Goal: Task Accomplishment & Management: Complete application form

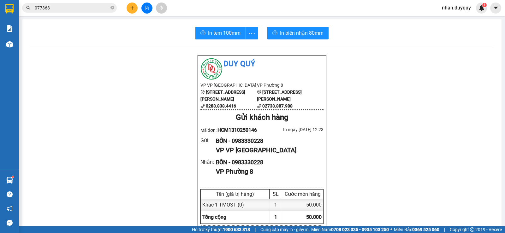
scroll to position [37, 0]
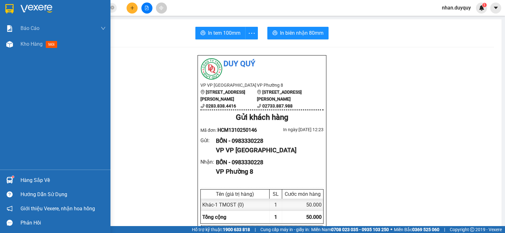
click at [13, 176] on sup at bounding box center [13, 177] width 2 height 2
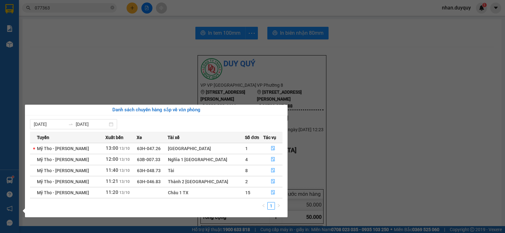
click at [62, 50] on section "Kết quả tìm kiếm ( 61 ) Bộ lọc Mã ĐH Trạng thái Món hàng Thu hộ Tổng cước Chưa …" at bounding box center [252, 116] width 505 height 233
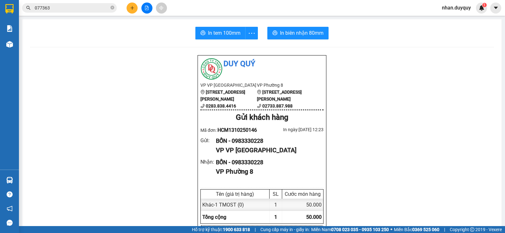
click at [93, 9] on input "077363" at bounding box center [72, 7] width 74 height 7
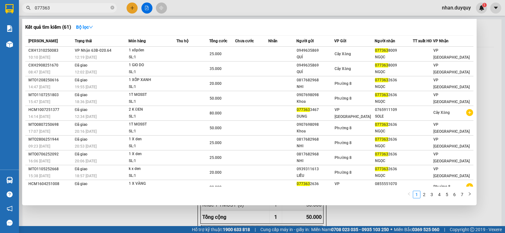
click at [93, 9] on input "077363" at bounding box center [72, 7] width 74 height 7
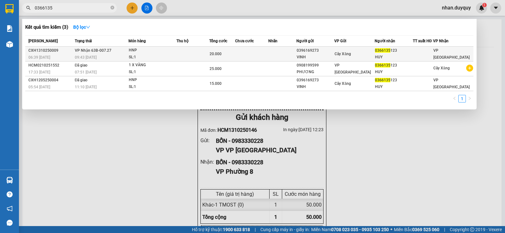
type input "0366135"
click at [413, 52] on div "0366135 123" at bounding box center [394, 50] width 38 height 7
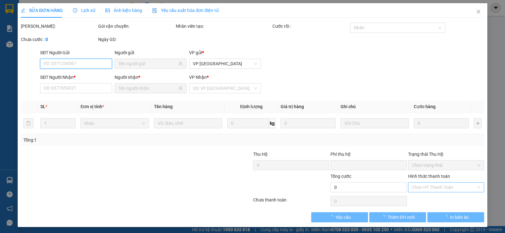
type input "0396169273"
type input "VINH"
type input "0366135123"
type input "HUY"
type input "0"
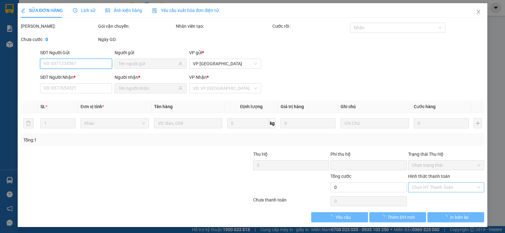
type input "20.000"
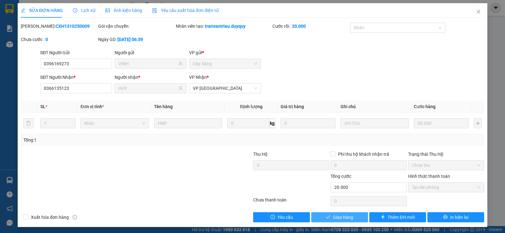
click at [355, 220] on button "Giao hàng" at bounding box center [339, 217] width 57 height 10
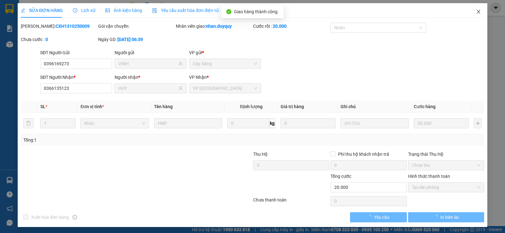
click at [476, 13] on icon "close" at bounding box center [478, 11] width 5 height 5
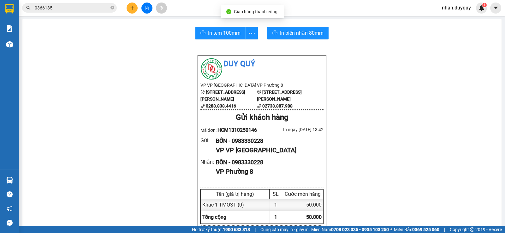
click at [130, 7] on icon "plus" at bounding box center [132, 8] width 4 height 4
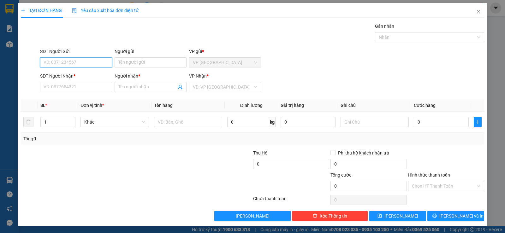
click at [81, 65] on input "SĐT Người Gửi" at bounding box center [76, 62] width 72 height 10
type input "0354646464"
click at [80, 71] on div "0354646464 - HÂN" at bounding box center [75, 75] width 71 height 10
type input "HÂN"
type input "0832251080"
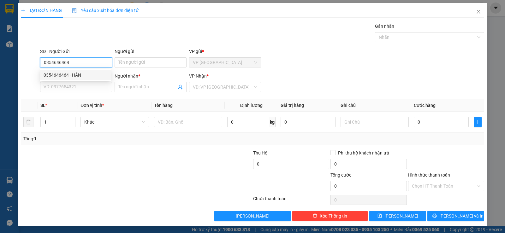
type input "TRANG"
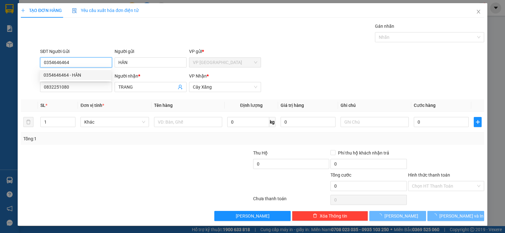
type input "20.000"
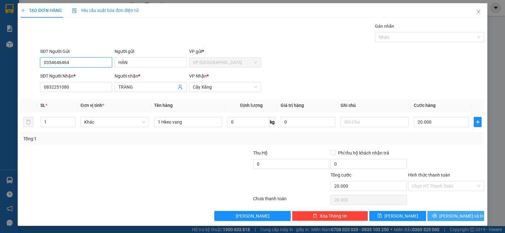
type input "0354646464"
click at [457, 215] on span "[PERSON_NAME] và In" at bounding box center [461, 216] width 44 height 7
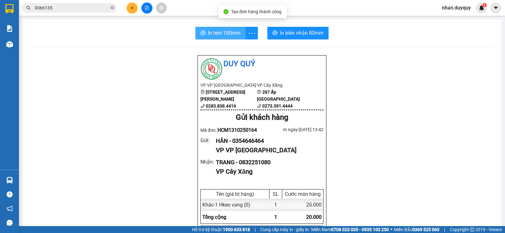
click at [216, 34] on span "In tem 100mm" at bounding box center [224, 33] width 33 height 8
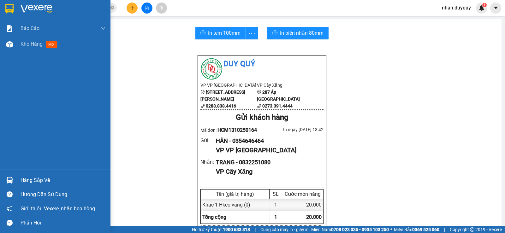
click at [35, 179] on div "Hàng sắp về" at bounding box center [63, 180] width 85 height 9
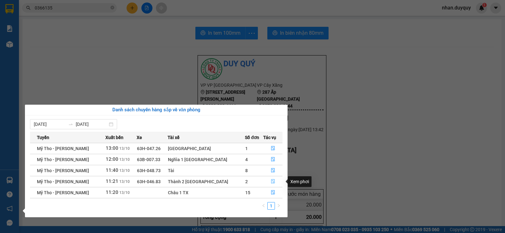
click at [271, 182] on icon "file-done" at bounding box center [273, 181] width 4 height 4
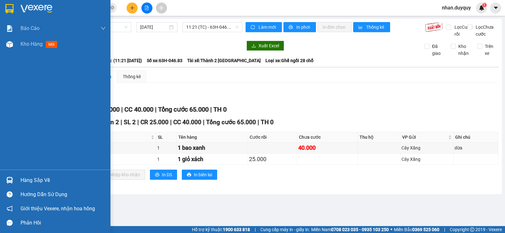
click at [14, 178] on div at bounding box center [9, 180] width 11 height 11
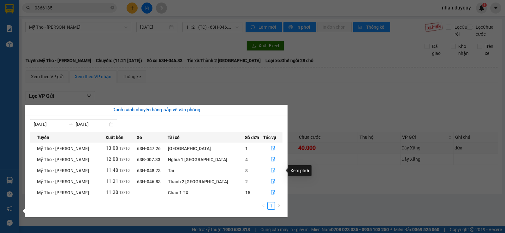
click at [273, 169] on button "button" at bounding box center [273, 171] width 19 height 10
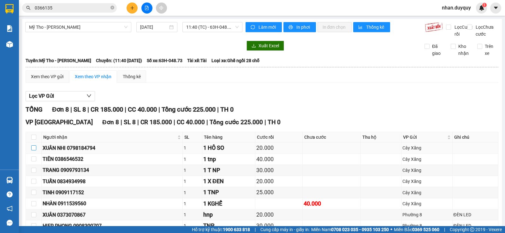
click at [35, 151] on input "checkbox" at bounding box center [33, 148] width 5 height 5
checkbox input "true"
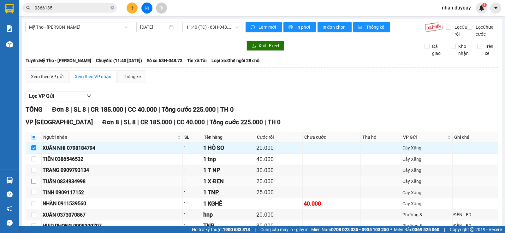
click at [32, 184] on input "checkbox" at bounding box center [33, 181] width 5 height 5
checkbox input "true"
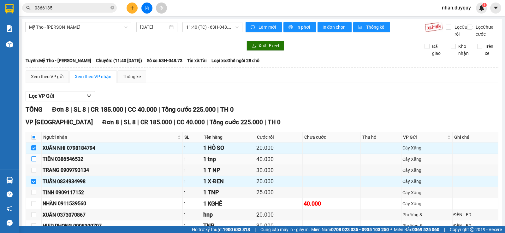
click at [35, 162] on input "checkbox" at bounding box center [33, 159] width 5 height 5
checkbox input "true"
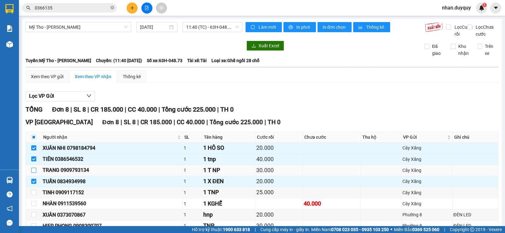
click at [35, 173] on input "checkbox" at bounding box center [33, 170] width 5 height 5
checkbox input "true"
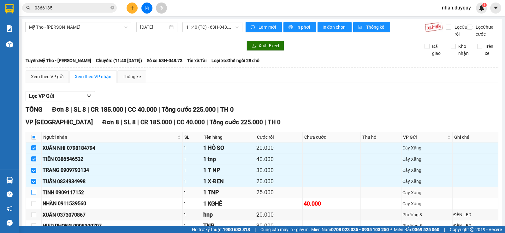
click at [31, 195] on input "checkbox" at bounding box center [33, 192] width 5 height 5
checkbox input "true"
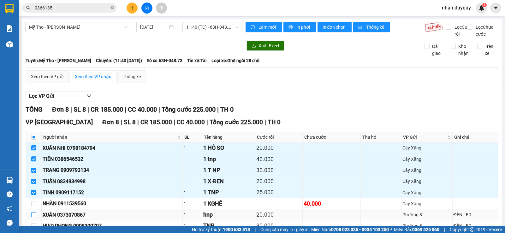
click at [32, 217] on input "checkbox" at bounding box center [33, 214] width 5 height 5
checkbox input "true"
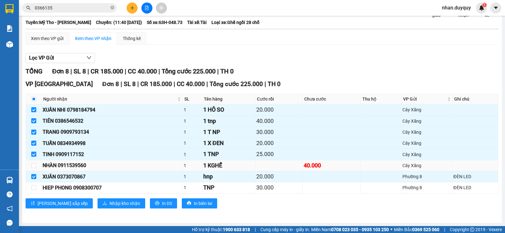
scroll to position [39, 0]
click at [33, 190] on input "checkbox" at bounding box center [33, 187] width 5 height 5
checkbox input "true"
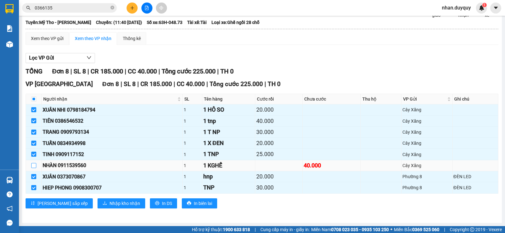
click at [33, 168] on input "checkbox" at bounding box center [33, 165] width 5 height 5
checkbox input "true"
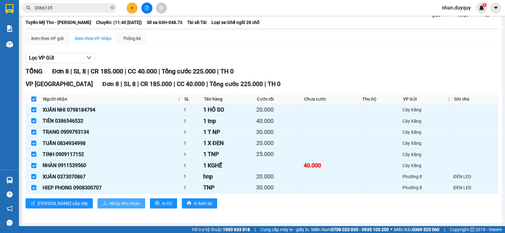
click at [110, 207] on span "Nhập kho nhận" at bounding box center [125, 203] width 31 height 7
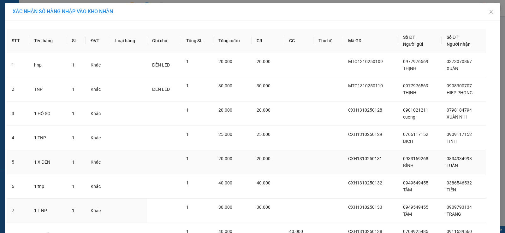
scroll to position [60, 0]
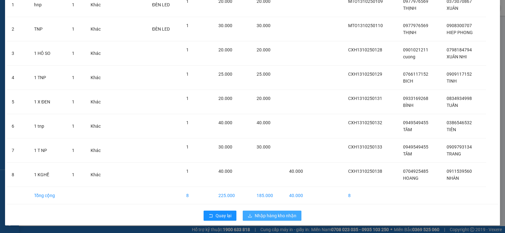
click at [280, 220] on button "Nhập hàng kho nhận" at bounding box center [272, 216] width 59 height 10
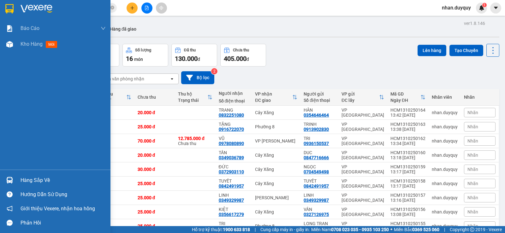
click at [9, 179] on img at bounding box center [9, 180] width 7 height 7
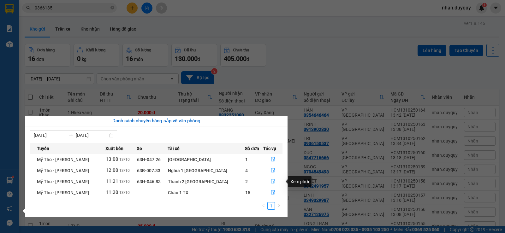
click at [271, 181] on icon "file-done" at bounding box center [273, 182] width 4 height 4
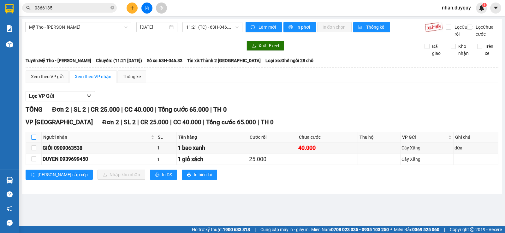
click at [33, 140] on input "checkbox" at bounding box center [33, 137] width 5 height 5
checkbox input "true"
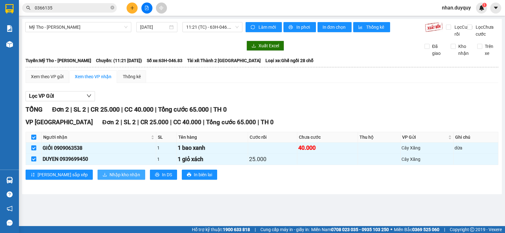
click at [110, 178] on span "Nhập kho nhận" at bounding box center [125, 174] width 31 height 7
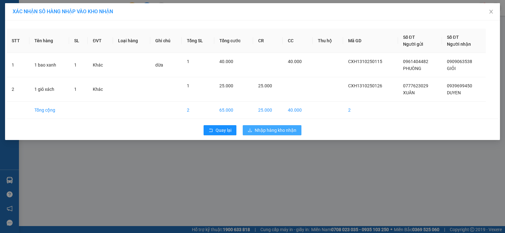
click at [276, 135] on button "Nhập hàng kho nhận" at bounding box center [272, 130] width 59 height 10
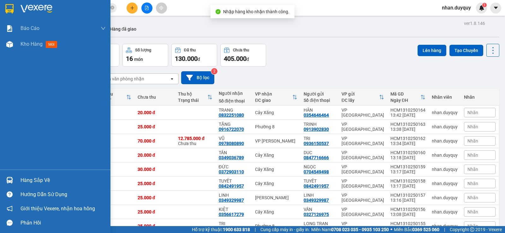
click at [15, 175] on div "Hàng sắp về" at bounding box center [55, 180] width 110 height 14
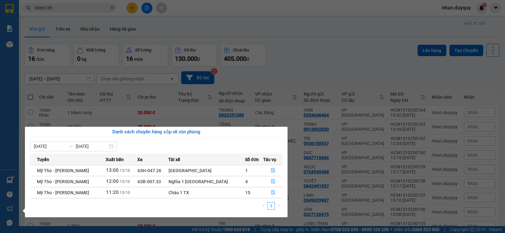
click at [301, 63] on section "Kết quả tìm kiếm ( 3 ) Bộ lọc Mã ĐH Trạng thái Món hàng Thu hộ Tổng cước Chưa c…" at bounding box center [252, 116] width 505 height 233
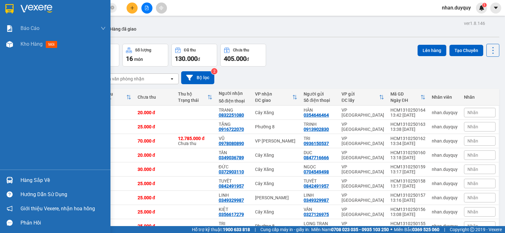
click at [20, 174] on div "Hàng sắp về" at bounding box center [55, 180] width 110 height 14
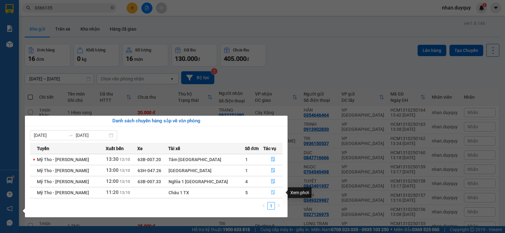
click at [271, 194] on icon "file-done" at bounding box center [273, 193] width 4 height 4
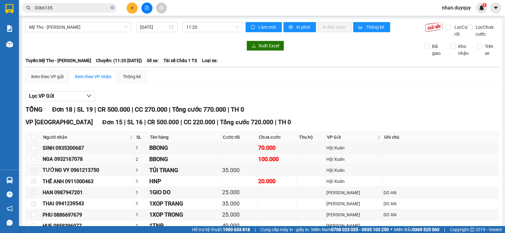
scroll to position [32, 0]
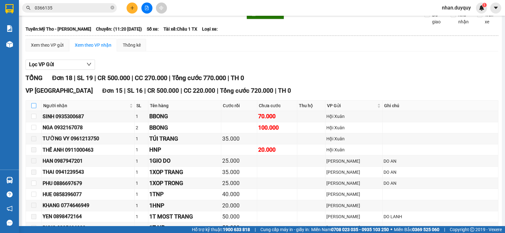
click at [33, 108] on input "checkbox" at bounding box center [33, 105] width 5 height 5
checkbox input "true"
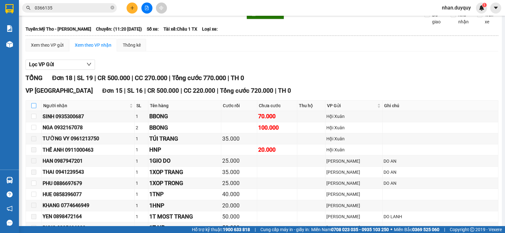
checkbox input "true"
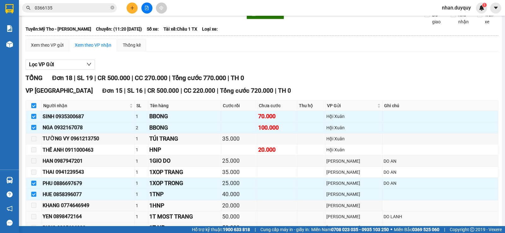
scroll to position [63, 0]
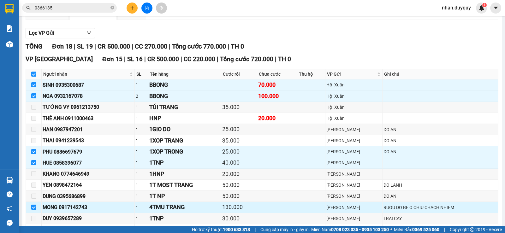
click at [33, 210] on input "checkbox" at bounding box center [33, 207] width 5 height 5
checkbox input "false"
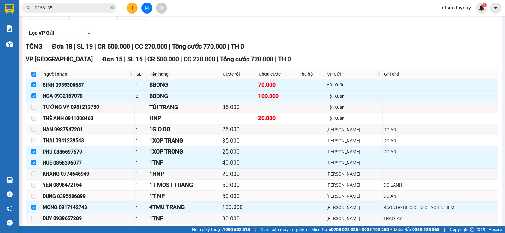
checkbox input "false"
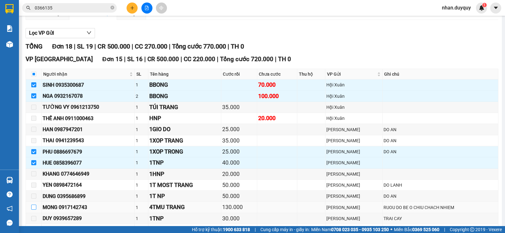
click at [35, 210] on input "checkbox" at bounding box center [33, 207] width 5 height 5
checkbox input "true"
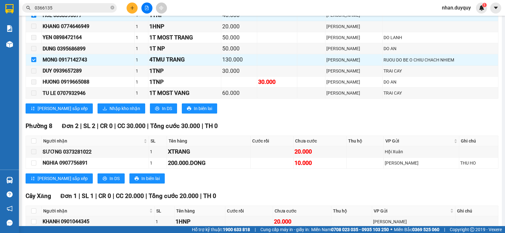
scroll to position [209, 0]
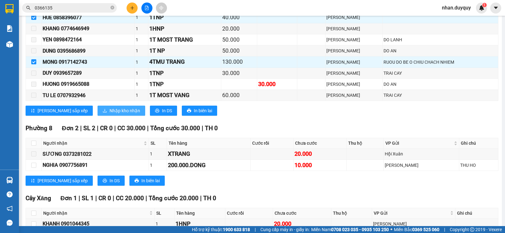
click at [110, 114] on span "Nhập kho nhận" at bounding box center [125, 110] width 31 height 7
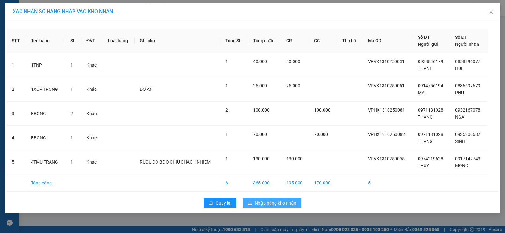
click at [265, 204] on span "Nhập hàng kho nhận" at bounding box center [276, 203] width 42 height 7
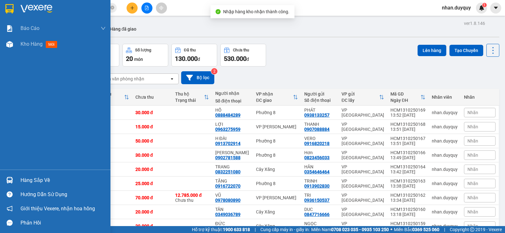
click at [14, 185] on div at bounding box center [9, 180] width 11 height 11
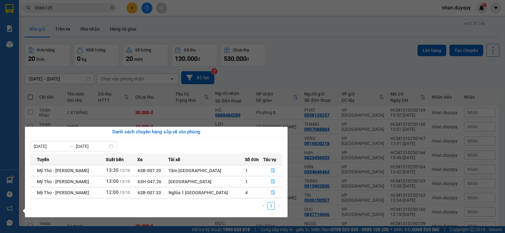
click at [286, 136] on div "Danh sách chuyến hàng sắp về văn phòng" at bounding box center [156, 132] width 263 height 11
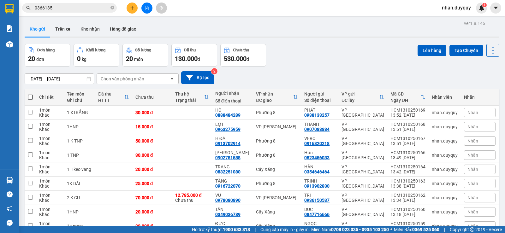
click at [127, 27] on section "Kết quả tìm kiếm ( 3 ) Bộ lọc Mã ĐH Trạng thái Món hàng Thu hộ Tổng cước Chưa c…" at bounding box center [252, 116] width 505 height 233
click at [132, 9] on icon "plus" at bounding box center [132, 8] width 4 height 4
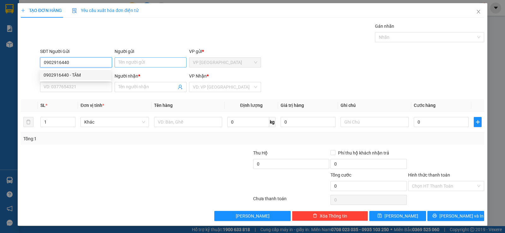
type input "0902916440"
click at [142, 66] on input "Người gửi" at bounding box center [151, 62] width 72 height 10
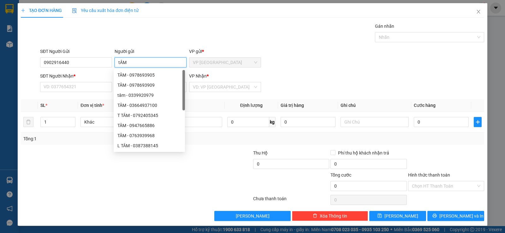
type input "tÂM"
click at [80, 81] on div "SĐT Người Nhận *" at bounding box center [76, 77] width 72 height 9
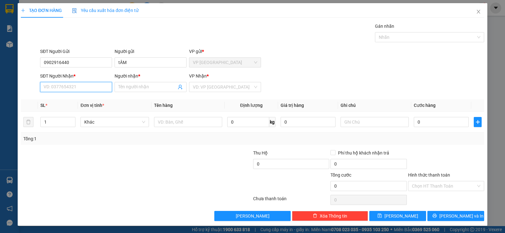
click at [76, 87] on input "SĐT Người Nhận *" at bounding box center [76, 87] width 72 height 10
type input "0983331250"
click at [92, 99] on div "0983331250 - SƯƠNG" at bounding box center [76, 99] width 64 height 7
type input "SƯƠNG"
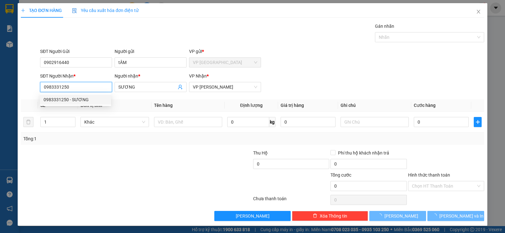
type input "25.000"
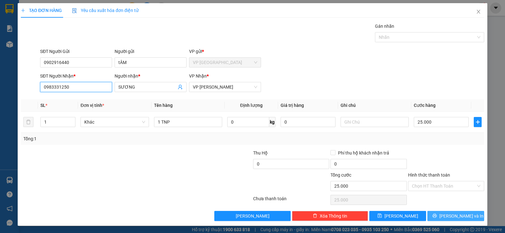
type input "0983331250"
drag, startPoint x: 451, startPoint y: 216, endPoint x: 437, endPoint y: 206, distance: 17.2
click at [451, 216] on span "[PERSON_NAME] và In" at bounding box center [461, 216] width 44 height 7
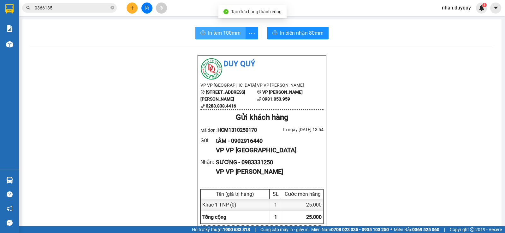
click at [227, 37] on span "In tem 100mm" at bounding box center [224, 33] width 33 height 8
click at [129, 11] on button at bounding box center [132, 8] width 11 height 11
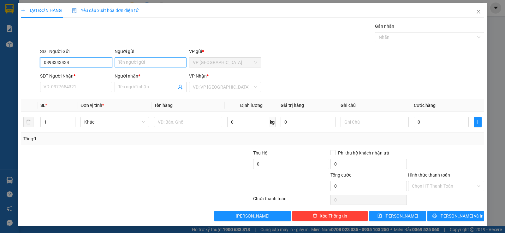
type input "0898343434"
click at [150, 64] on input "Người gửi" at bounding box center [151, 62] width 72 height 10
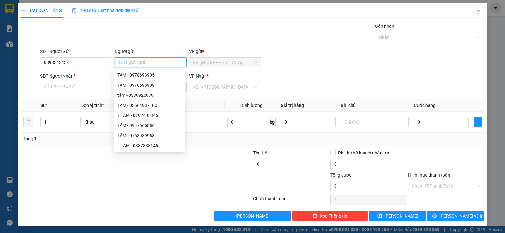
type input "4"
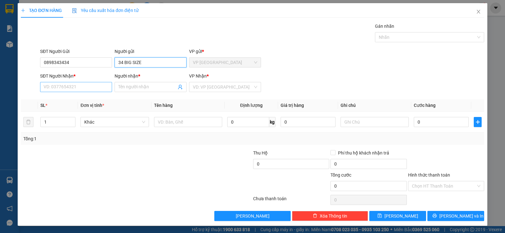
type input "34 BIG SIZE"
click at [71, 90] on input "SĐT Người Nhận *" at bounding box center [76, 87] width 72 height 10
type input "0782832960"
click at [145, 87] on input "Người nhận *" at bounding box center [147, 87] width 58 height 7
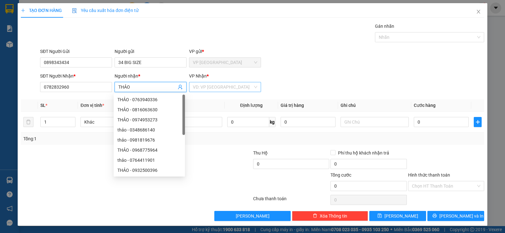
type input "THẢO"
click at [236, 85] on input "search" at bounding box center [223, 86] width 60 height 9
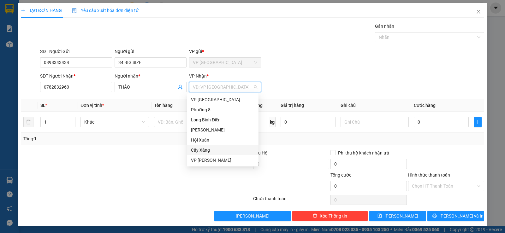
click at [211, 148] on div "Cây Xăng" at bounding box center [223, 150] width 64 height 7
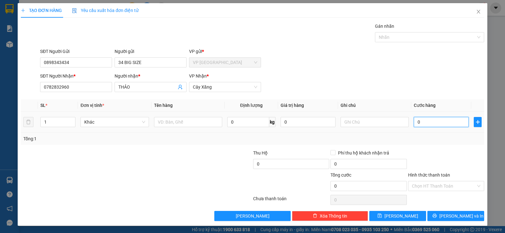
click at [438, 118] on input "0" at bounding box center [441, 122] width 55 height 10
type input "2"
type input "20"
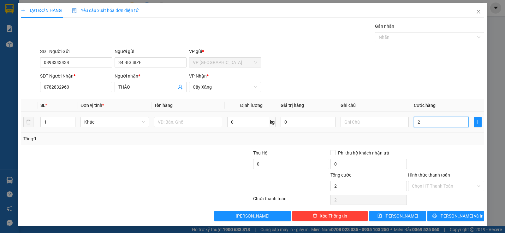
type input "20"
type input "20.000"
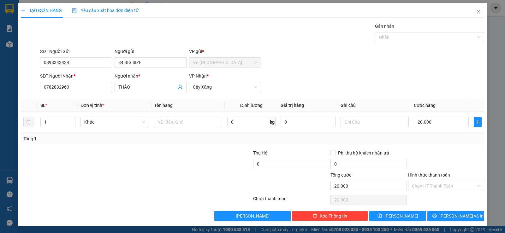
click at [447, 147] on div "Transit Pickup Surcharge Ids Transit Deliver Surcharge Ids Transit Deliver Surc…" at bounding box center [252, 122] width 463 height 199
click at [176, 126] on input "text" at bounding box center [188, 122] width 68 height 10
type input "1 GÓI VÀNG"
click at [418, 192] on div "Hình thức thanh toán Chọn HT Thanh Toán" at bounding box center [446, 183] width 76 height 22
click at [437, 218] on icon "printer" at bounding box center [434, 216] width 4 height 4
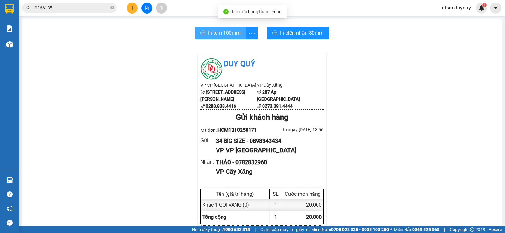
click at [201, 31] on icon "printer" at bounding box center [203, 33] width 5 height 4
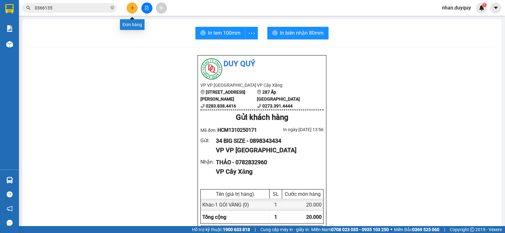
click at [136, 6] on button at bounding box center [132, 8] width 11 height 11
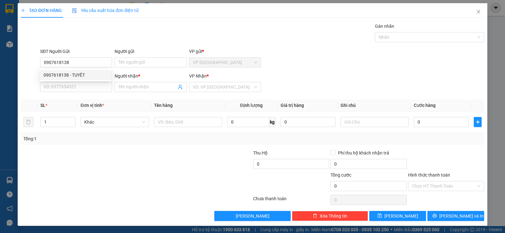
click at [74, 68] on div "SĐT Người Gửi 0907618138" at bounding box center [76, 59] width 72 height 22
click at [74, 71] on form "SĐT Người Gửi 0907618138 Người gửi Tên người gửi VP gửi * VP [GEOGRAPHIC_DATA] …" at bounding box center [252, 71] width 463 height 47
click at [81, 62] on input "0907618138" at bounding box center [76, 62] width 72 height 10
type input "0907618138"
click at [83, 77] on div "0907618138 - TUYÊT" at bounding box center [76, 75] width 64 height 7
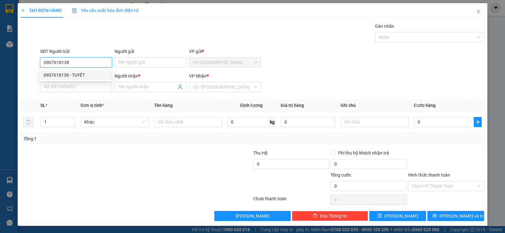
type input "TUYÊT"
type input "0969865773"
type input "HOA"
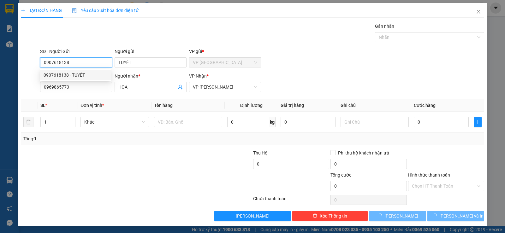
type input "25.000"
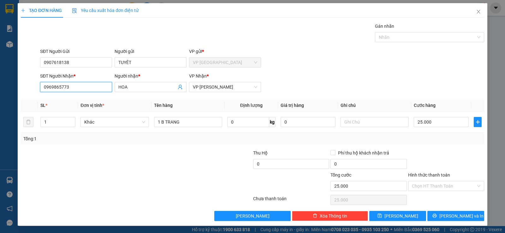
click at [77, 87] on input "0969865773" at bounding box center [76, 87] width 72 height 10
type input "0"
type input "0706333316"
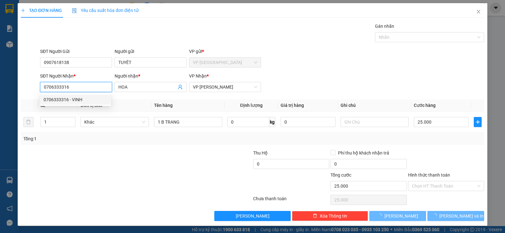
click at [80, 98] on div "0706333316 - VINH" at bounding box center [76, 99] width 64 height 7
type input "VINH"
type input "30.000"
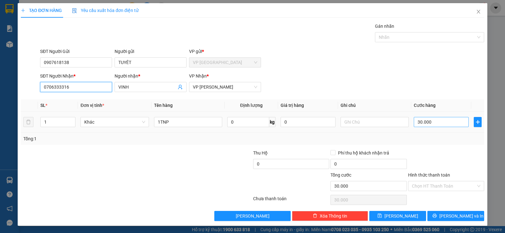
type input "0706333316"
click at [430, 122] on input "30.000" at bounding box center [441, 122] width 55 height 10
type input "2"
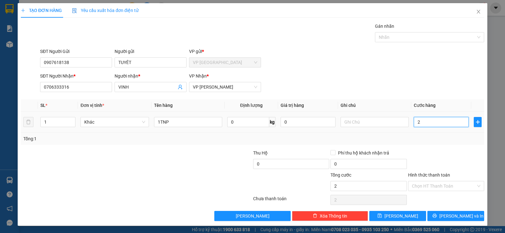
type input "20"
type input "20.000"
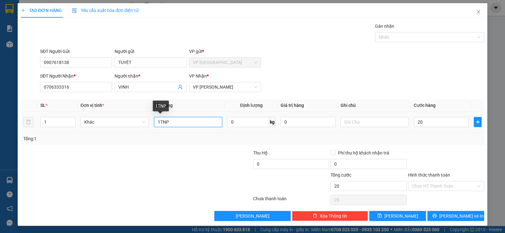
type input "20.000"
click at [171, 121] on input "1TNP" at bounding box center [188, 122] width 68 height 10
type input "1G KEO VÀNG"
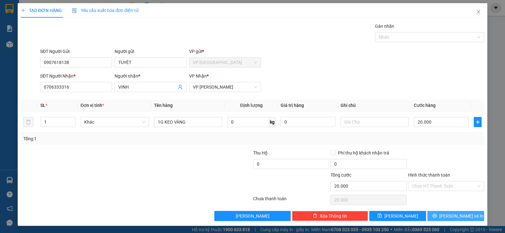
click at [453, 216] on span "[PERSON_NAME] và In" at bounding box center [461, 216] width 44 height 7
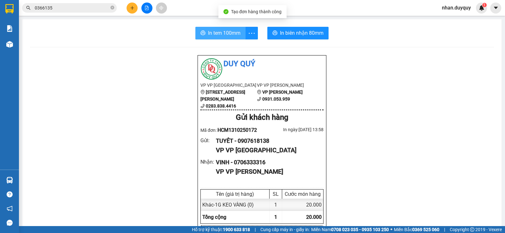
click at [232, 38] on button "In tem 100mm" at bounding box center [220, 33] width 50 height 13
click at [136, 10] on button at bounding box center [132, 8] width 11 height 11
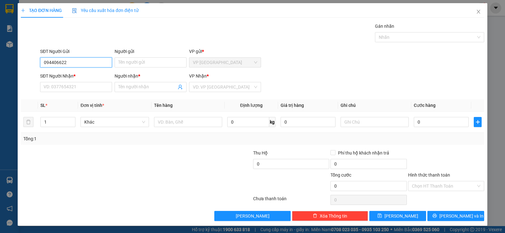
click at [55, 60] on input "094406622" at bounding box center [76, 62] width 72 height 10
type input "0944046622"
click at [74, 73] on div "0944046622 - THẢO" at bounding box center [76, 75] width 64 height 7
type input "THẢO"
type input "0979495135"
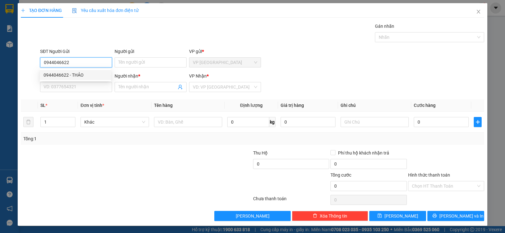
type input "THÀNH"
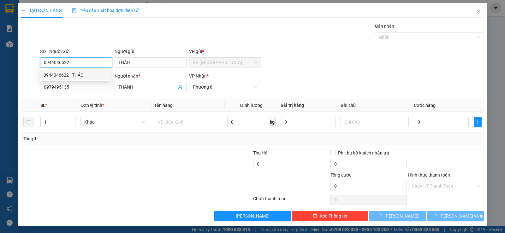
type input "20.000"
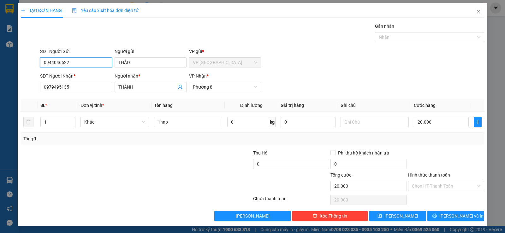
type input "0944046622"
drag, startPoint x: 455, startPoint y: 221, endPoint x: 451, endPoint y: 217, distance: 5.1
click at [454, 221] on div "TẠO ĐƠN HÀNG Yêu cầu xuất hóa đơn điện tử Transit Pickup Surcharge Ids Transit …" at bounding box center [253, 114] width 470 height 223
click at [450, 215] on span "[PERSON_NAME] và In" at bounding box center [461, 216] width 44 height 7
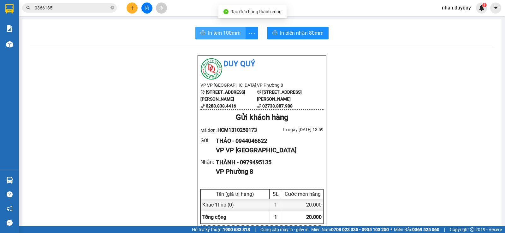
click at [204, 31] on button "In tem 100mm" at bounding box center [220, 33] width 50 height 13
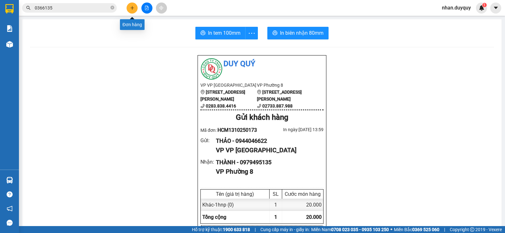
click at [129, 7] on button at bounding box center [132, 8] width 11 height 11
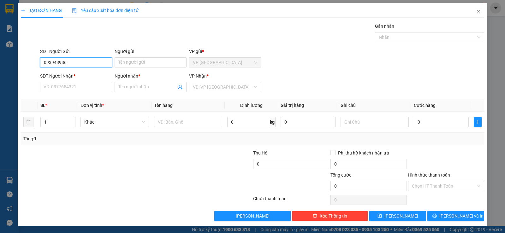
click at [51, 62] on input "093943936" at bounding box center [76, 62] width 72 height 10
type input "0933943936"
click at [81, 75] on div "0933943936 - THUY" at bounding box center [76, 75] width 64 height 7
type input "THUY"
type input "0976709041"
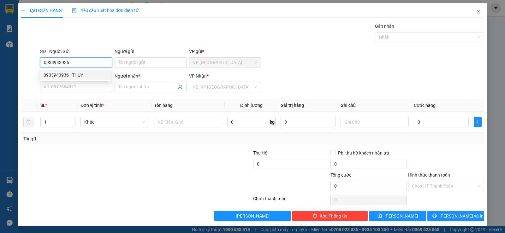
type input "TIÊN"
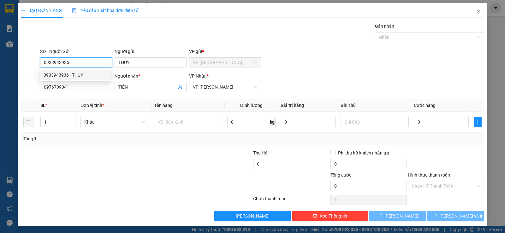
type input "25.000"
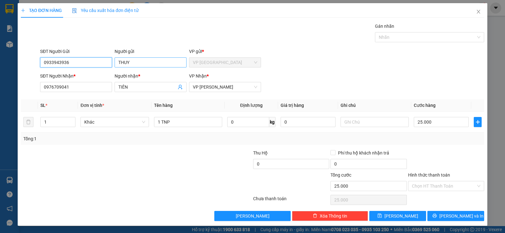
type input "0933943936"
click at [154, 57] on input "THUY" at bounding box center [151, 62] width 72 height 10
type input "THUY"
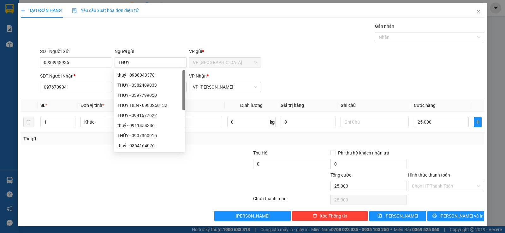
click at [66, 212] on div "Lưu nháp Xóa Thông tin [PERSON_NAME] và In" at bounding box center [252, 216] width 465 height 10
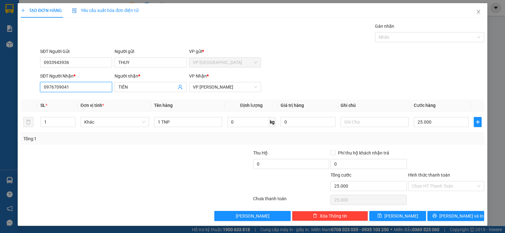
click at [72, 86] on input "0976709041" at bounding box center [76, 87] width 72 height 10
type input "0978379979"
click at [93, 100] on div "0978379979 - [PERSON_NAME]" at bounding box center [76, 99] width 64 height 7
type input "NHUT"
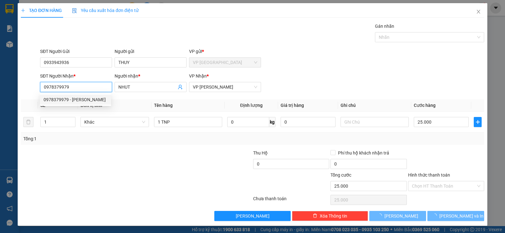
type input "30.000"
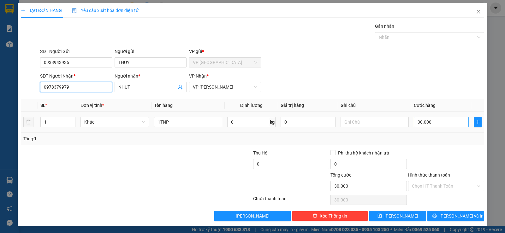
type input "0978379979"
click at [443, 122] on input "30.000" at bounding box center [441, 122] width 55 height 10
type input "2"
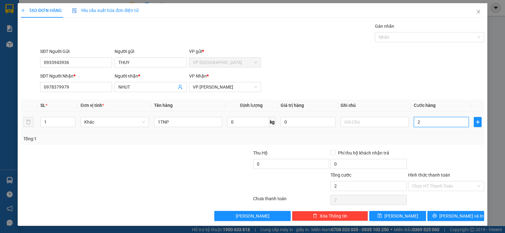
type input "20"
type input "20.000"
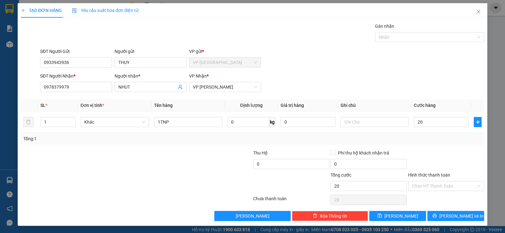
type input "20.000"
click at [420, 142] on div "Tổng: 1" at bounding box center [252, 138] width 458 height 7
click at [440, 124] on input "20.000" at bounding box center [441, 122] width 55 height 10
type input "1"
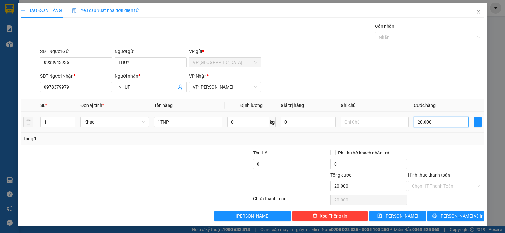
type input "1"
type input "15"
type input "15.000"
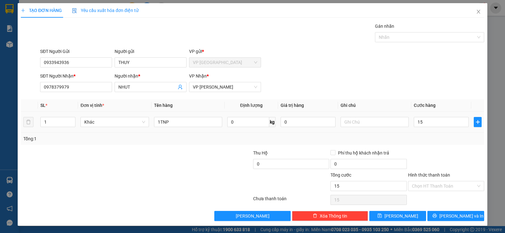
type input "15.000"
click at [443, 133] on div "Tổng: 1" at bounding box center [252, 139] width 463 height 12
click at [439, 215] on button "[PERSON_NAME] và In" at bounding box center [455, 216] width 57 height 10
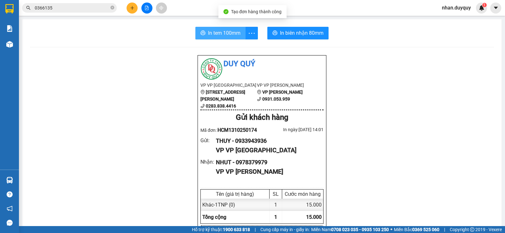
click at [221, 30] on span "In tem 100mm" at bounding box center [224, 33] width 33 height 8
click at [129, 11] on button at bounding box center [132, 8] width 11 height 11
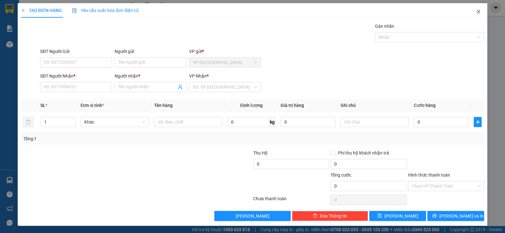
click at [476, 9] on icon "close" at bounding box center [478, 11] width 5 height 5
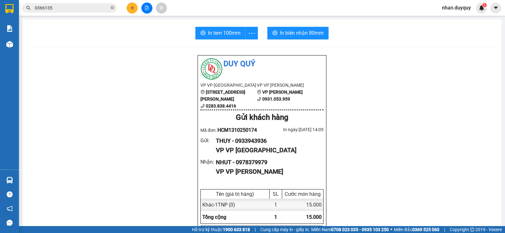
click at [78, 10] on input "0366135" at bounding box center [72, 7] width 74 height 7
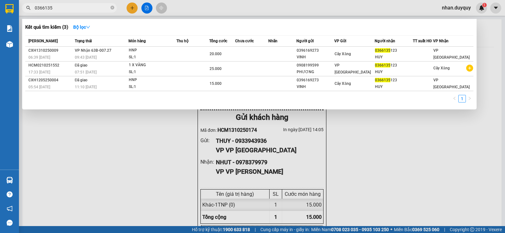
click at [78, 10] on input "0366135" at bounding box center [72, 7] width 74 height 7
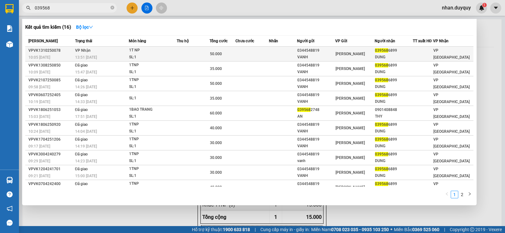
type input "039568"
click at [277, 57] on td at bounding box center [283, 54] width 28 height 15
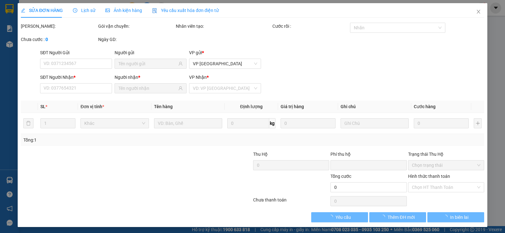
type input "0344548819"
type input "VANH"
type input "0395686899"
type input "DUNG"
type input "0"
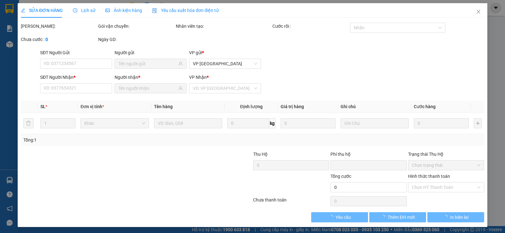
type input "50.000"
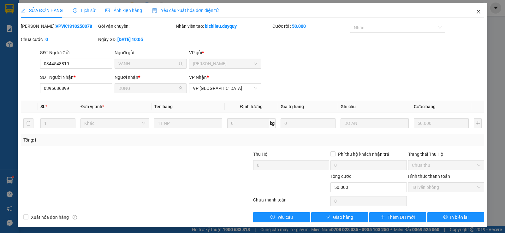
click at [476, 11] on icon "close" at bounding box center [478, 11] width 5 height 5
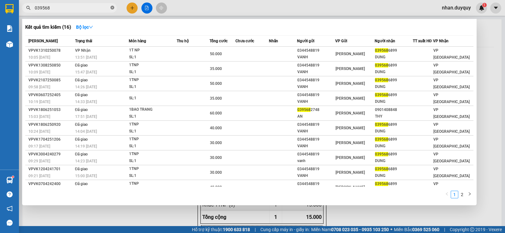
click at [111, 9] on icon "close-circle" at bounding box center [112, 8] width 4 height 4
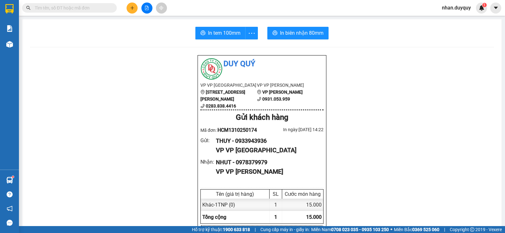
click at [84, 9] on input "text" at bounding box center [72, 7] width 74 height 7
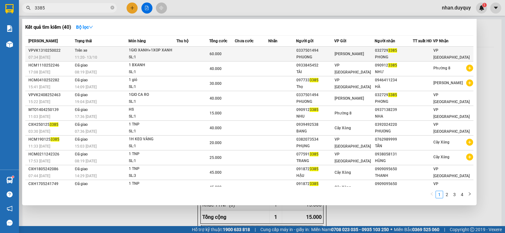
type input "3385"
click at [392, 50] on span "3385" at bounding box center [392, 50] width 9 height 4
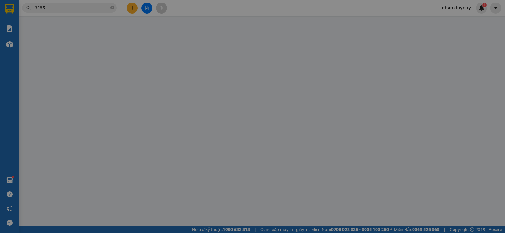
type input "0337501494"
type input "PHUONG"
type input "0327293385"
type input "PHONG"
type input "0"
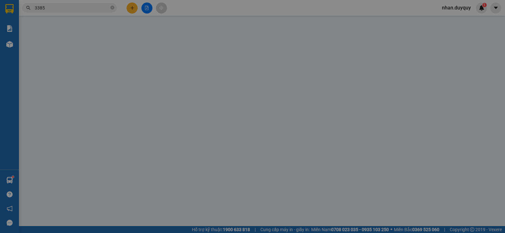
type input "60.000"
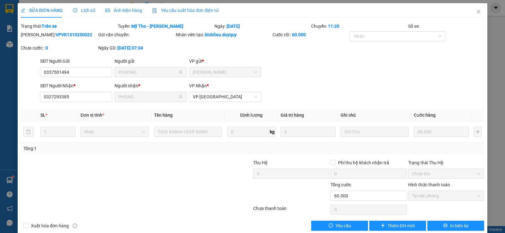
click at [434, 184] on label "Hình thức thanh toán" at bounding box center [429, 184] width 42 height 5
click at [438, 200] on span "Tại văn phòng" at bounding box center [446, 195] width 69 height 9
click at [477, 10] on icon "close" at bounding box center [478, 12] width 3 height 4
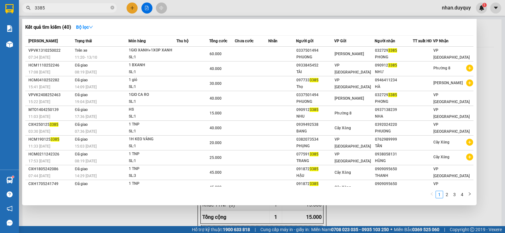
click at [61, 7] on input "3385" at bounding box center [72, 7] width 74 height 7
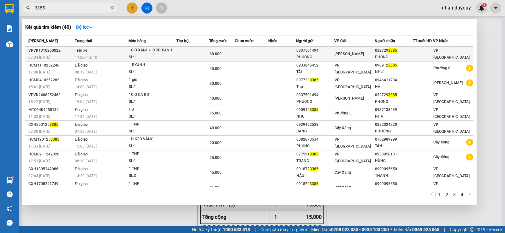
click at [382, 50] on div "032729 3385" at bounding box center [394, 50] width 38 height 7
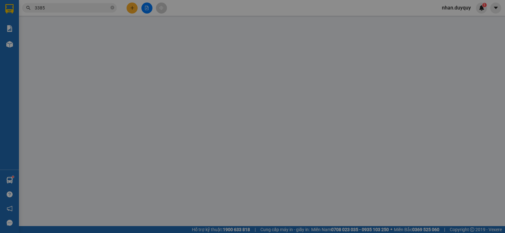
type input "0337501494"
type input "PHUONG"
type input "0327293385"
type input "PHONG"
type input "0"
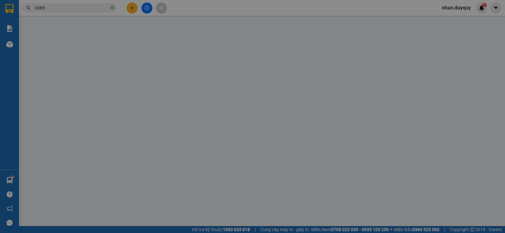
type input "60.000"
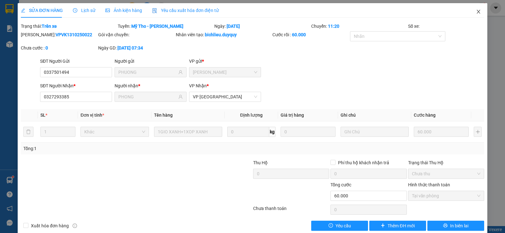
click at [476, 10] on icon "close" at bounding box center [478, 11] width 5 height 5
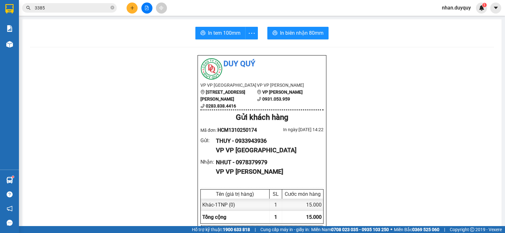
click at [119, 15] on div "Kết quả tìm kiếm ( 40 ) Bộ lọc Mã ĐH Trạng thái Món hàng Thu hộ Tổng cước Chưa …" at bounding box center [252, 8] width 505 height 16
click at [135, 8] on button at bounding box center [132, 8] width 11 height 11
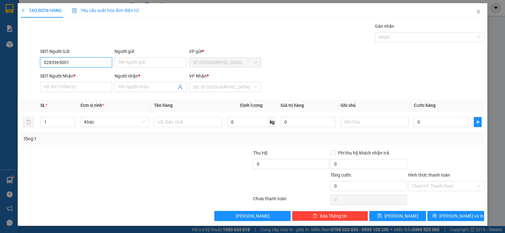
type input "02839650018"
click at [70, 73] on div "02839650018 - SBT" at bounding box center [76, 75] width 64 height 7
type input "SBT"
type input "0348999587"
type input "LOC"
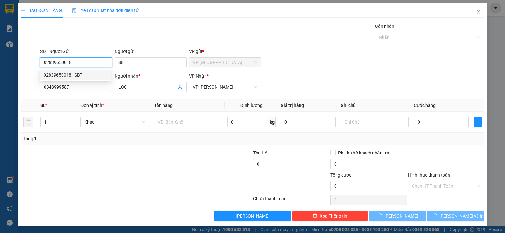
type input "25.000"
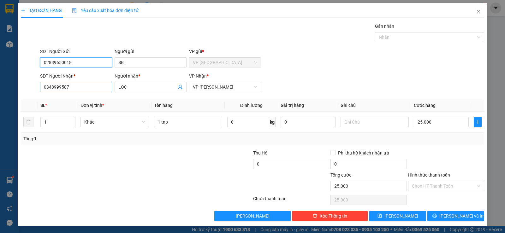
type input "02839650018"
click at [94, 90] on input "0348999587" at bounding box center [76, 87] width 72 height 10
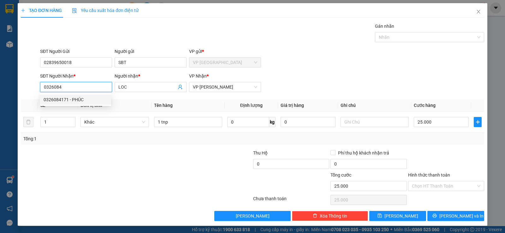
click at [69, 100] on div "0326084171 - PHÚC" at bounding box center [76, 99] width 64 height 7
type input "0326084171"
type input "PHÚC"
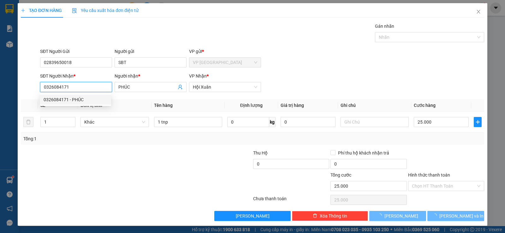
type input "140.000"
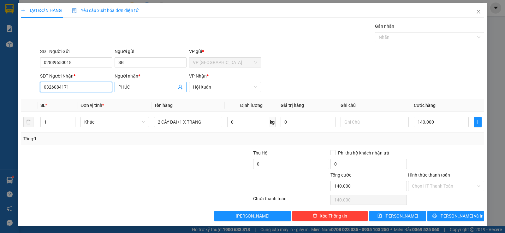
type input "0326084171"
click at [139, 88] on input "PHÚC" at bounding box center [147, 87] width 58 height 7
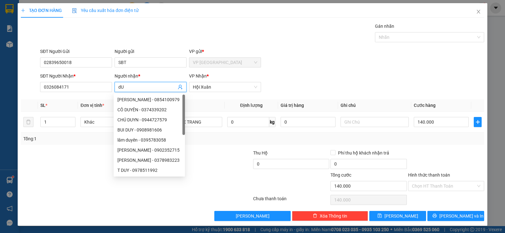
type input "d"
type input "DUYÊN"
click at [198, 157] on div at bounding box center [213, 161] width 77 height 22
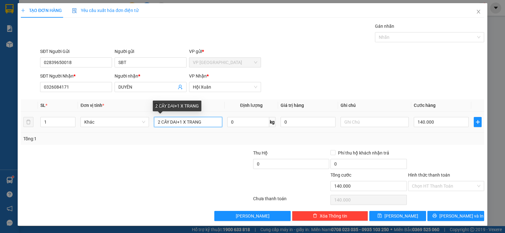
click at [207, 122] on input "2 CÂY DAI+1 X TRANG" at bounding box center [188, 122] width 68 height 10
drag, startPoint x: 179, startPoint y: 122, endPoint x: 151, endPoint y: 120, distance: 28.4
click at [152, 120] on td "2 CÂY DAI+1 X TRANG" at bounding box center [188, 122] width 73 height 21
type input "1 X TRANG"
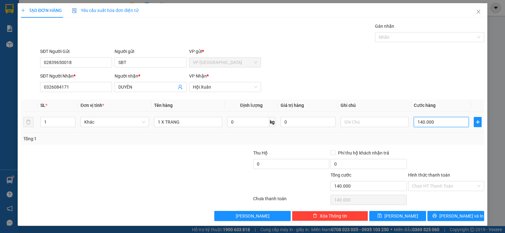
click at [431, 124] on input "140.000" at bounding box center [441, 122] width 55 height 10
type input "1.400.002"
type input "14.000.025"
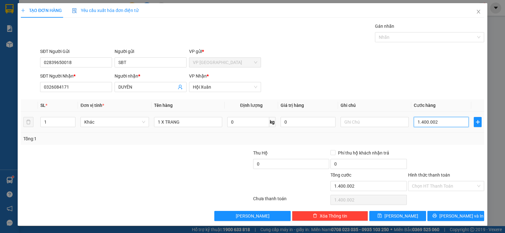
type input "14.000.025"
type input "1.400.002"
type input "140"
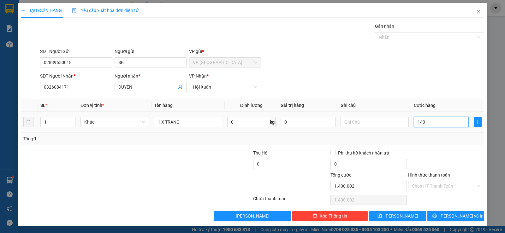
type input "14"
type input "1"
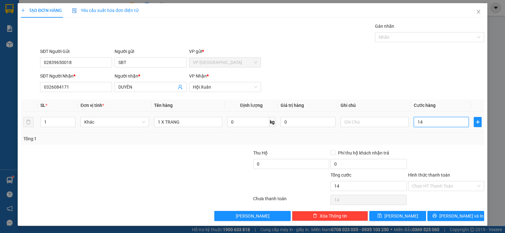
type input "1"
type input "0"
type input "2"
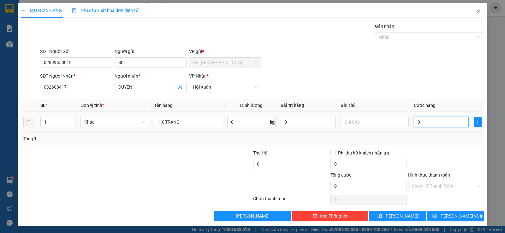
type input "2"
type input "02"
type input "25"
type input "025"
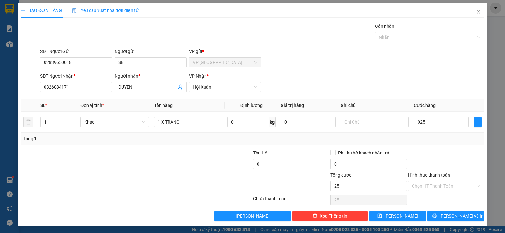
click at [425, 142] on div "Tổng: 1" at bounding box center [252, 138] width 458 height 7
type input "25.000"
click at [444, 215] on button "[PERSON_NAME] và In" at bounding box center [455, 216] width 57 height 10
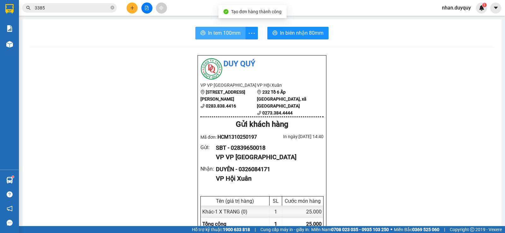
click at [228, 35] on span "In tem 100mm" at bounding box center [224, 33] width 33 height 8
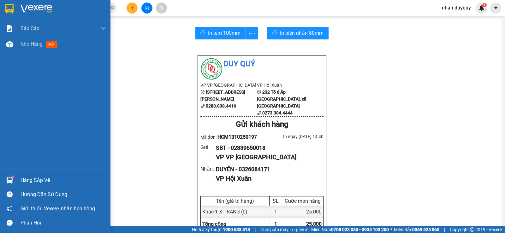
click at [17, 182] on div "Hàng sắp về" at bounding box center [55, 180] width 110 height 14
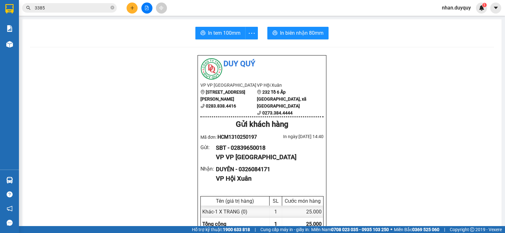
click at [126, 120] on section "Kết quả tìm kiếm ( 40 ) Bộ lọc Mã ĐH Trạng thái Món hàng Thu hộ Tổng cước Chưa …" at bounding box center [252, 116] width 505 height 233
click at [88, 8] on input "3385" at bounding box center [72, 7] width 74 height 7
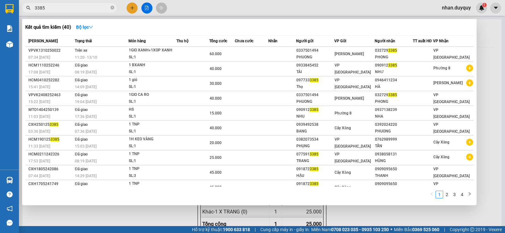
click at [88, 8] on input "3385" at bounding box center [72, 7] width 74 height 7
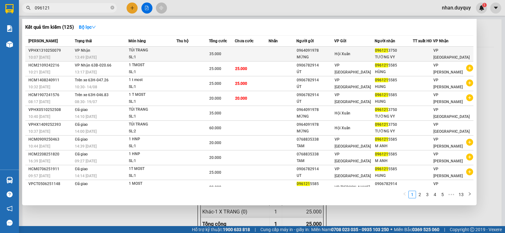
type input "096121"
click at [209, 50] on td at bounding box center [192, 54] width 33 height 15
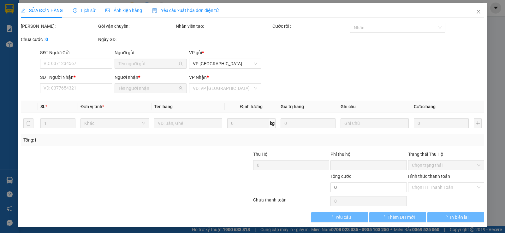
type input "0964091978"
type input "MỪNG"
type input "0961213750"
type input "TƯỜNG VY"
type input "0"
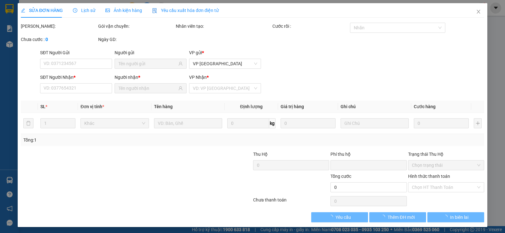
type input "35.000"
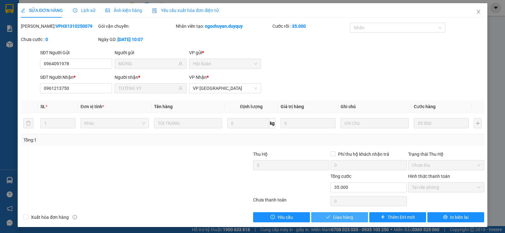
click at [349, 220] on span "Giao hàng" at bounding box center [343, 217] width 20 height 7
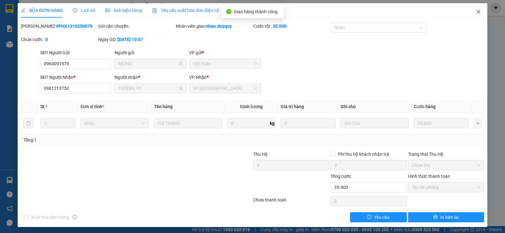
click at [477, 12] on icon "close" at bounding box center [478, 12] width 3 height 4
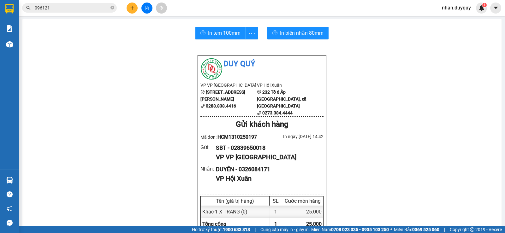
click at [132, 7] on icon "plus" at bounding box center [132, 8] width 4 height 4
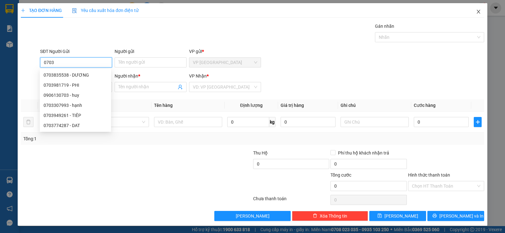
type input "0703"
click at [477, 9] on span "Close" at bounding box center [479, 12] width 18 height 18
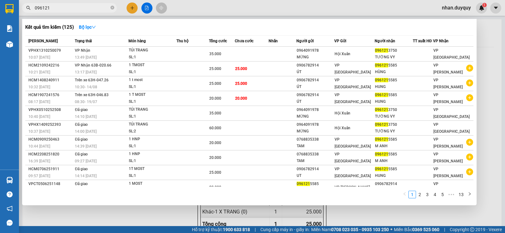
click at [58, 3] on span "096121" at bounding box center [69, 7] width 95 height 9
click at [58, 6] on input "096121" at bounding box center [72, 7] width 74 height 7
click at [495, 61] on div at bounding box center [252, 116] width 505 height 233
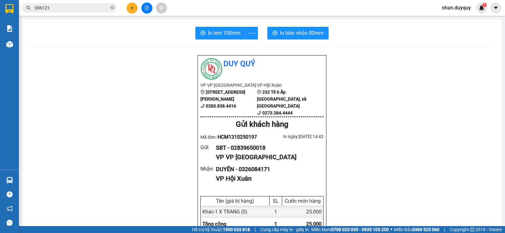
click at [136, 11] on button at bounding box center [132, 8] width 11 height 11
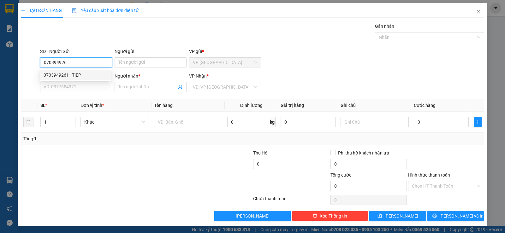
click at [64, 74] on div "0703949261 - TIÊP" at bounding box center [76, 75] width 64 height 7
type input "0703949261"
type input "TIÊP"
type input "0348999587"
type input "LOC"
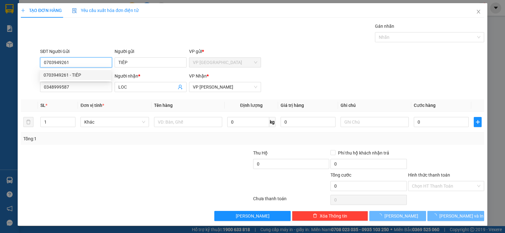
type input "35.000"
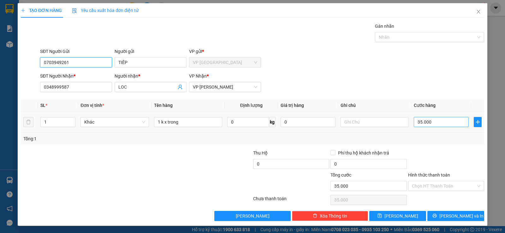
type input "0703949261"
click at [442, 118] on input "35.000" at bounding box center [441, 122] width 55 height 10
type input "6"
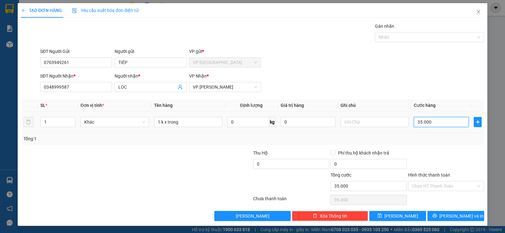
type input "6"
type input "60"
click at [166, 122] on input "1 k x trong" at bounding box center [188, 122] width 68 height 10
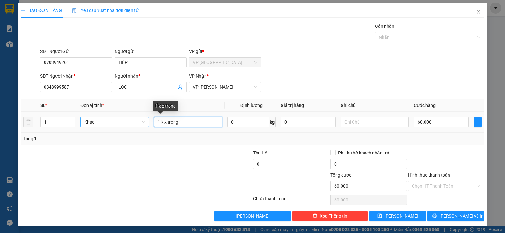
drag, startPoint x: 182, startPoint y: 122, endPoint x: 139, endPoint y: 123, distance: 43.3
click at [139, 123] on tr "1 Khác 1 k x trong 0 kg 0 60.000" at bounding box center [252, 122] width 463 height 21
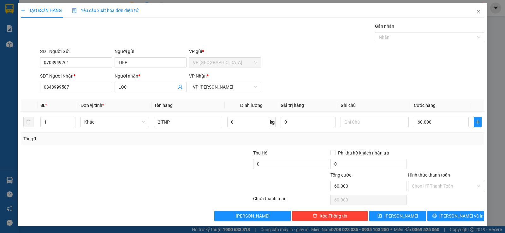
click at [408, 144] on div "Tổng: 1" at bounding box center [252, 139] width 463 height 12
click at [434, 217] on button "[PERSON_NAME] và In" at bounding box center [455, 216] width 57 height 10
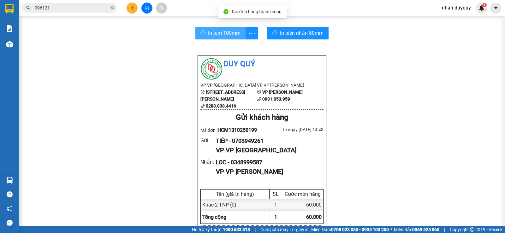
click at [223, 33] on span "In tem 100mm" at bounding box center [224, 33] width 33 height 8
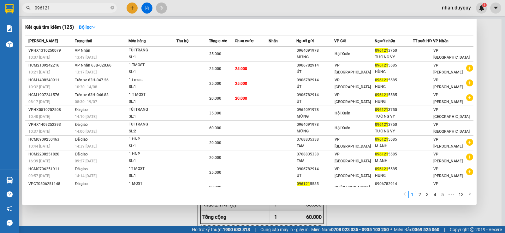
click at [73, 9] on input "096121" at bounding box center [72, 7] width 74 height 7
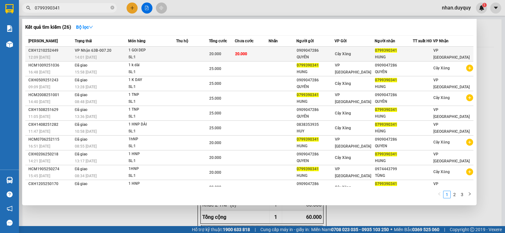
click at [280, 55] on td at bounding box center [283, 54] width 28 height 15
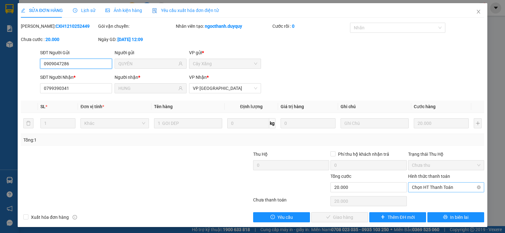
click at [420, 190] on span "Chọn HT Thanh Toán" at bounding box center [446, 187] width 69 height 9
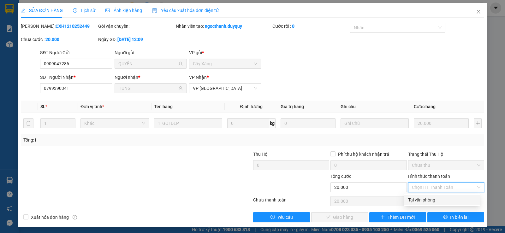
drag, startPoint x: 413, startPoint y: 198, endPoint x: 407, endPoint y: 196, distance: 6.2
click at [413, 199] on div "Tại văn phòng" at bounding box center [442, 200] width 68 height 7
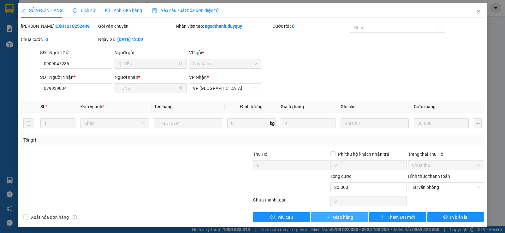
click at [346, 221] on button "Giao hàng" at bounding box center [339, 217] width 57 height 10
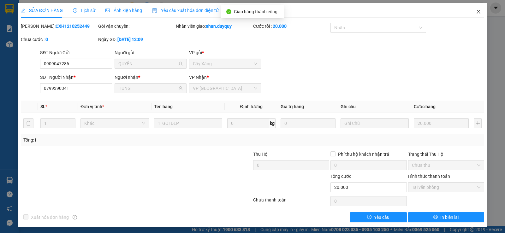
click at [476, 11] on icon "close" at bounding box center [478, 11] width 5 height 5
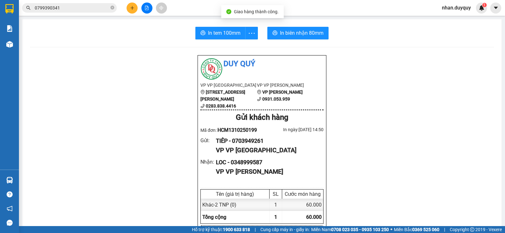
click at [86, 10] on input "0799390341" at bounding box center [72, 7] width 74 height 7
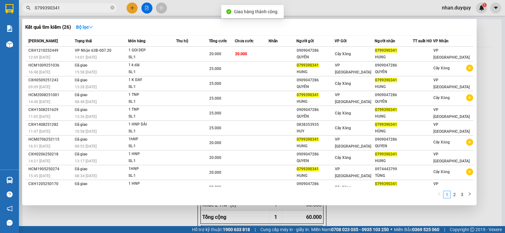
click at [86, 10] on input "0799390341" at bounding box center [72, 7] width 74 height 7
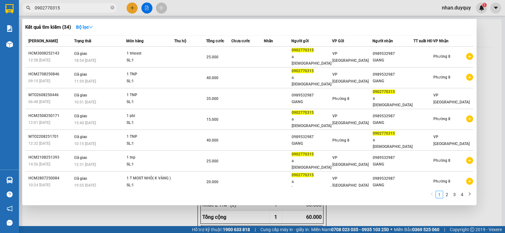
drag, startPoint x: 69, startPoint y: 7, endPoint x: 30, endPoint y: 8, distance: 39.2
click at [32, 9] on span "0902770315" at bounding box center [69, 7] width 95 height 9
click at [131, 7] on div at bounding box center [252, 116] width 505 height 233
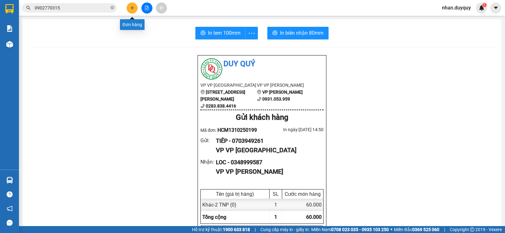
click at [131, 7] on icon "plus" at bounding box center [132, 8] width 4 height 4
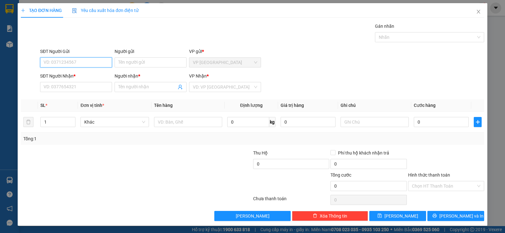
click at [75, 57] on input "SĐT Người Gửi" at bounding box center [76, 62] width 72 height 10
paste input "0902770315"
click at [84, 74] on div "0902770315 - a [DEMOGRAPHIC_DATA]" at bounding box center [83, 75] width 78 height 7
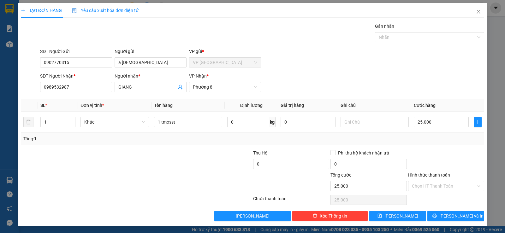
click at [95, 184] on div at bounding box center [97, 183] width 155 height 22
click at [438, 122] on input "25.000" at bounding box center [441, 122] width 55 height 10
click at [427, 192] on div "Hình thức thanh toán Chọn HT Thanh Toán" at bounding box center [446, 183] width 76 height 22
click at [425, 190] on input "Hình thức thanh toán" at bounding box center [444, 186] width 64 height 9
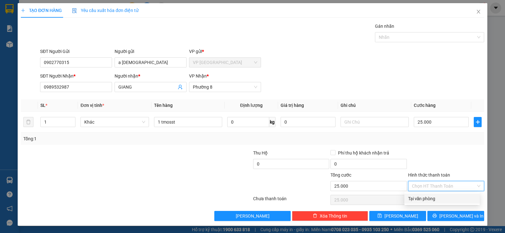
click at [416, 198] on div "Tại văn phòng" at bounding box center [442, 198] width 68 height 7
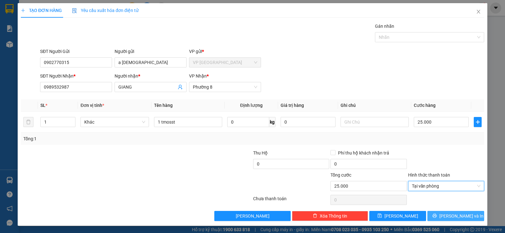
click at [441, 213] on button "[PERSON_NAME] và In" at bounding box center [455, 216] width 57 height 10
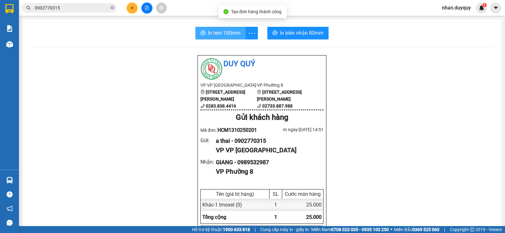
click at [204, 36] on button "In tem 100mm" at bounding box center [220, 33] width 50 height 13
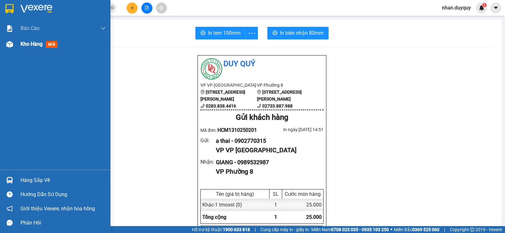
click at [20, 43] on div "Kho hàng mới" at bounding box center [55, 44] width 110 height 16
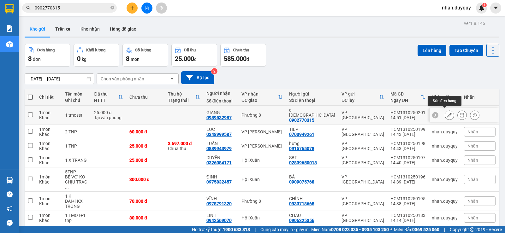
click at [447, 113] on icon at bounding box center [449, 115] width 4 height 4
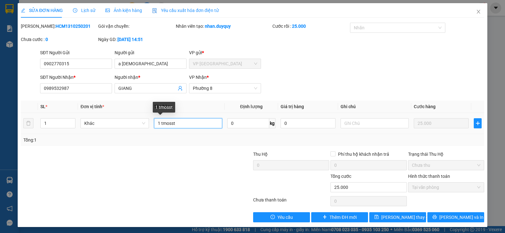
click at [186, 121] on input "1 tmosst" at bounding box center [188, 123] width 68 height 10
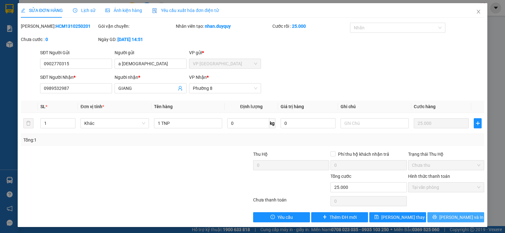
click at [450, 218] on span "[PERSON_NAME] và In" at bounding box center [461, 217] width 44 height 7
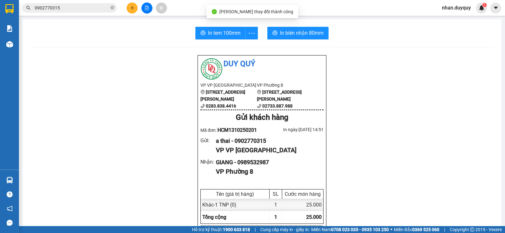
click at [215, 30] on span "In tem 100mm" at bounding box center [224, 33] width 33 height 8
click at [127, 8] on button at bounding box center [132, 8] width 11 height 11
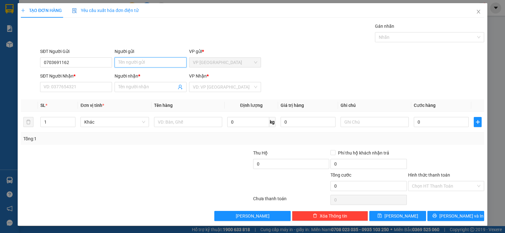
click at [125, 59] on input "Người gửi" at bounding box center [151, 62] width 72 height 10
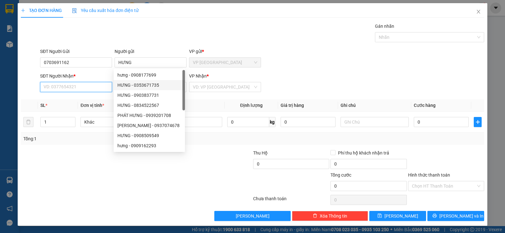
click at [88, 86] on input "SĐT Người Nhận *" at bounding box center [76, 87] width 72 height 10
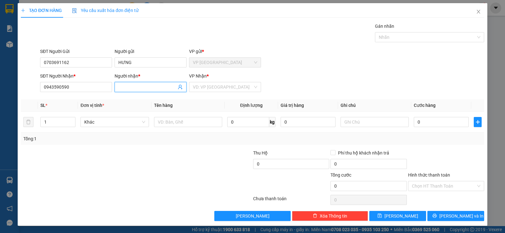
click at [135, 85] on input "Người nhận *" at bounding box center [147, 87] width 58 height 7
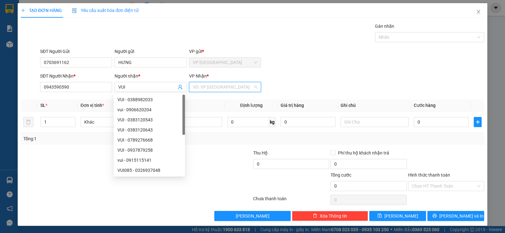
click at [222, 90] on input "search" at bounding box center [223, 86] width 60 height 9
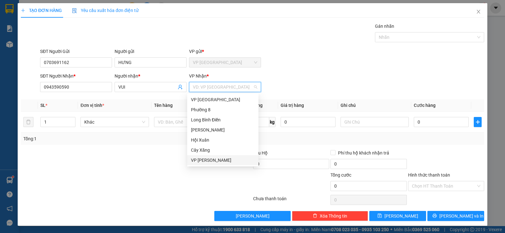
click at [215, 160] on div "VP [PERSON_NAME]" at bounding box center [223, 160] width 64 height 7
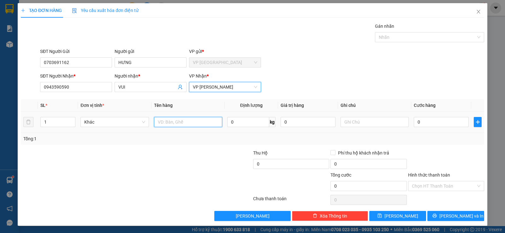
click at [168, 124] on input "text" at bounding box center [188, 122] width 68 height 10
click at [436, 120] on input "0" at bounding box center [441, 122] width 55 height 10
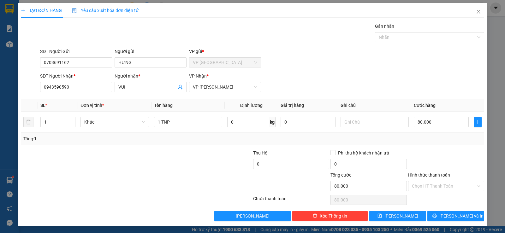
click at [430, 158] on div at bounding box center [446, 161] width 77 height 22
click at [432, 217] on button "[PERSON_NAME] và In" at bounding box center [455, 216] width 57 height 10
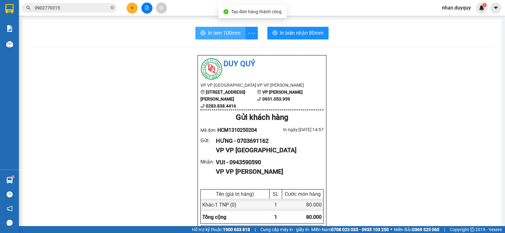
click at [212, 33] on span "In tem 100mm" at bounding box center [224, 33] width 33 height 8
click at [137, 10] on div at bounding box center [146, 8] width 47 height 11
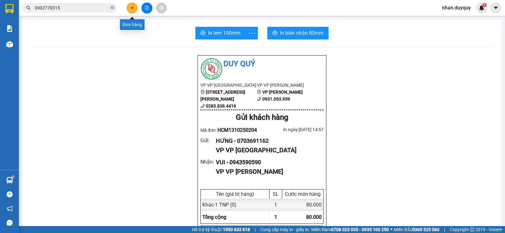
click at [135, 10] on button at bounding box center [132, 8] width 11 height 11
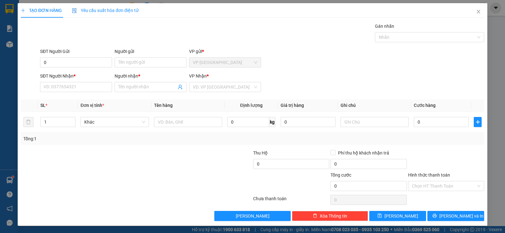
click at [63, 81] on div "SĐT Người Nhận *" at bounding box center [76, 77] width 72 height 9
click at [65, 86] on input "SĐT Người Nhận *" at bounding box center [76, 87] width 72 height 10
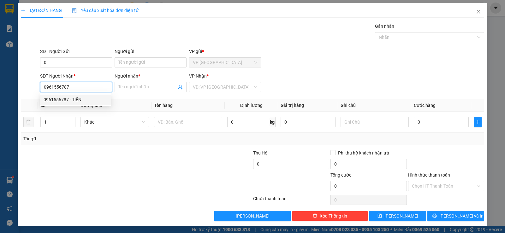
click at [86, 97] on div "0961556787 - TIẾN" at bounding box center [76, 99] width 64 height 7
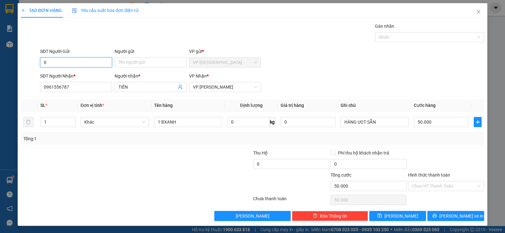
click at [95, 65] on input "0" at bounding box center [76, 62] width 72 height 10
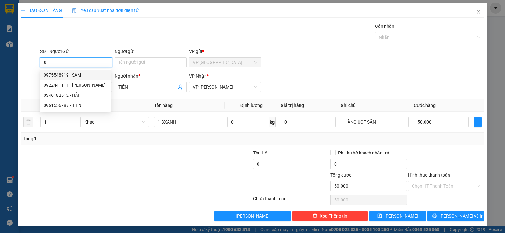
click at [67, 75] on div "0975548919 - SÂM" at bounding box center [76, 75] width 64 height 7
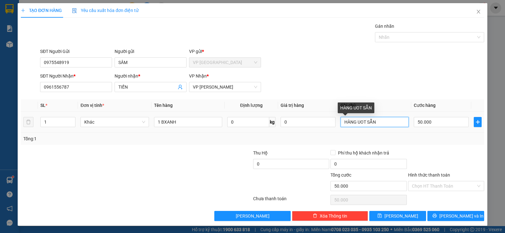
drag, startPoint x: 385, startPoint y: 124, endPoint x: 331, endPoint y: 136, distance: 56.4
click at [331, 136] on div "SL * Đơn vị tính * Tên hàng Định lượng Giá trị hàng Ghi chú Cước hàng 1 Khác 1 …" at bounding box center [252, 121] width 463 height 45
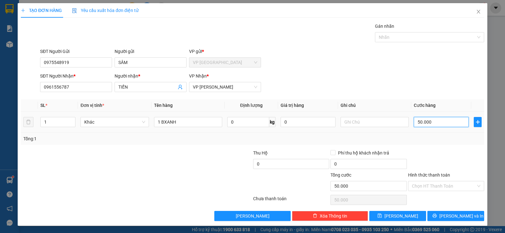
click at [439, 121] on input "50.000" at bounding box center [441, 122] width 55 height 10
click at [454, 154] on div at bounding box center [446, 161] width 77 height 22
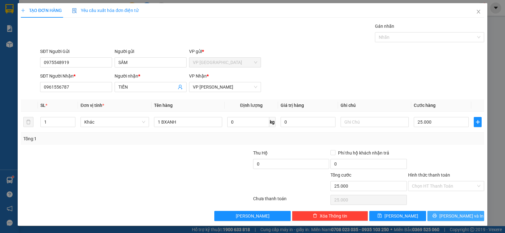
click at [455, 220] on button "[PERSON_NAME] và In" at bounding box center [455, 216] width 57 height 10
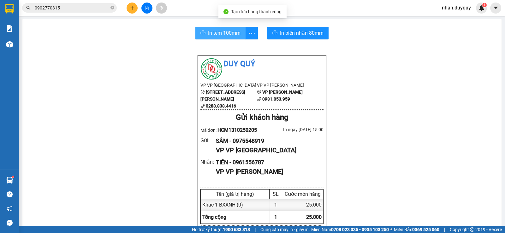
click at [225, 31] on span "In tem 100mm" at bounding box center [224, 33] width 33 height 8
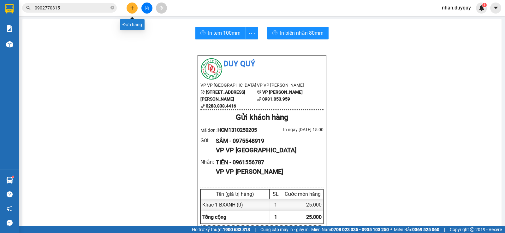
click at [133, 8] on icon "plus" at bounding box center [131, 8] width 3 height 0
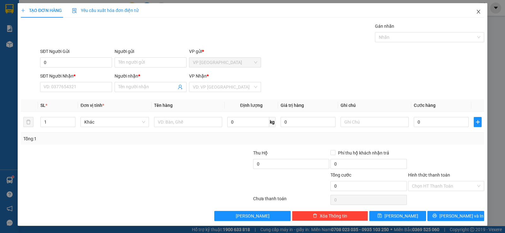
click at [477, 12] on icon "close" at bounding box center [478, 12] width 3 height 4
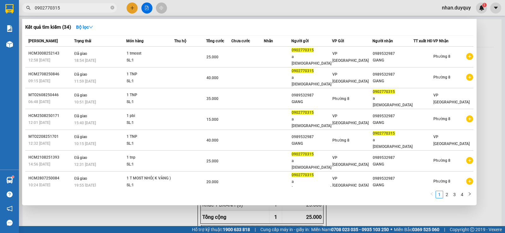
click at [65, 9] on input "0902770315" at bounding box center [72, 7] width 74 height 7
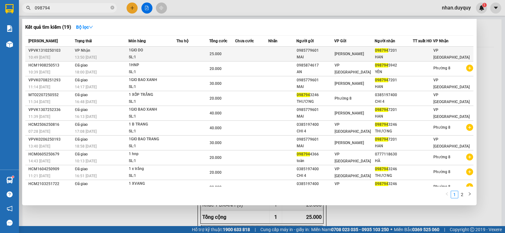
click at [284, 50] on td at bounding box center [282, 54] width 28 height 15
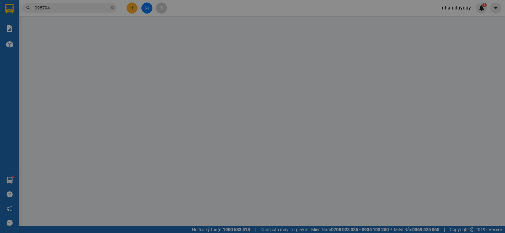
click at [284, 50] on div "SĐT Người Gửi VD: 0371234567 Người gửi VP gửi * VP [GEOGRAPHIC_DATA]" at bounding box center [262, 60] width 447 height 22
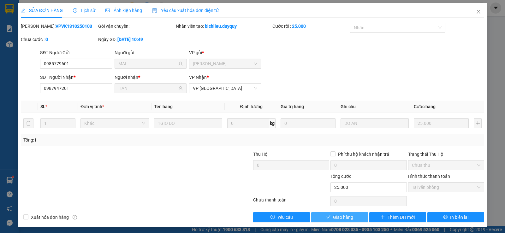
click at [341, 217] on span "Giao hàng" at bounding box center [343, 217] width 20 height 7
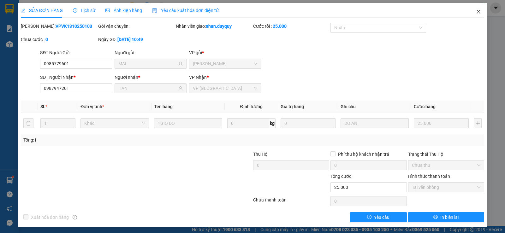
click at [476, 13] on icon "close" at bounding box center [478, 11] width 5 height 5
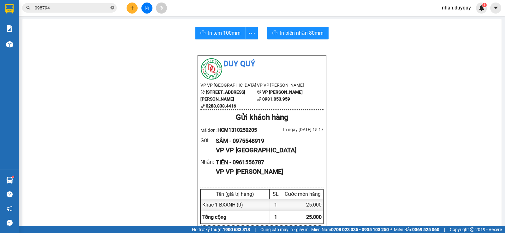
click at [111, 8] on icon "close-circle" at bounding box center [112, 8] width 4 height 4
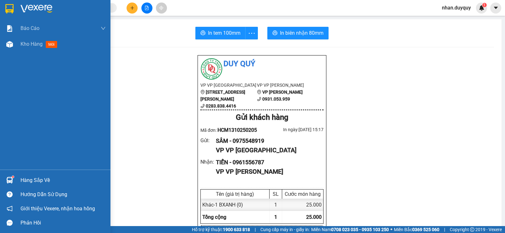
click at [43, 180] on div "Hàng sắp về" at bounding box center [63, 180] width 85 height 9
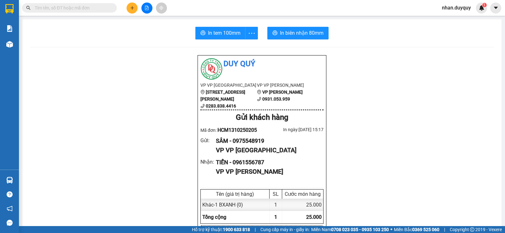
click at [83, 82] on section "Kết quả tìm kiếm ( 19 ) Bộ lọc Mã ĐH Trạng thái Món hàng Thu hộ Tổng cước Chưa …" at bounding box center [252, 116] width 505 height 233
click at [95, 4] on span at bounding box center [69, 7] width 95 height 9
click at [70, 8] on input "text" at bounding box center [72, 7] width 74 height 7
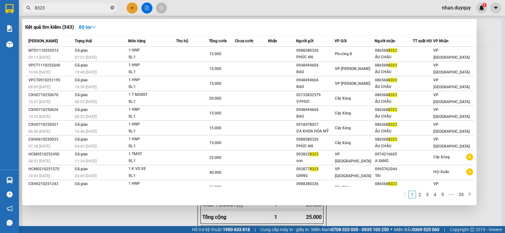
click at [112, 5] on span at bounding box center [112, 8] width 4 height 6
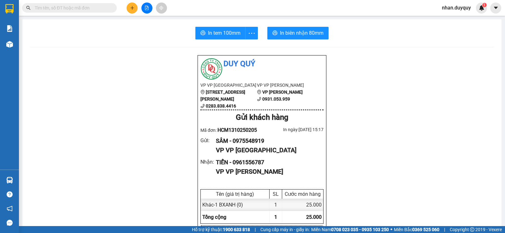
click at [108, 9] on input "text" at bounding box center [72, 7] width 74 height 7
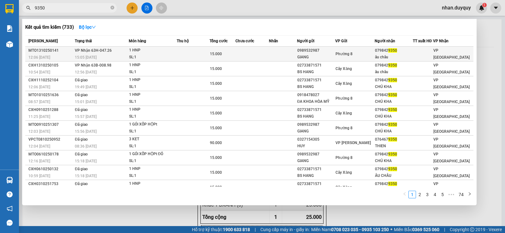
click at [379, 51] on div "079842 9350" at bounding box center [394, 50] width 38 height 7
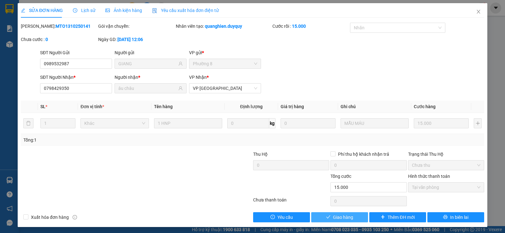
click at [340, 217] on span "Giao hàng" at bounding box center [343, 217] width 20 height 7
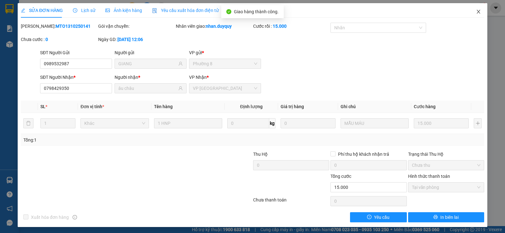
click at [476, 12] on icon "close" at bounding box center [478, 11] width 5 height 5
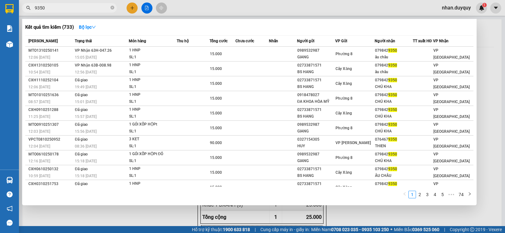
click at [52, 8] on input "9350" at bounding box center [72, 7] width 74 height 7
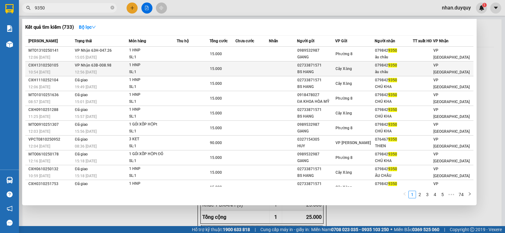
click at [390, 65] on span "9350" at bounding box center [392, 65] width 9 height 4
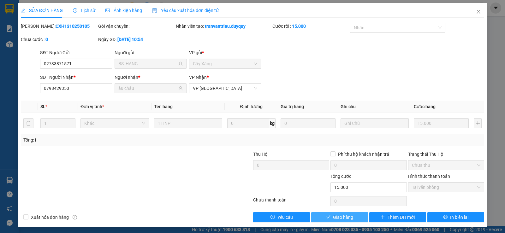
click at [347, 217] on span "Giao hàng" at bounding box center [343, 217] width 20 height 7
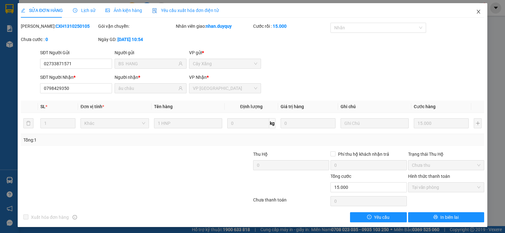
click at [476, 13] on icon "close" at bounding box center [478, 11] width 5 height 5
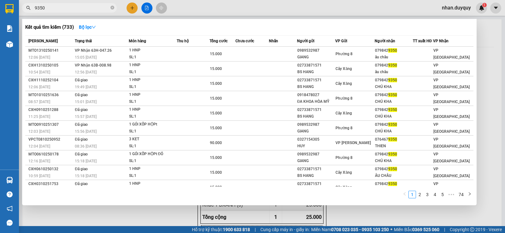
click at [71, 10] on input "9350" at bounding box center [72, 7] width 74 height 7
click at [112, 8] on icon "close-circle" at bounding box center [112, 8] width 4 height 4
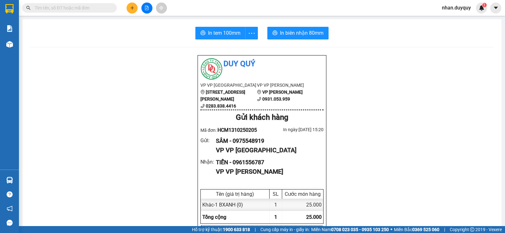
click at [111, 8] on span at bounding box center [112, 7] width 4 height 7
click at [94, 9] on input "text" at bounding box center [72, 7] width 74 height 7
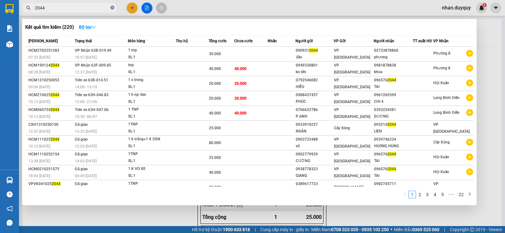
click at [112, 8] on icon "close-circle" at bounding box center [112, 8] width 4 height 4
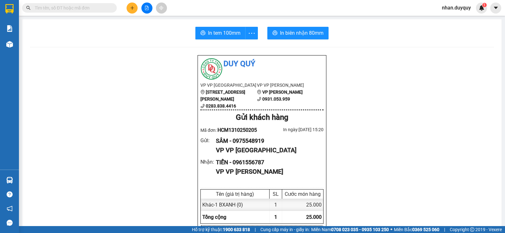
click at [85, 9] on input "text" at bounding box center [72, 7] width 74 height 7
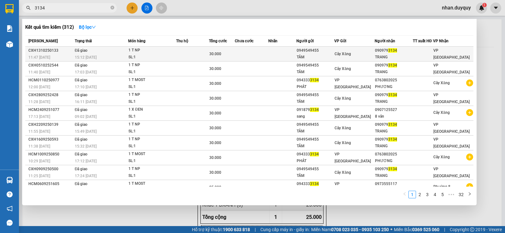
click at [390, 50] on span "3134" at bounding box center [392, 50] width 9 height 4
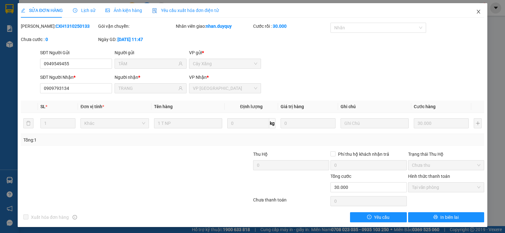
click at [476, 11] on icon "close" at bounding box center [478, 11] width 5 height 5
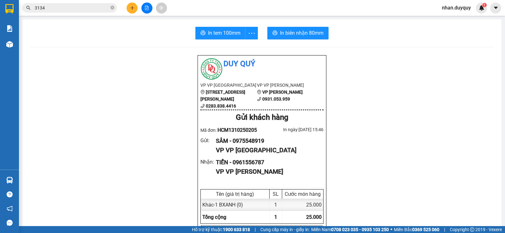
click at [71, 6] on input "3134" at bounding box center [72, 7] width 74 height 7
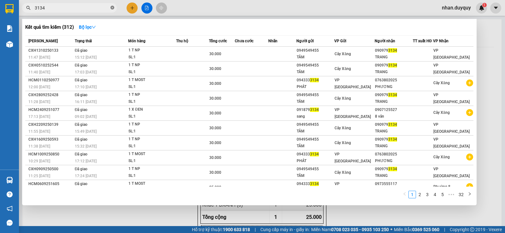
click at [110, 9] on icon "close-circle" at bounding box center [112, 8] width 4 height 4
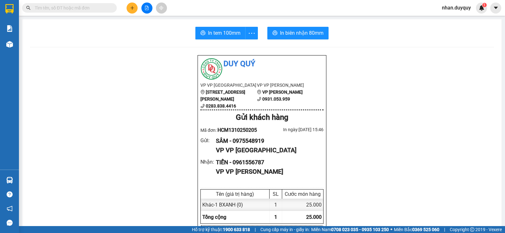
click at [82, 7] on input "text" at bounding box center [72, 7] width 74 height 7
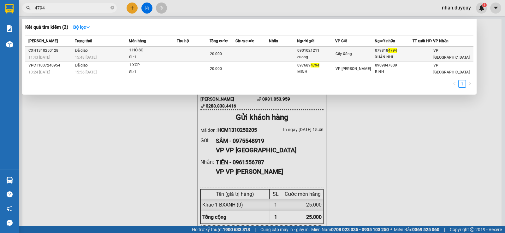
click at [394, 51] on span "4794" at bounding box center [392, 50] width 9 height 4
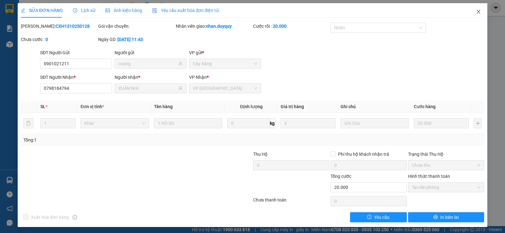
click at [476, 11] on icon "close" at bounding box center [478, 11] width 5 height 5
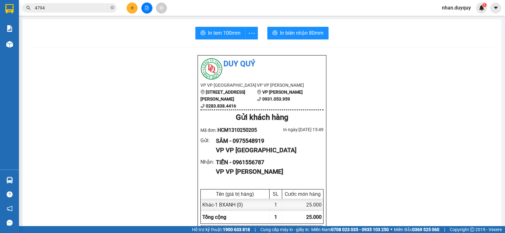
click at [75, 9] on input "4794" at bounding box center [72, 7] width 74 height 7
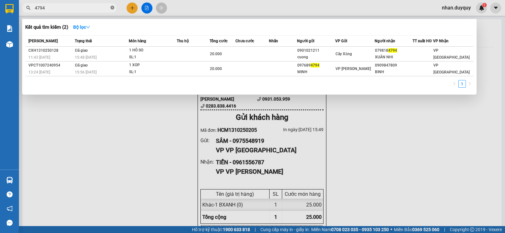
click at [113, 7] on icon "close-circle" at bounding box center [112, 8] width 4 height 4
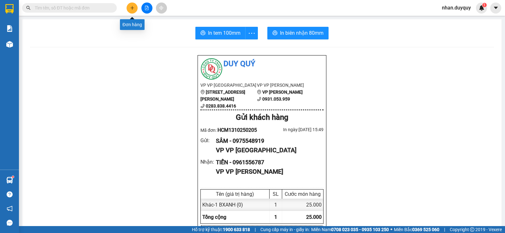
click at [132, 9] on icon "plus" at bounding box center [132, 8] width 4 height 4
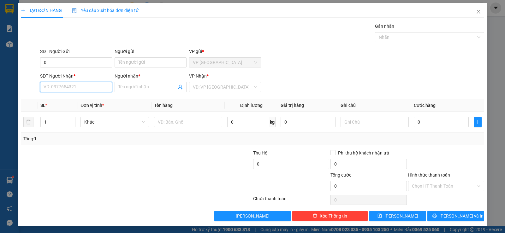
click at [56, 89] on input "SĐT Người Nhận *" at bounding box center [76, 87] width 72 height 10
click at [69, 97] on div "0366649371 - TÂM" at bounding box center [76, 99] width 64 height 7
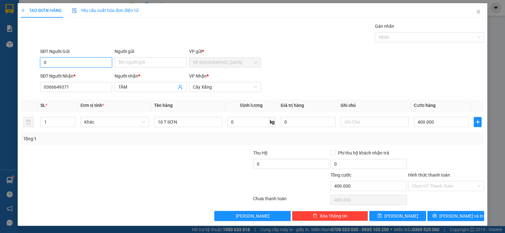
click at [72, 63] on input "0" at bounding box center [76, 62] width 72 height 10
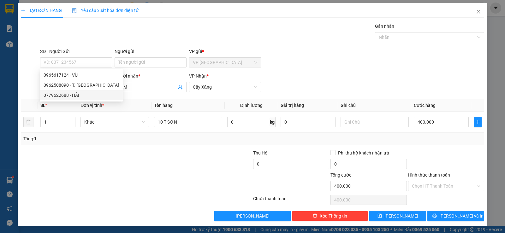
click at [90, 170] on div at bounding box center [97, 161] width 155 height 22
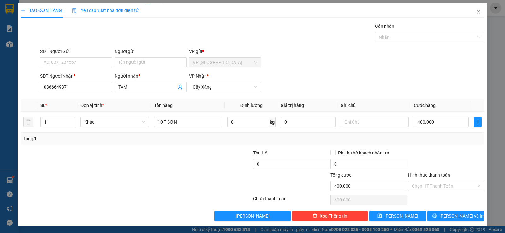
click at [96, 57] on div "SĐT Người Gửi" at bounding box center [76, 52] width 72 height 9
click at [95, 58] on input "SĐT Người Gửi" at bounding box center [76, 62] width 72 height 10
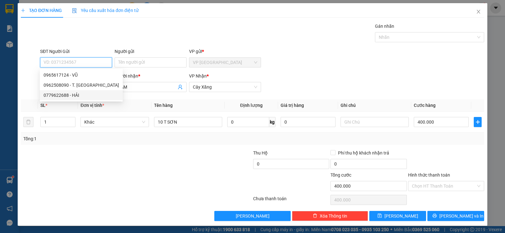
click at [95, 58] on input "SĐT Người Gửi" at bounding box center [76, 62] width 72 height 10
click at [64, 86] on div "0962508090 - T. [GEOGRAPHIC_DATA]" at bounding box center [81, 85] width 75 height 7
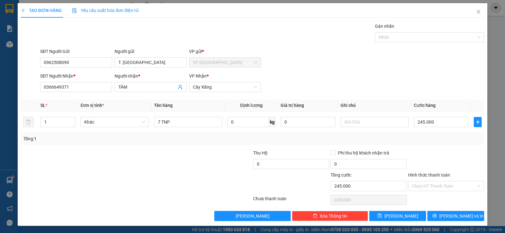
click at [170, 176] on div at bounding box center [97, 183] width 155 height 22
click at [160, 122] on input "7 TNP" at bounding box center [188, 122] width 68 height 10
click at [434, 120] on input "245.000" at bounding box center [441, 122] width 55 height 10
click at [442, 147] on div "Transit Pickup Surcharge Ids Transit Deliver Surcharge Ids Transit Deliver Surc…" at bounding box center [252, 122] width 463 height 199
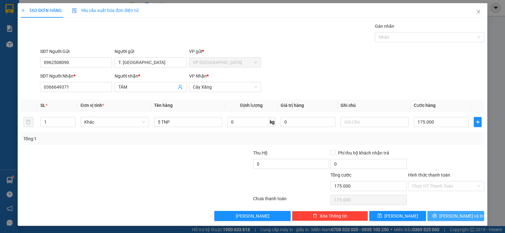
click at [463, 216] on span "[PERSON_NAME] và In" at bounding box center [461, 216] width 44 height 7
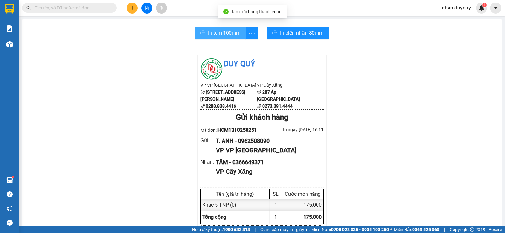
click at [216, 33] on span "In tem 100mm" at bounding box center [224, 33] width 33 height 8
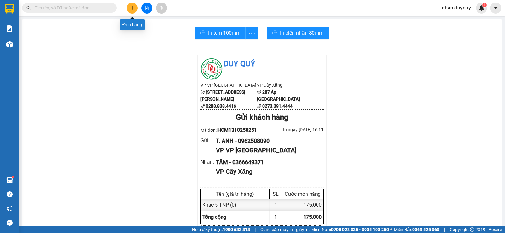
click at [131, 7] on icon "plus" at bounding box center [132, 8] width 4 height 4
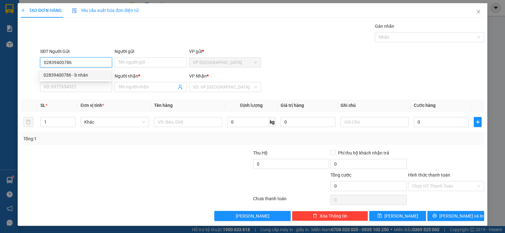
click at [77, 76] on div "02839400786 - b nhân" at bounding box center [76, 75] width 64 height 7
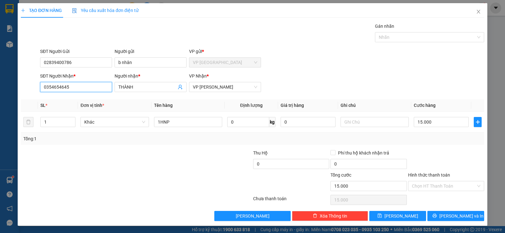
drag, startPoint x: 106, startPoint y: 86, endPoint x: 69, endPoint y: 91, distance: 37.2
click at [69, 91] on input "0354654645" at bounding box center [76, 87] width 72 height 10
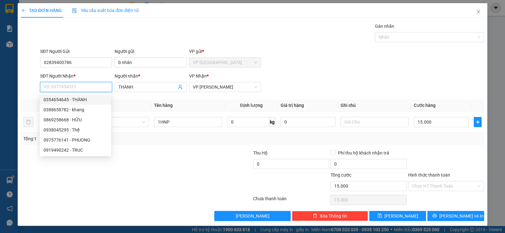
click at [80, 90] on input "SĐT Người Nhận *" at bounding box center [76, 87] width 72 height 10
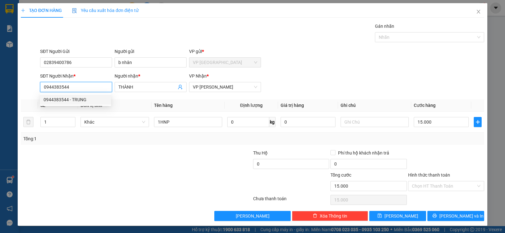
click at [93, 98] on div "0944383544 - TRUNG" at bounding box center [76, 99] width 64 height 7
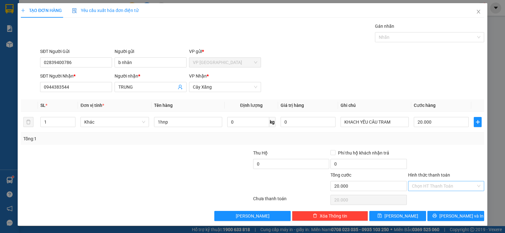
click at [435, 184] on input "Hình thức thanh toán" at bounding box center [444, 186] width 64 height 9
click at [436, 196] on div "Tại văn phòng" at bounding box center [442, 198] width 68 height 7
click at [437, 217] on icon "printer" at bounding box center [434, 216] width 4 height 4
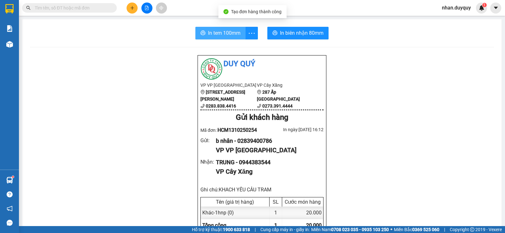
click at [224, 34] on span "In tem 100mm" at bounding box center [224, 33] width 33 height 8
click at [129, 9] on button at bounding box center [132, 8] width 11 height 11
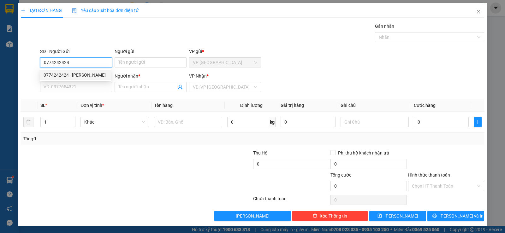
click at [52, 74] on div "0774242424 - [PERSON_NAME]" at bounding box center [76, 75] width 64 height 7
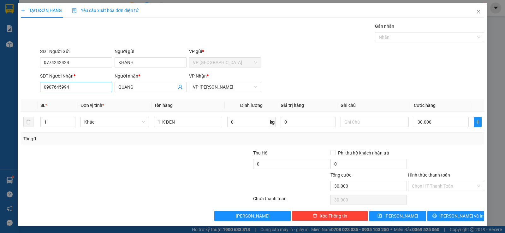
drag, startPoint x: 85, startPoint y: 94, endPoint x: 72, endPoint y: 91, distance: 13.2
click at [72, 91] on div "SĐT Người Nhận * 0907645994" at bounding box center [76, 84] width 72 height 22
click at [73, 89] on input "0907645994" at bounding box center [76, 87] width 72 height 10
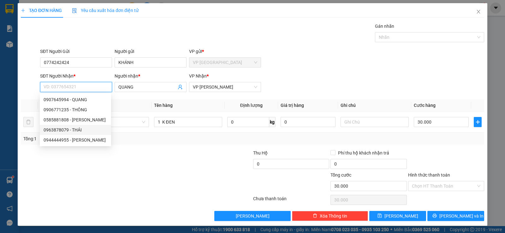
scroll to position [0, 0]
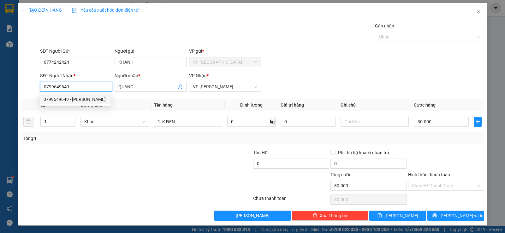
click at [90, 98] on div "0799649649 - [PERSON_NAME]" at bounding box center [76, 99] width 64 height 7
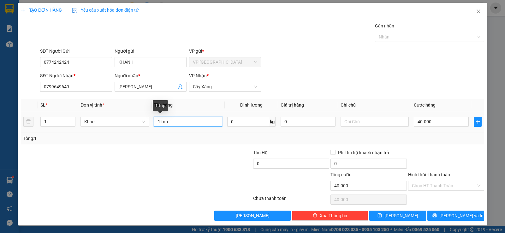
click at [183, 123] on input "1 tnp" at bounding box center [188, 122] width 68 height 10
click at [441, 124] on input "40.000" at bounding box center [441, 122] width 55 height 10
click at [432, 145] on div "Transit Pickup Surcharge Ids Transit Deliver Surcharge Ids Transit Deliver Surc…" at bounding box center [252, 121] width 463 height 199
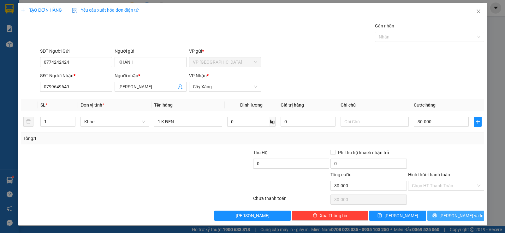
click at [437, 215] on icon "printer" at bounding box center [434, 215] width 4 height 4
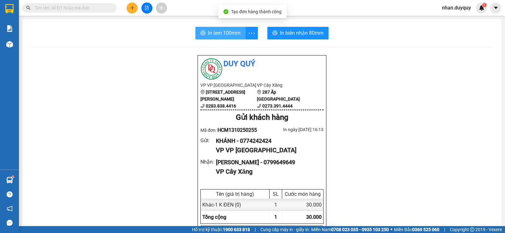
click at [214, 34] on span "In tem 100mm" at bounding box center [224, 33] width 33 height 8
click at [136, 4] on button at bounding box center [132, 8] width 11 height 11
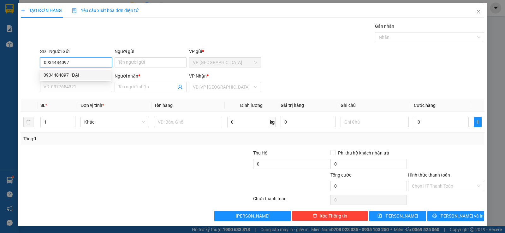
click at [76, 75] on div "0934484097 - ĐẠI" at bounding box center [76, 75] width 64 height 7
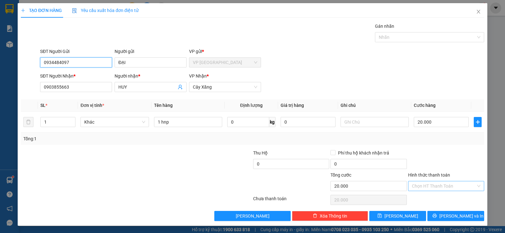
click at [422, 191] on div "Chọn HT Thanh Toán" at bounding box center [446, 186] width 76 height 10
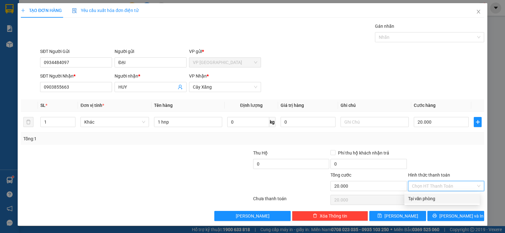
click at [424, 196] on div "Tại văn phòng" at bounding box center [442, 198] width 68 height 7
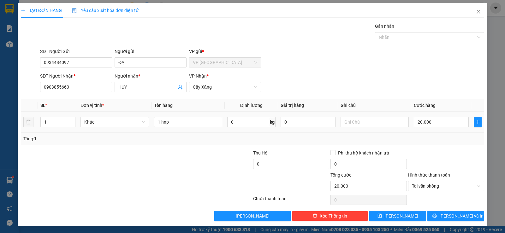
click at [194, 127] on div "1 hnp" at bounding box center [188, 122] width 68 height 13
click at [193, 124] on input "1 hnp" at bounding box center [188, 122] width 68 height 10
click at [437, 217] on icon "printer" at bounding box center [434, 216] width 4 height 4
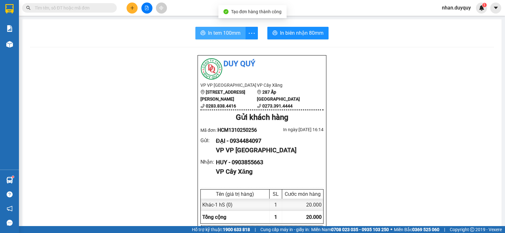
click at [203, 27] on button "In tem 100mm" at bounding box center [220, 33] width 50 height 13
click at [132, 8] on icon "plus" at bounding box center [131, 8] width 3 height 0
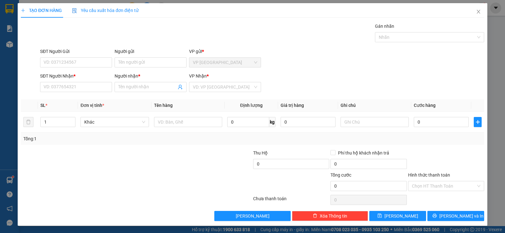
click at [128, 8] on span "Yêu cầu xuất hóa đơn điện tử" at bounding box center [105, 10] width 67 height 5
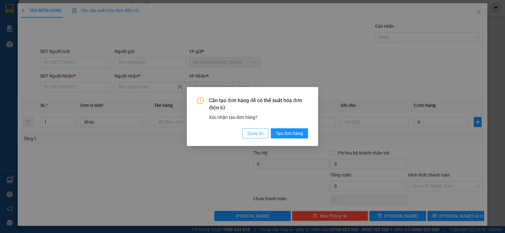
click at [257, 134] on span "Quay lại" at bounding box center [255, 133] width 16 height 7
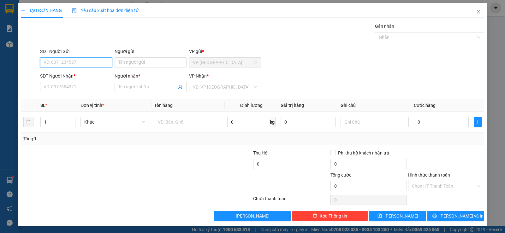
click at [87, 60] on input "SĐT Người Gửi" at bounding box center [76, 62] width 72 height 10
click at [86, 77] on div "0983658716 - HÂN" at bounding box center [76, 75] width 64 height 7
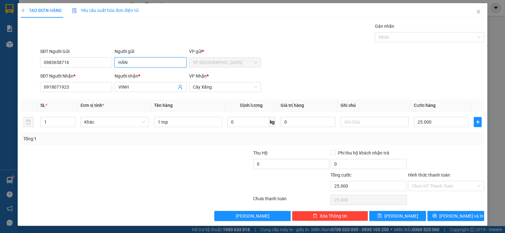
click at [134, 64] on input "HÂN" at bounding box center [151, 62] width 72 height 10
click at [122, 169] on div at bounding box center [97, 161] width 155 height 22
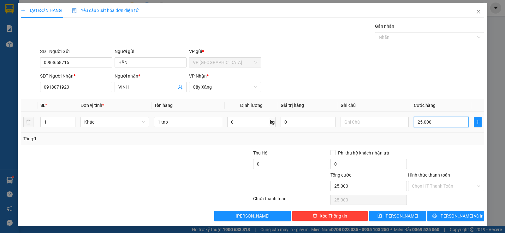
click at [438, 122] on input "25.000" at bounding box center [441, 122] width 55 height 10
click at [437, 153] on div at bounding box center [446, 161] width 77 height 22
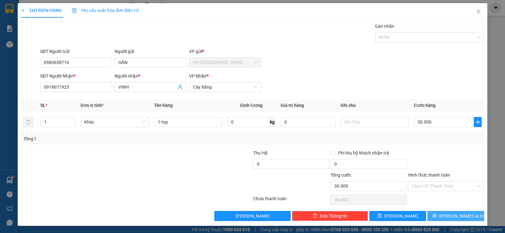
click at [435, 214] on button "[PERSON_NAME] và In" at bounding box center [455, 216] width 57 height 10
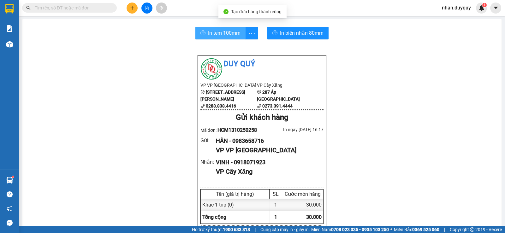
click at [217, 30] on span "In tem 100mm" at bounding box center [224, 33] width 33 height 8
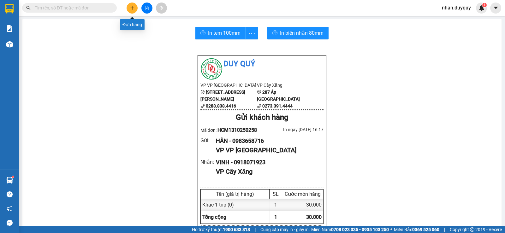
click at [136, 7] on button at bounding box center [132, 8] width 11 height 11
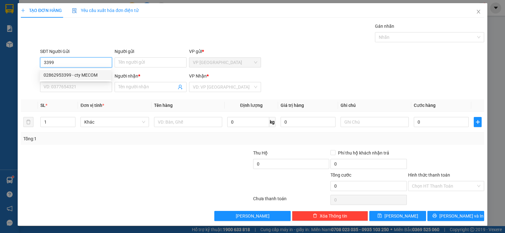
click at [81, 71] on div "02862953399 - cty MECOM" at bounding box center [75, 75] width 71 height 10
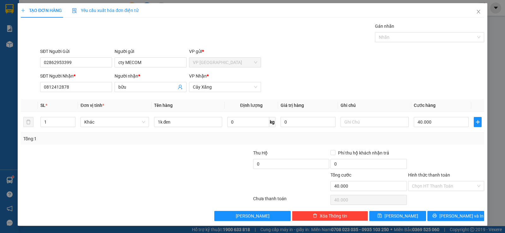
click at [77, 92] on div "SĐT Người Nhận * 0812412878" at bounding box center [76, 84] width 72 height 22
click at [78, 88] on input "0812412878" at bounding box center [76, 87] width 72 height 10
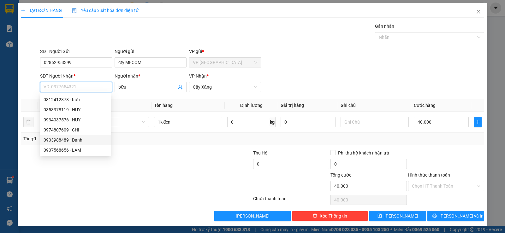
click at [74, 139] on div "0903988489 - Danh" at bounding box center [76, 140] width 64 height 7
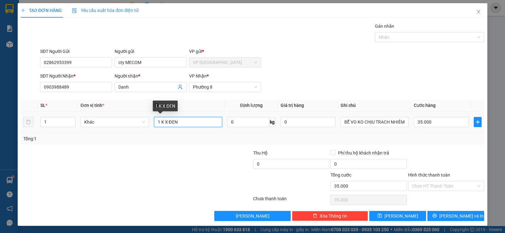
click at [181, 120] on input "1 K X ĐEN" at bounding box center [188, 122] width 68 height 10
click at [434, 122] on input "35.000" at bounding box center [441, 122] width 55 height 10
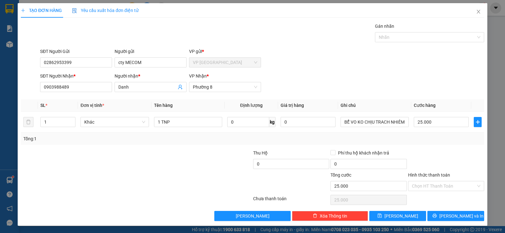
click at [438, 143] on div "Tổng: 1" at bounding box center [252, 139] width 463 height 12
click at [441, 212] on button "[PERSON_NAME] và In" at bounding box center [455, 216] width 57 height 10
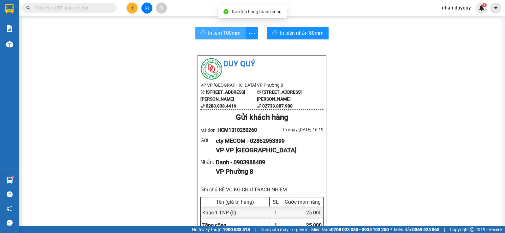
click at [217, 35] on span "In tem 100mm" at bounding box center [224, 33] width 33 height 8
click at [130, 6] on icon "plus" at bounding box center [132, 8] width 4 height 4
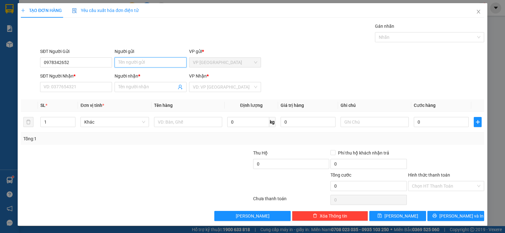
click at [127, 66] on input "Người gửi" at bounding box center [151, 62] width 72 height 10
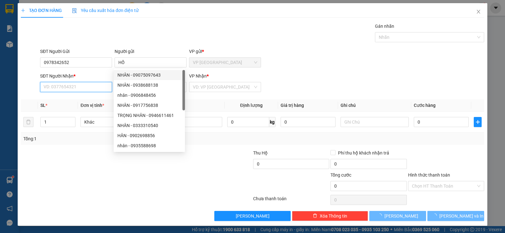
click at [83, 90] on input "SĐT Người Nhận *" at bounding box center [76, 87] width 72 height 10
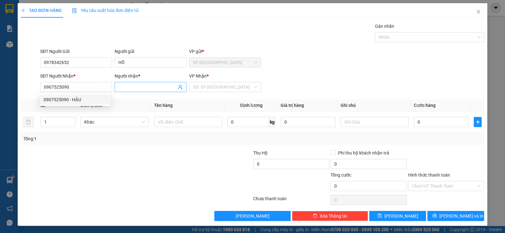
click at [147, 89] on input "Người nhận *" at bounding box center [147, 87] width 58 height 7
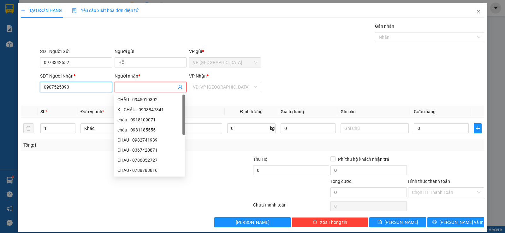
click at [103, 91] on input "0907525090" at bounding box center [76, 87] width 72 height 10
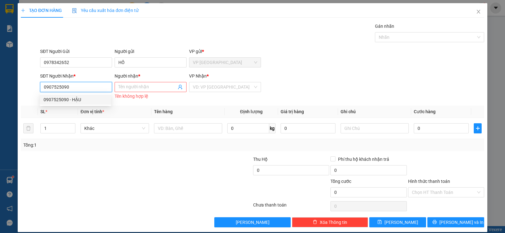
click at [93, 95] on div "0907525090 - HẬU" at bounding box center [75, 100] width 71 height 10
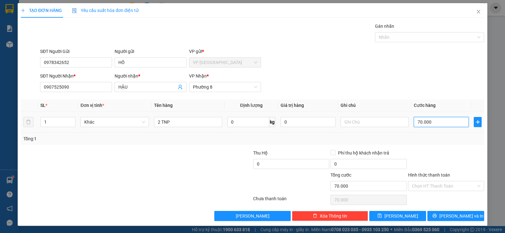
click at [454, 122] on input "70.000" at bounding box center [441, 122] width 55 height 10
click at [187, 124] on input "2 TNP" at bounding box center [188, 122] width 68 height 10
click at [439, 119] on input "70.000" at bounding box center [441, 122] width 55 height 10
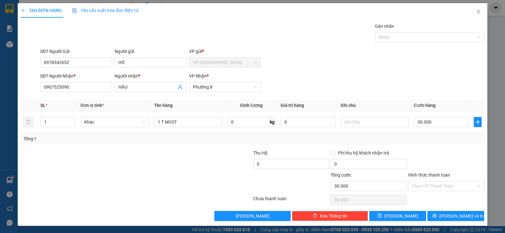
click at [430, 145] on div "Tổng: 1" at bounding box center [252, 139] width 463 height 12
drag, startPoint x: 216, startPoint y: 85, endPoint x: 166, endPoint y: 90, distance: 50.1
click at [166, 90] on div "SĐT Người Nhận * 0907525090 Người nhận * HẬU VP Nhận * Phường 8" at bounding box center [262, 84] width 447 height 22
click at [224, 86] on span "Phường 8" at bounding box center [225, 86] width 64 height 9
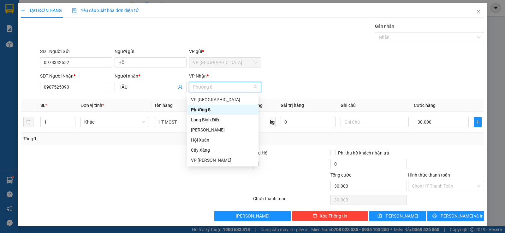
click at [224, 86] on span "Phường 8" at bounding box center [225, 86] width 64 height 9
click at [212, 149] on div "Cây Xăng" at bounding box center [223, 150] width 64 height 7
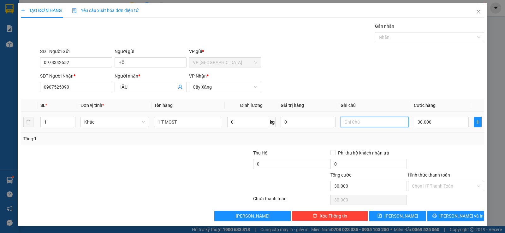
click at [364, 122] on input "text" at bounding box center [375, 122] width 68 height 10
click at [421, 182] on input "Hình thức thanh toán" at bounding box center [444, 186] width 64 height 9
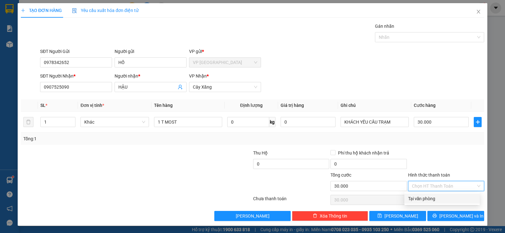
click at [428, 198] on div "Tại văn phòng" at bounding box center [442, 198] width 68 height 7
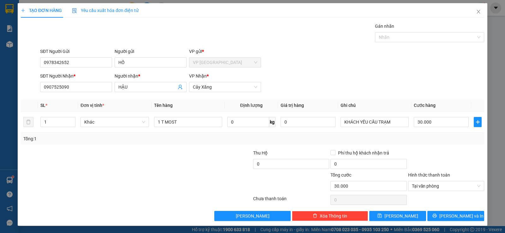
click at [408, 153] on div at bounding box center [446, 161] width 77 height 22
click at [451, 217] on span "[PERSON_NAME] và In" at bounding box center [461, 216] width 44 height 7
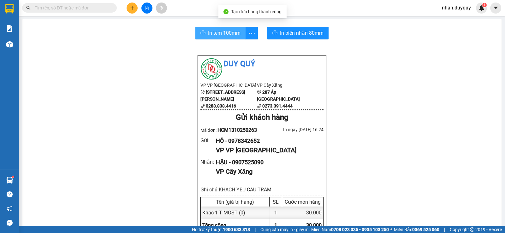
click at [198, 39] on button "In tem 100mm" at bounding box center [220, 33] width 50 height 13
click at [131, 9] on icon "plus" at bounding box center [132, 8] width 4 height 4
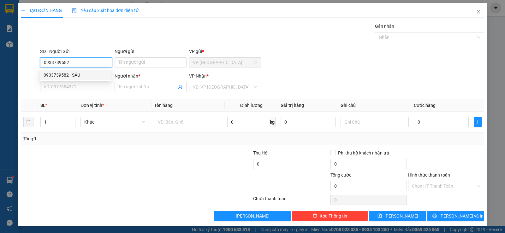
click at [92, 73] on div "0933739582 - SÁU" at bounding box center [76, 75] width 64 height 7
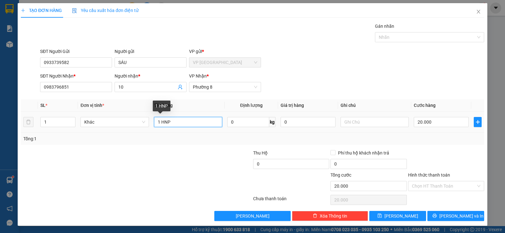
click at [171, 126] on input "1 HNP" at bounding box center [188, 122] width 68 height 10
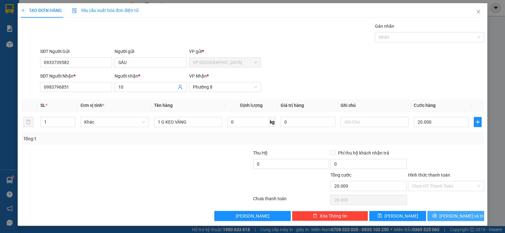
click at [437, 216] on icon "printer" at bounding box center [434, 216] width 4 height 4
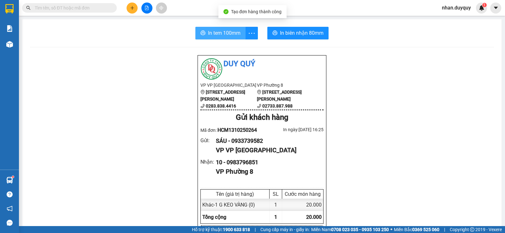
click at [225, 34] on span "In tem 100mm" at bounding box center [224, 33] width 33 height 8
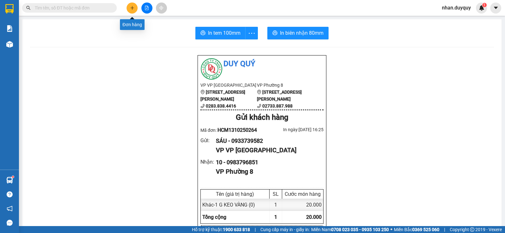
click at [129, 6] on button at bounding box center [132, 8] width 11 height 11
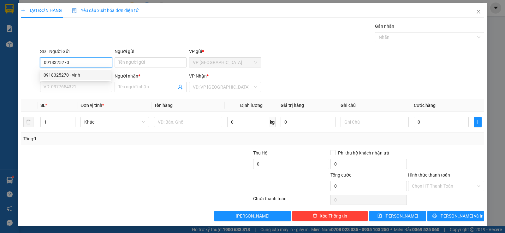
click at [74, 77] on div "0918325270 - vinh" at bounding box center [76, 75] width 64 height 7
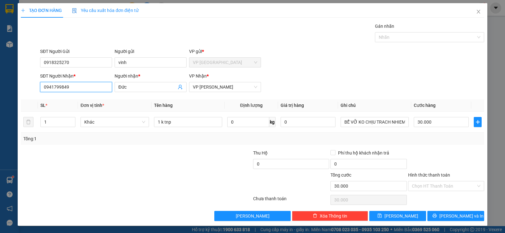
click at [71, 85] on input "0941799849" at bounding box center [76, 87] width 72 height 10
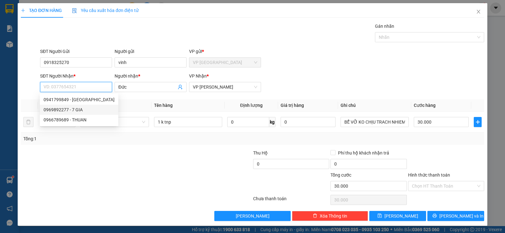
click at [79, 110] on div "0969892277 - 7 GIA" at bounding box center [79, 109] width 71 height 7
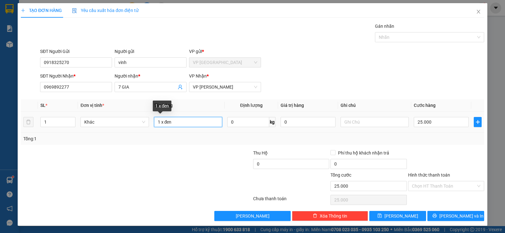
click at [176, 122] on input "1 x đen" at bounding box center [188, 122] width 68 height 10
click at [435, 121] on input "25.000" at bounding box center [441, 122] width 55 height 10
click at [400, 172] on div "Tổng cước" at bounding box center [369, 176] width 76 height 9
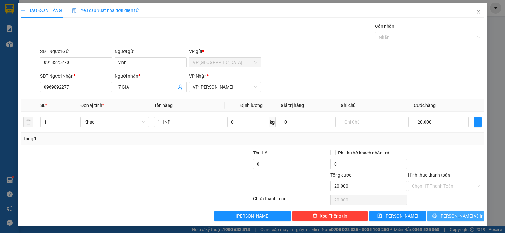
click at [464, 215] on span "[PERSON_NAME] và In" at bounding box center [461, 216] width 44 height 7
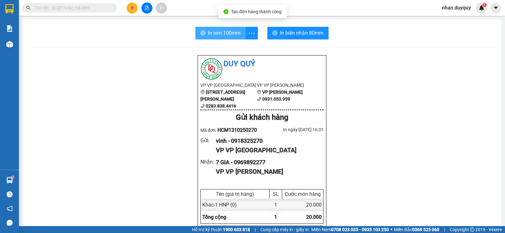
click at [204, 29] on button "In tem 100mm" at bounding box center [220, 33] width 50 height 13
click at [130, 9] on icon "plus" at bounding box center [132, 8] width 4 height 4
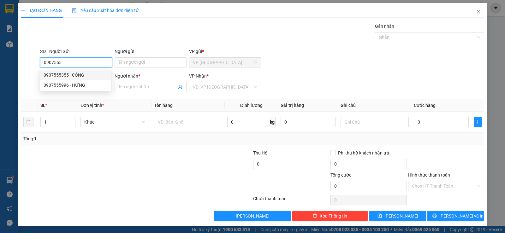
click at [64, 72] on div "0907555355 - CÔNG" at bounding box center [76, 75] width 64 height 7
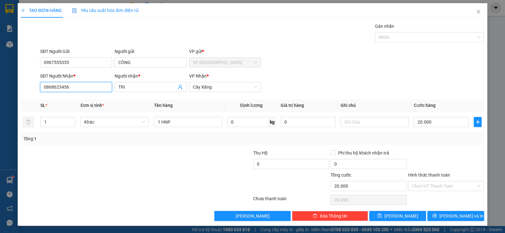
click at [72, 85] on input "0868623456" at bounding box center [76, 87] width 72 height 10
click at [74, 99] on div "0908485120 - THINH" at bounding box center [76, 99] width 64 height 7
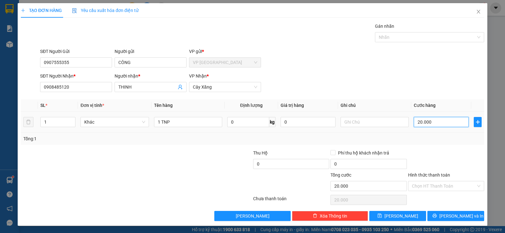
click at [447, 125] on input "20.000" at bounding box center [441, 122] width 55 height 10
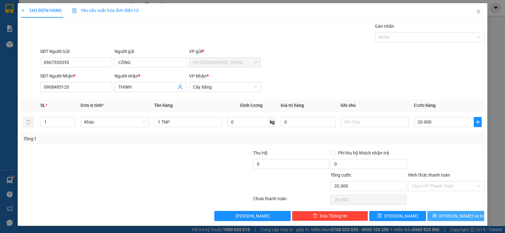
click at [450, 216] on span "[PERSON_NAME] và In" at bounding box center [461, 216] width 44 height 7
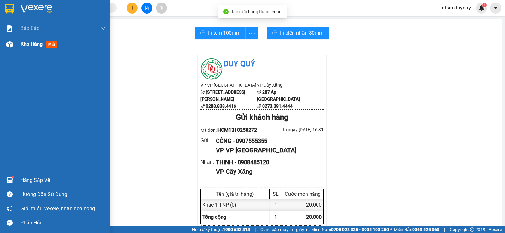
click at [11, 44] on img at bounding box center [9, 44] width 7 height 7
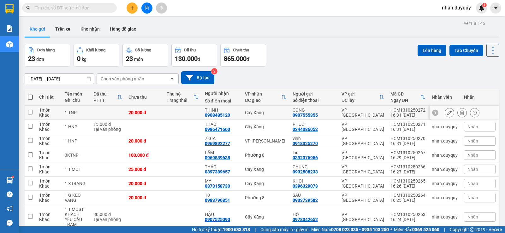
click at [447, 112] on icon at bounding box center [449, 112] width 4 height 4
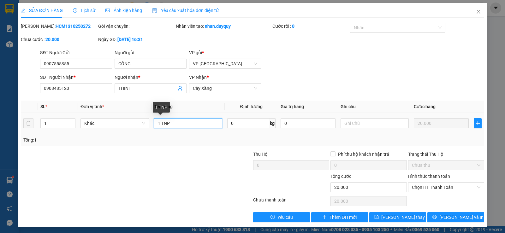
click at [162, 126] on input "1 TNP" at bounding box center [188, 123] width 68 height 10
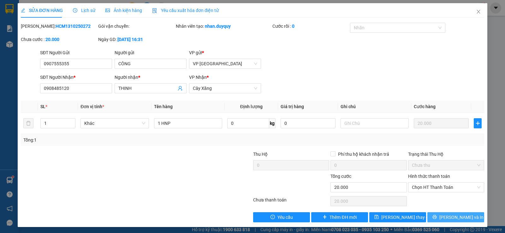
click at [437, 217] on icon "printer" at bounding box center [434, 217] width 4 height 4
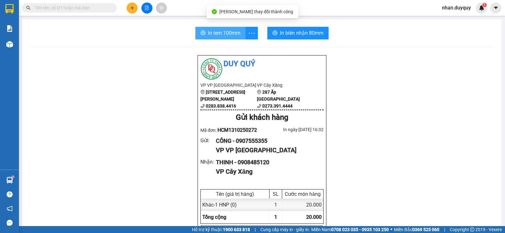
click at [197, 31] on button "In tem 100mm" at bounding box center [220, 33] width 50 height 13
click at [105, 9] on input "text" at bounding box center [72, 7] width 74 height 7
click at [129, 6] on button at bounding box center [132, 8] width 11 height 11
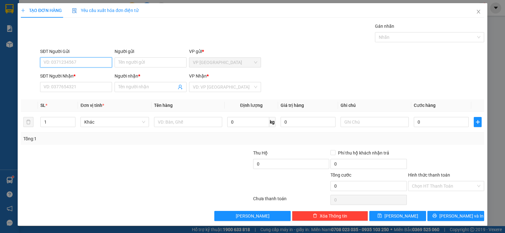
click at [79, 61] on input "SĐT Người Gửi" at bounding box center [76, 62] width 72 height 10
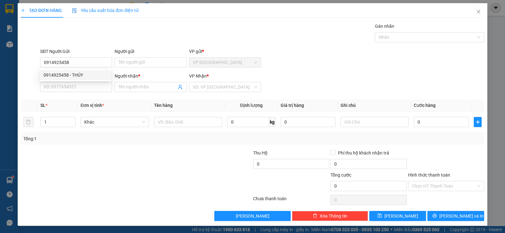
click at [81, 70] on div "0914925458 0914925458 - THÚY" at bounding box center [75, 75] width 71 height 13
click at [81, 72] on form "SĐT Người Gửi 0914925458 Người gửi Tên người gửi VP gửi * VP [GEOGRAPHIC_DATA] …" at bounding box center [252, 71] width 463 height 47
click at [74, 62] on input "0914925458" at bounding box center [76, 62] width 72 height 10
click at [82, 74] on div "0914925458 - THÚY" at bounding box center [76, 75] width 64 height 7
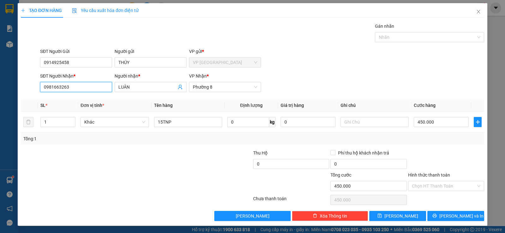
click at [86, 88] on input "0981663263" at bounding box center [76, 87] width 72 height 10
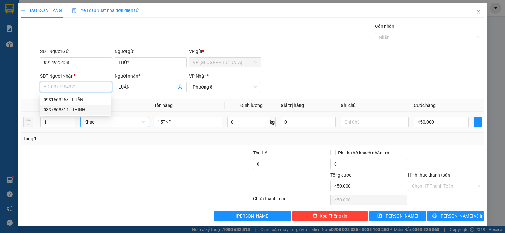
click at [83, 119] on div "Khác" at bounding box center [114, 122] width 68 height 10
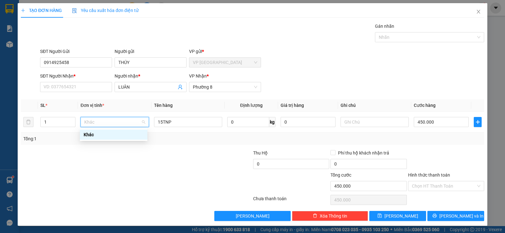
click at [81, 111] on th "Đơn vị tính *" at bounding box center [114, 105] width 73 height 12
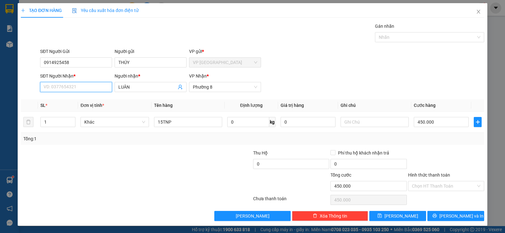
click at [81, 85] on input "SĐT Người Nhận *" at bounding box center [76, 87] width 72 height 10
click at [80, 109] on div "0337868811 - THỊNH" at bounding box center [76, 109] width 64 height 7
click at [227, 91] on span "Phường 8" at bounding box center [225, 86] width 64 height 9
click at [130, 140] on div "Tổng: 1" at bounding box center [109, 138] width 172 height 7
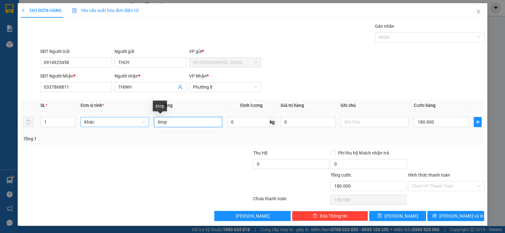
drag, startPoint x: 172, startPoint y: 120, endPoint x: 127, endPoint y: 121, distance: 45.2
click at [127, 121] on tr "1 Khác 6tnp 0 kg 0 180.000" at bounding box center [252, 122] width 463 height 21
click at [440, 119] on input "180.000" at bounding box center [441, 122] width 55 height 10
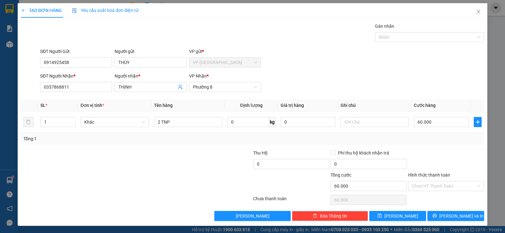
click at [443, 176] on label "Hình thức thanh toán" at bounding box center [429, 175] width 42 height 5
click at [443, 182] on input "Hình thức thanh toán" at bounding box center [444, 186] width 64 height 9
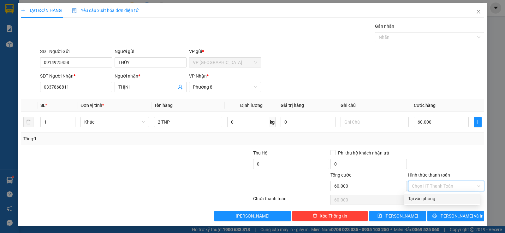
click at [432, 197] on div "Tại văn phòng" at bounding box center [442, 198] width 68 height 7
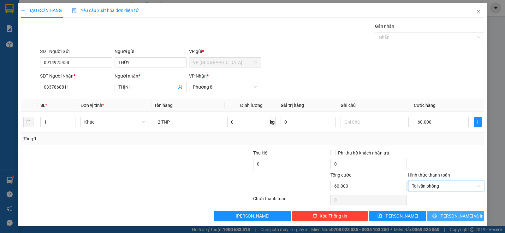
click at [434, 218] on button "[PERSON_NAME] và In" at bounding box center [455, 216] width 57 height 10
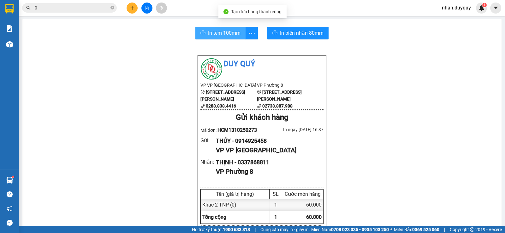
click at [234, 39] on button "In tem 100mm" at bounding box center [220, 33] width 50 height 13
click at [87, 5] on input "0" at bounding box center [72, 7] width 74 height 7
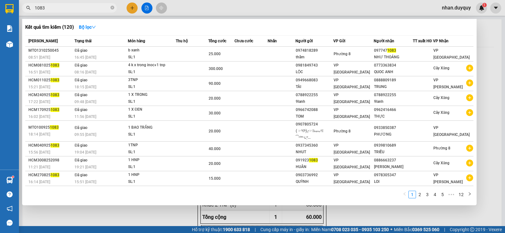
click at [71, 9] on input "1083" at bounding box center [72, 7] width 74 height 7
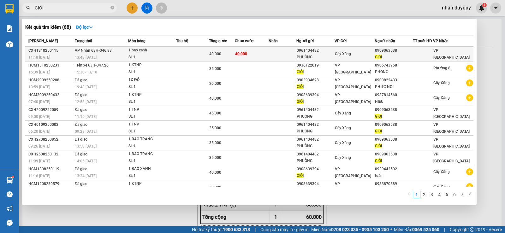
click at [226, 53] on div "40.000" at bounding box center [221, 54] width 25 height 7
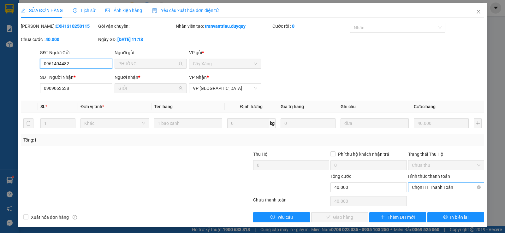
click at [425, 188] on span "Chọn HT Thanh Toán" at bounding box center [446, 187] width 69 height 9
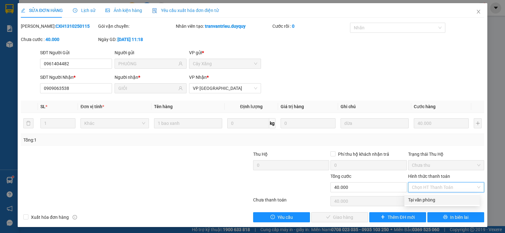
click at [431, 199] on div "Tại văn phòng" at bounding box center [442, 200] width 68 height 7
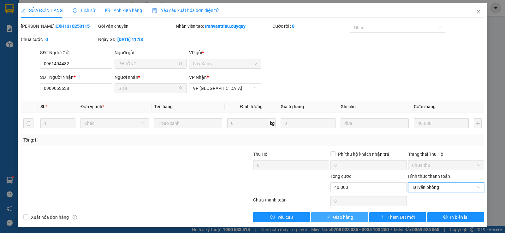
click at [354, 212] on button "Giao hàng" at bounding box center [339, 217] width 57 height 10
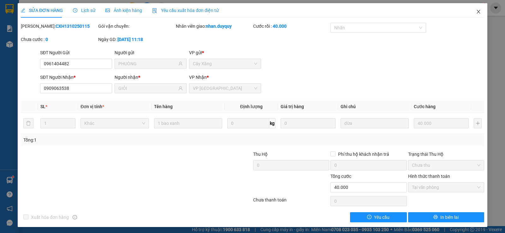
click at [476, 13] on icon "close" at bounding box center [478, 11] width 5 height 5
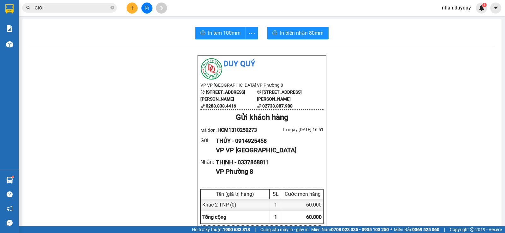
click at [140, 7] on div at bounding box center [146, 8] width 47 height 11
click at [135, 7] on button at bounding box center [132, 8] width 11 height 11
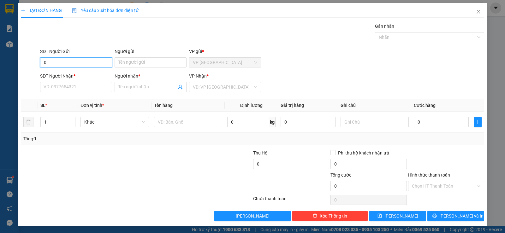
click at [53, 59] on input "0" at bounding box center [76, 62] width 72 height 10
click at [144, 66] on input "Người gửi" at bounding box center [151, 62] width 72 height 10
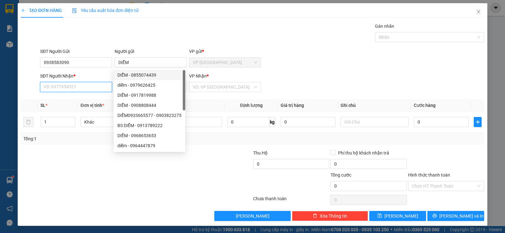
click at [64, 88] on input "SĐT Người Nhận *" at bounding box center [76, 87] width 72 height 10
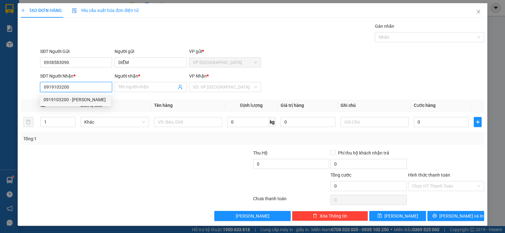
click at [79, 102] on div "0919103200 - [PERSON_NAME]" at bounding box center [76, 99] width 64 height 7
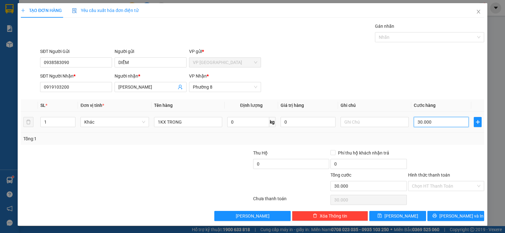
click at [433, 123] on input "30.000" at bounding box center [441, 122] width 55 height 10
click at [192, 146] on div "Transit Pickup Surcharge Ids Transit Deliver Surcharge Ids Transit Deliver Surc…" at bounding box center [252, 122] width 463 height 199
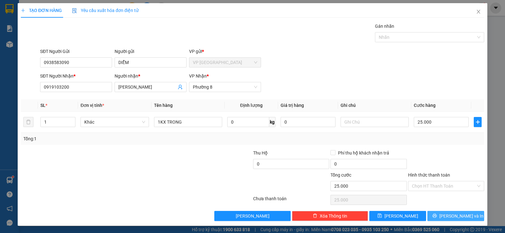
click at [455, 214] on span "[PERSON_NAME] và In" at bounding box center [461, 216] width 44 height 7
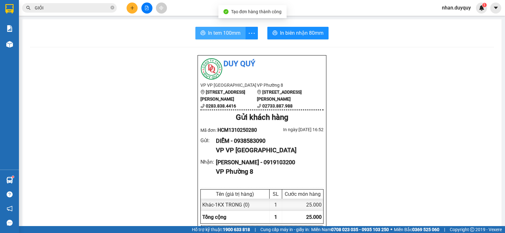
click at [208, 29] on span "In tem 100mm" at bounding box center [224, 33] width 33 height 8
click at [131, 11] on button at bounding box center [132, 8] width 11 height 11
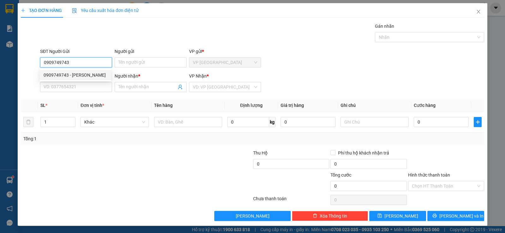
click at [83, 78] on div "0909749743 - [PERSON_NAME]" at bounding box center [76, 75] width 64 height 7
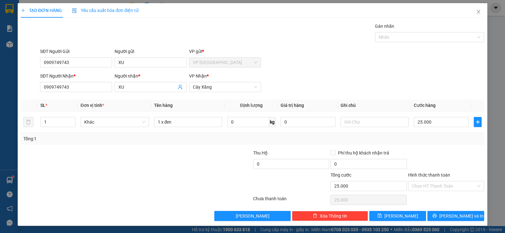
click at [452, 222] on div "TẠO ĐƠN HÀNG Yêu cầu xuất hóa đơn điện tử Transit Pickup Surcharge Ids Transit …" at bounding box center [253, 114] width 470 height 223
click at [451, 220] on button "[PERSON_NAME] và In" at bounding box center [455, 216] width 57 height 10
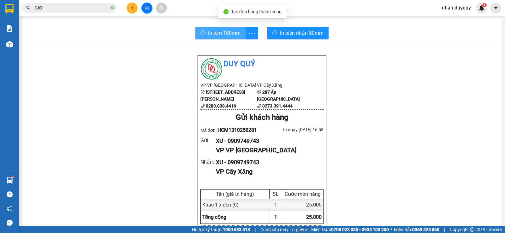
click at [221, 33] on span "In tem 100mm" at bounding box center [224, 33] width 33 height 8
click at [100, 13] on div "Kết quả tìm kiếm ( 68 ) Bộ lọc Mã ĐH Trạng thái Món hàng Thu hộ Tổng cước Chưa …" at bounding box center [61, 8] width 123 height 11
click at [110, 8] on icon "close-circle" at bounding box center [112, 8] width 4 height 4
click at [107, 8] on input "text" at bounding box center [72, 7] width 74 height 7
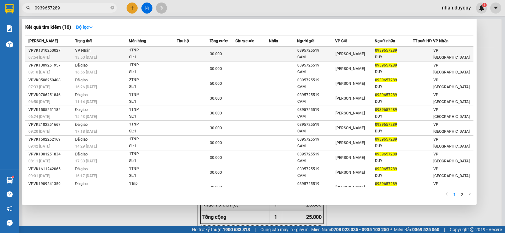
click at [390, 51] on span "0939657289" at bounding box center [386, 50] width 22 height 4
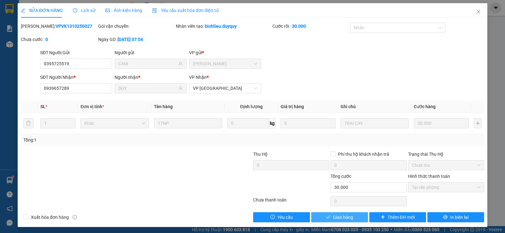
click at [346, 217] on span "Giao hàng" at bounding box center [343, 217] width 20 height 7
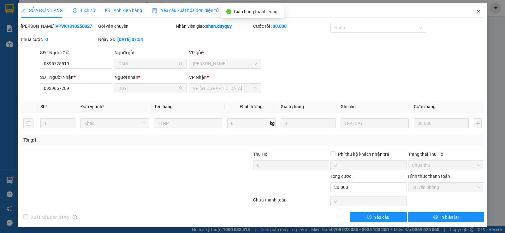
click at [476, 10] on icon "close" at bounding box center [478, 11] width 5 height 5
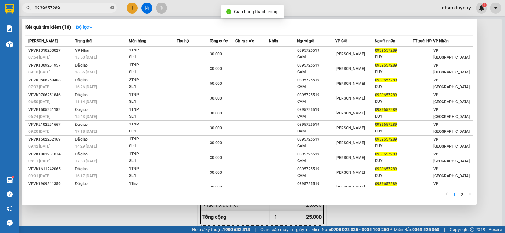
click at [112, 8] on icon "close-circle" at bounding box center [112, 8] width 4 height 4
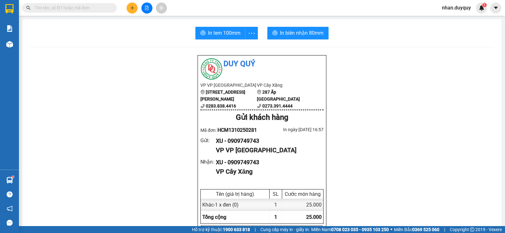
click at [107, 8] on input "text" at bounding box center [72, 7] width 74 height 7
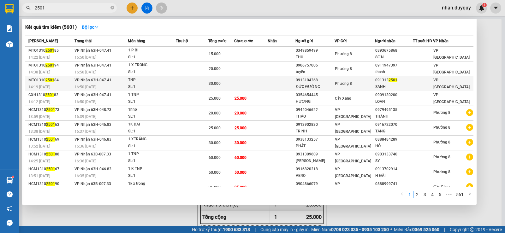
click at [390, 81] on span "2501" at bounding box center [393, 80] width 9 height 4
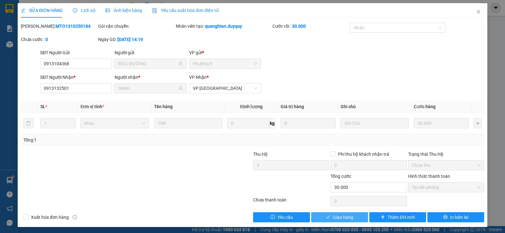
click at [342, 217] on span "Giao hàng" at bounding box center [343, 217] width 20 height 7
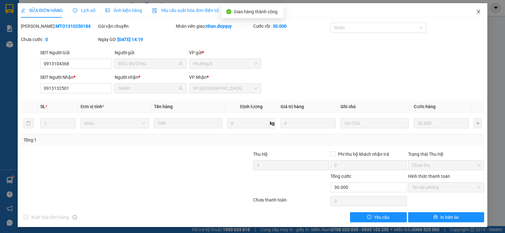
click at [476, 11] on icon "close" at bounding box center [478, 11] width 5 height 5
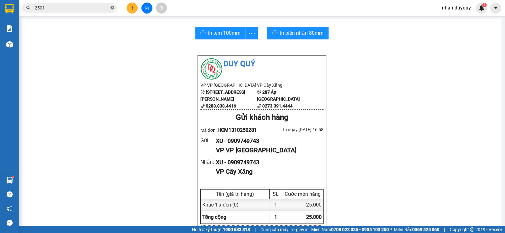
click at [112, 8] on icon "close-circle" at bounding box center [112, 8] width 4 height 4
click at [107, 9] on input "text" at bounding box center [72, 7] width 74 height 7
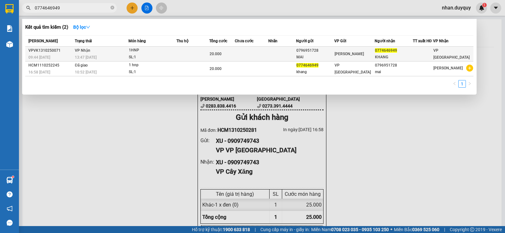
click at [382, 51] on span "0774646949" at bounding box center [386, 50] width 22 height 4
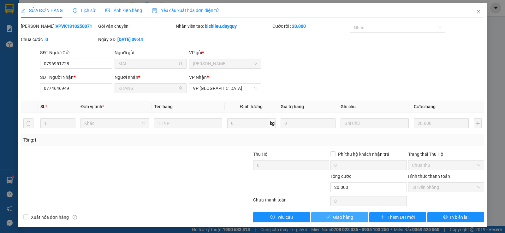
click at [338, 217] on span "Giao hàng" at bounding box center [343, 217] width 20 height 7
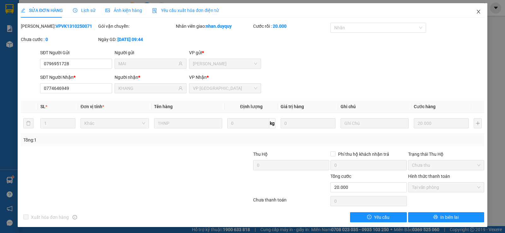
click at [477, 11] on icon "close" at bounding box center [478, 12] width 3 height 4
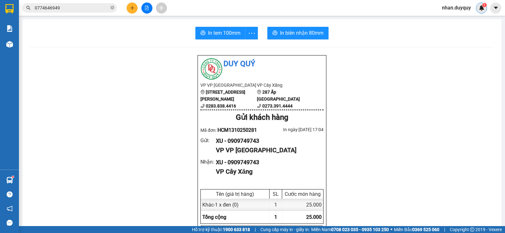
click at [484, 8] on img at bounding box center [482, 8] width 6 height 6
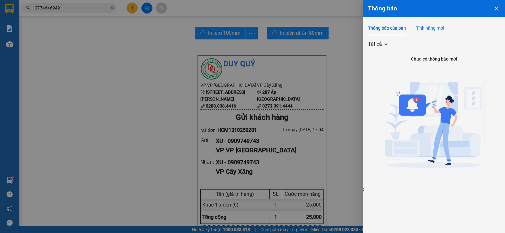
click at [432, 26] on div "Tính năng mới" at bounding box center [430, 28] width 28 height 7
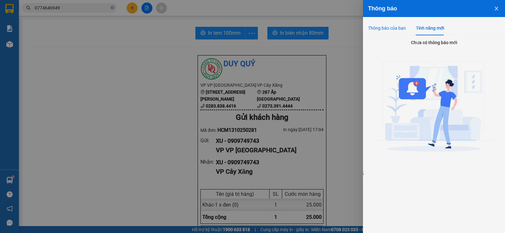
click at [403, 27] on div "Thông báo của bạn" at bounding box center [387, 28] width 38 height 7
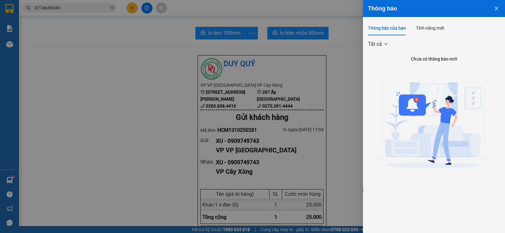
click at [414, 104] on img at bounding box center [434, 125] width 121 height 121
click at [494, 10] on icon "close" at bounding box center [496, 8] width 5 height 5
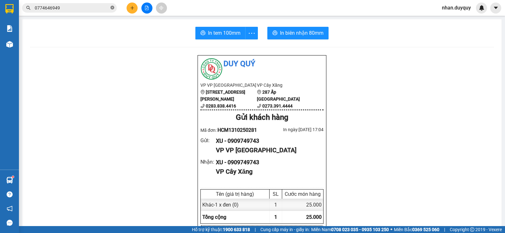
click at [113, 7] on icon "close-circle" at bounding box center [112, 8] width 4 height 4
click at [79, 8] on input "text" at bounding box center [72, 7] width 74 height 7
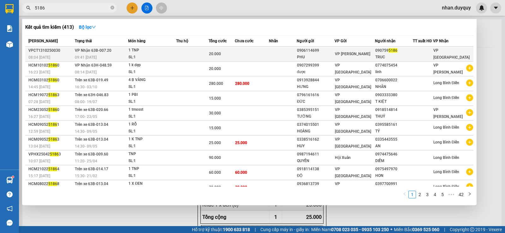
click at [386, 51] on div "090759 5186" at bounding box center [393, 50] width 37 height 7
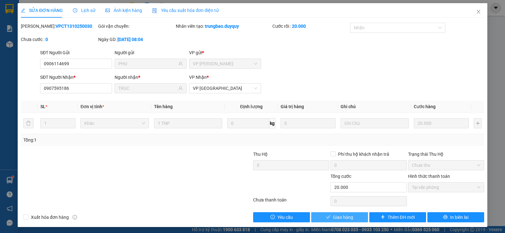
click at [333, 215] on span "Giao hàng" at bounding box center [343, 217] width 20 height 7
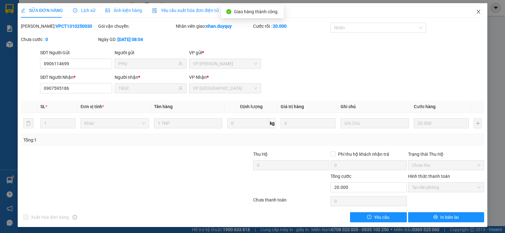
click at [476, 9] on icon "close" at bounding box center [478, 11] width 5 height 5
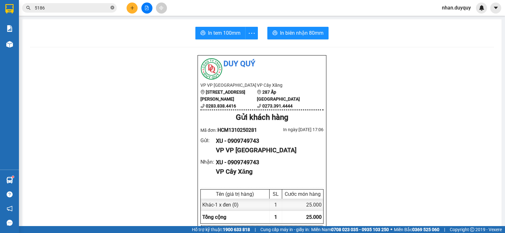
click at [112, 8] on icon "close-circle" at bounding box center [112, 8] width 4 height 4
click at [56, 9] on input "text" at bounding box center [72, 7] width 74 height 7
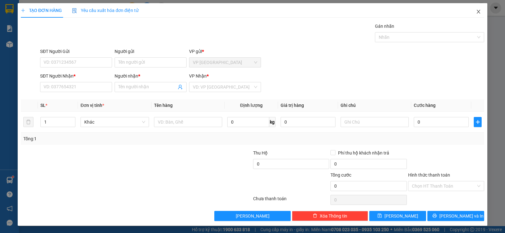
click at [476, 11] on icon "close" at bounding box center [478, 11] width 5 height 5
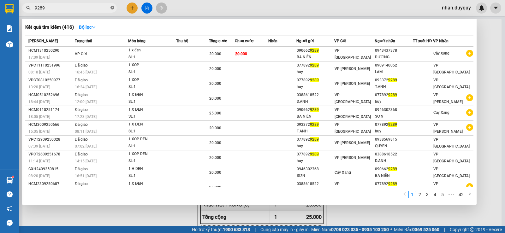
click at [111, 7] on icon "close-circle" at bounding box center [112, 8] width 4 height 4
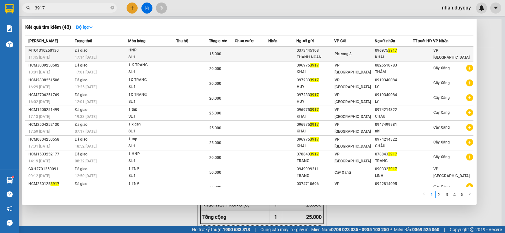
click at [382, 49] on div "096975 3917" at bounding box center [394, 50] width 38 height 7
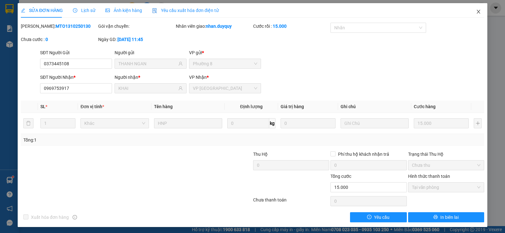
click at [476, 10] on icon "close" at bounding box center [478, 11] width 5 height 5
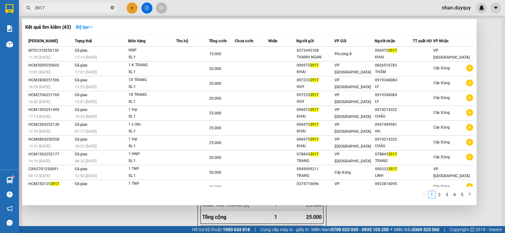
click at [112, 8] on icon "close-circle" at bounding box center [112, 8] width 4 height 4
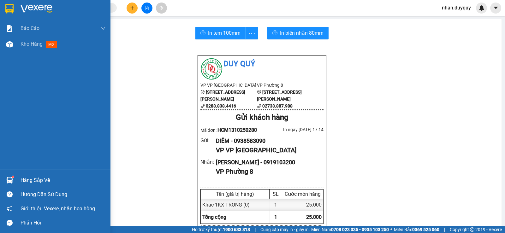
click at [28, 179] on div "Hàng sắp về" at bounding box center [63, 180] width 85 height 9
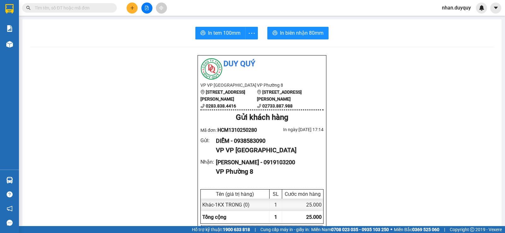
click at [144, 65] on section "Kết quả tìm kiếm ( 43 ) Bộ lọc Mã ĐH Trạng thái Món hàng Thu hộ Tổng cước Chưa …" at bounding box center [252, 116] width 505 height 233
click at [86, 7] on input "text" at bounding box center [72, 7] width 74 height 7
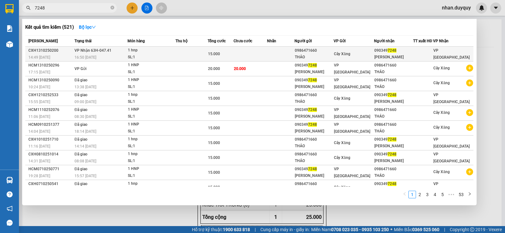
click at [392, 48] on span "7248" at bounding box center [392, 50] width 9 height 4
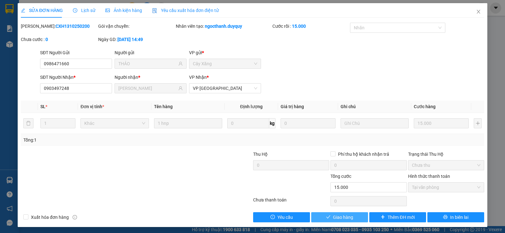
click at [345, 217] on span "Giao hàng" at bounding box center [343, 217] width 20 height 7
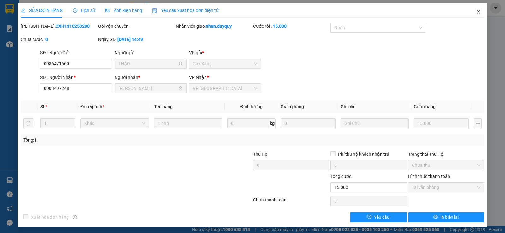
click at [476, 13] on icon "close" at bounding box center [478, 11] width 5 height 5
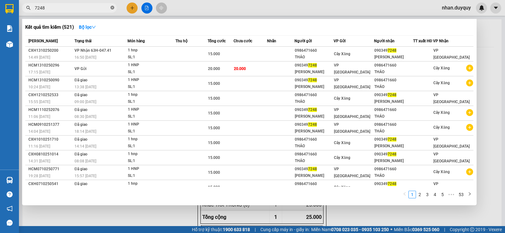
click at [112, 7] on icon "close-circle" at bounding box center [112, 8] width 4 height 4
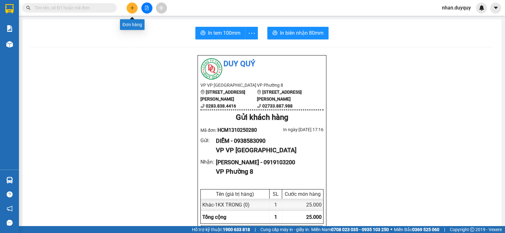
click at [134, 5] on button at bounding box center [132, 8] width 11 height 11
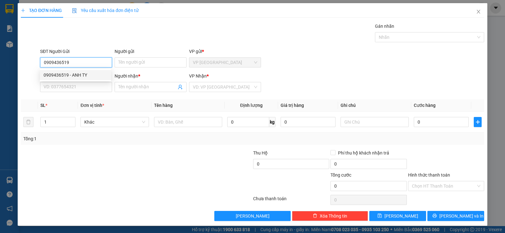
click at [74, 74] on div "0909436519 - ANH TY" at bounding box center [76, 75] width 64 height 7
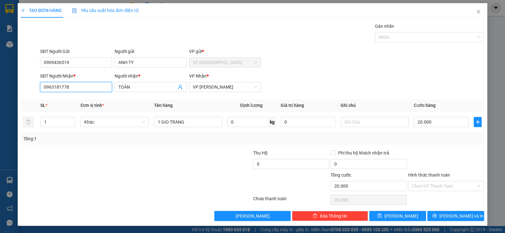
click at [73, 86] on input "0963181778" at bounding box center [76, 87] width 72 height 10
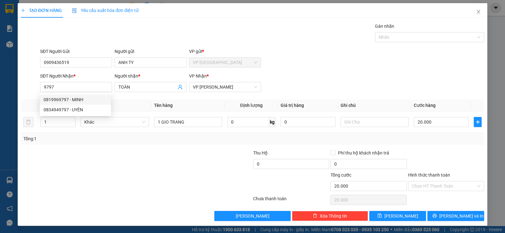
click at [67, 94] on div "0819969797 0834949797 0819969797 - MINH 0834949797 - UYÊN" at bounding box center [75, 104] width 71 height 23
click at [68, 98] on div "Transit Pickup Surcharge Ids Transit Deliver Surcharge Ids Transit Deliver Surc…" at bounding box center [252, 122] width 463 height 199
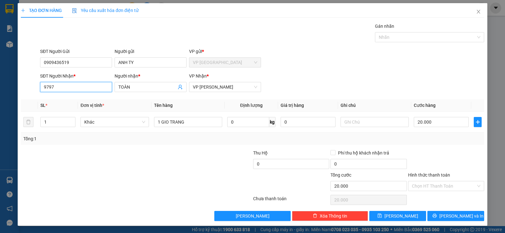
click at [68, 89] on input "9797" at bounding box center [76, 87] width 72 height 10
click at [70, 97] on div "0819969797 - MINH" at bounding box center [76, 99] width 64 height 7
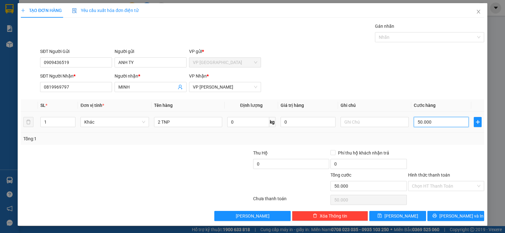
click at [432, 118] on input "50.000" at bounding box center [441, 122] width 55 height 10
click at [431, 147] on div "Transit Pickup Surcharge Ids Transit Deliver Surcharge Ids Transit Deliver Surc…" at bounding box center [252, 122] width 463 height 199
drag, startPoint x: 171, startPoint y: 120, endPoint x: 60, endPoint y: 137, distance: 111.8
click at [69, 135] on div "SL * Đơn vị tính * Tên hàng Định lượng Giá trị hàng Ghi chú Cước hàng 1 Khác 2 …" at bounding box center [252, 121] width 463 height 45
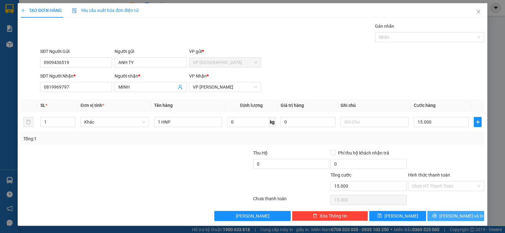
click at [451, 219] on span "[PERSON_NAME] và In" at bounding box center [461, 216] width 44 height 7
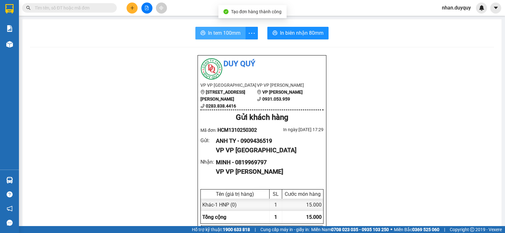
click at [225, 32] on span "In tem 100mm" at bounding box center [224, 33] width 33 height 8
click at [64, 6] on input "text" at bounding box center [72, 7] width 74 height 7
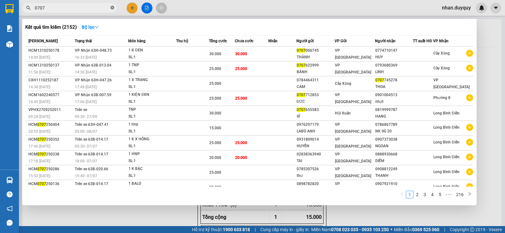
click at [111, 7] on icon "close-circle" at bounding box center [112, 8] width 4 height 4
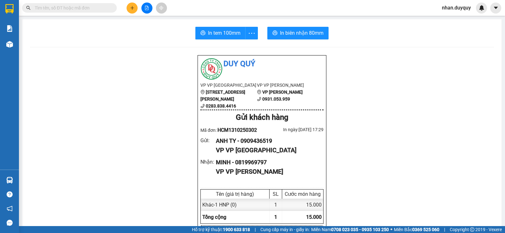
click at [105, 7] on input "text" at bounding box center [72, 7] width 74 height 7
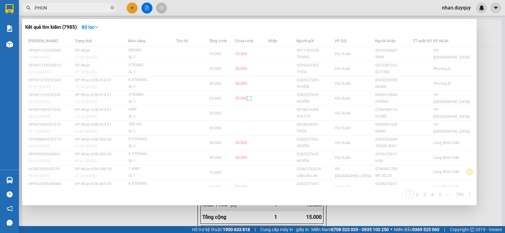
type input "PHONG"
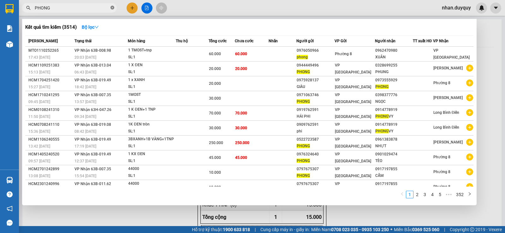
click at [111, 7] on icon "close-circle" at bounding box center [112, 8] width 4 height 4
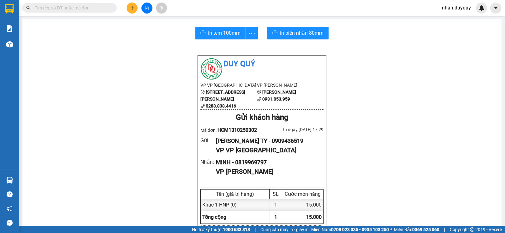
click at [103, 7] on input "text" at bounding box center [72, 7] width 74 height 7
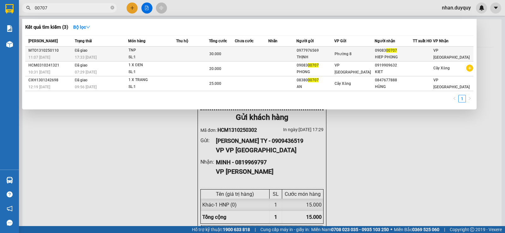
type input "00707"
click at [393, 50] on span "00707" at bounding box center [391, 50] width 11 height 4
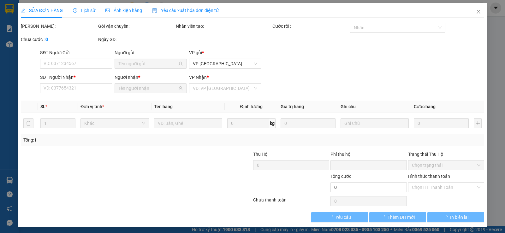
type input "0977976569"
type input "THỊNH"
type input "0908300707"
type input "HIEP PHONG"
type input "0"
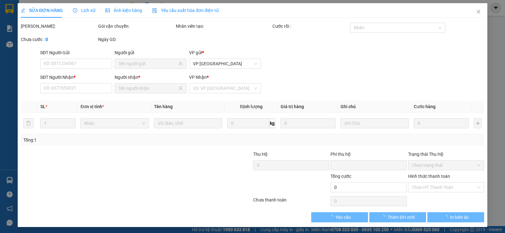
type input "30.000"
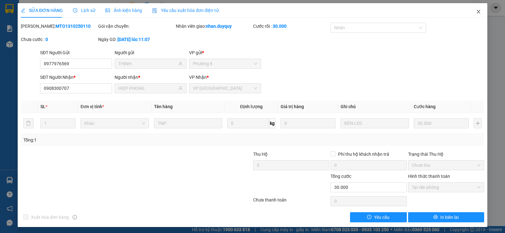
click at [476, 11] on icon "close" at bounding box center [478, 11] width 5 height 5
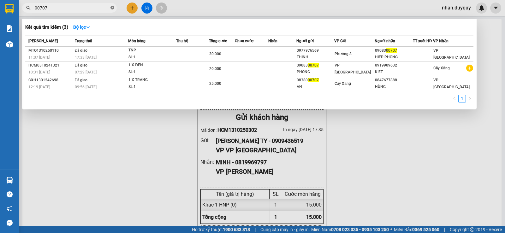
click at [113, 9] on icon "close-circle" at bounding box center [112, 8] width 4 height 4
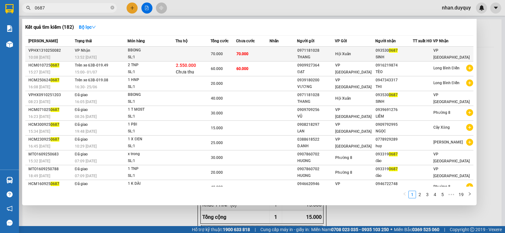
type input "0687"
click at [384, 54] on div "093530 0687" at bounding box center [394, 50] width 37 height 7
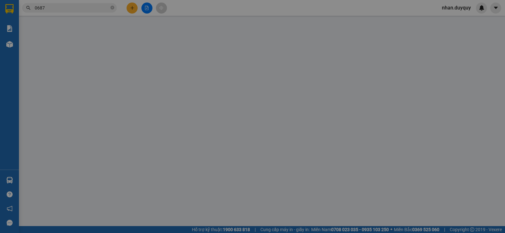
type input "0971181028"
type input "THANG"
type input "0935300687"
type input "SINH"
type input "0"
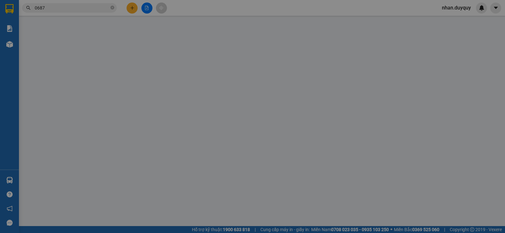
type input "70.000"
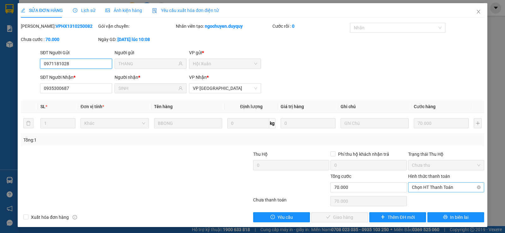
click at [420, 186] on span "Chọn HT Thanh Toán" at bounding box center [446, 187] width 69 height 9
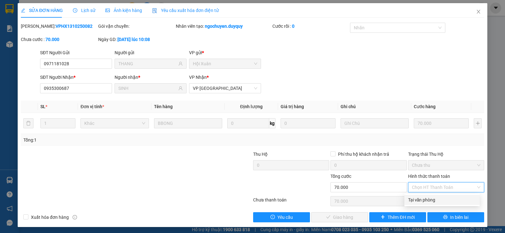
click at [423, 197] on div "Tại văn phòng" at bounding box center [442, 200] width 68 height 7
type input "0"
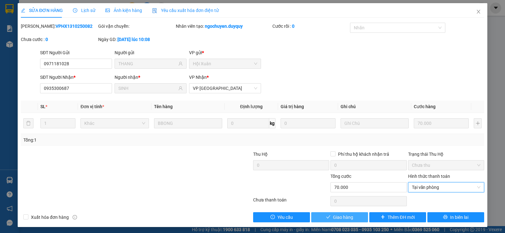
click at [347, 215] on span "Giao hàng" at bounding box center [343, 217] width 20 height 7
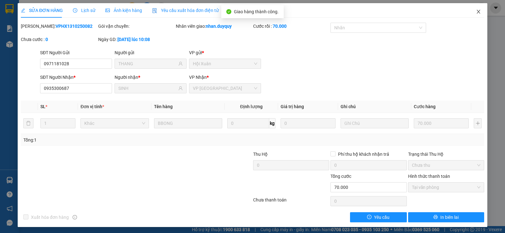
click at [476, 11] on icon "close" at bounding box center [478, 11] width 5 height 5
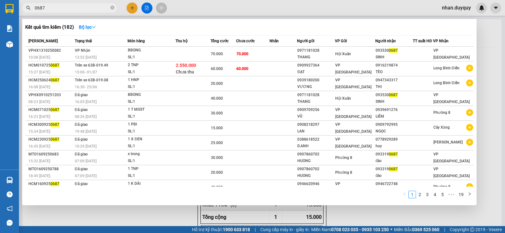
click at [112, 8] on icon "close-circle" at bounding box center [112, 8] width 4 height 4
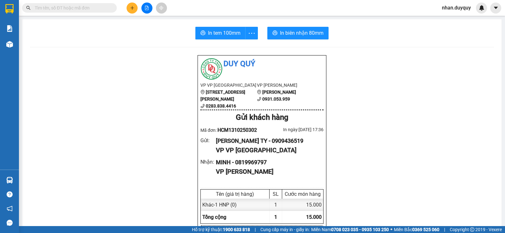
click at [113, 6] on span at bounding box center [112, 7] width 4 height 7
click at [100, 6] on input "text" at bounding box center [72, 7] width 74 height 7
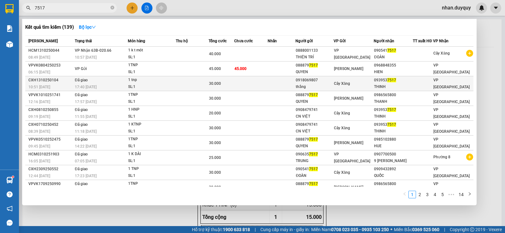
type input "7517"
click at [391, 81] on span "7517" at bounding box center [391, 80] width 9 height 4
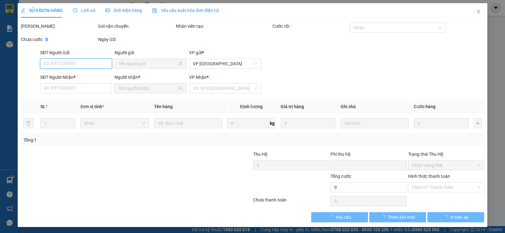
type input "0918069807"
type input "thắng"
type input "0939537517"
type input "THINH"
type input "0"
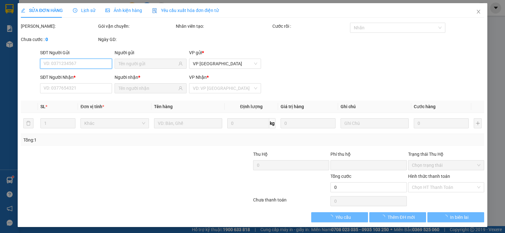
type input "30.000"
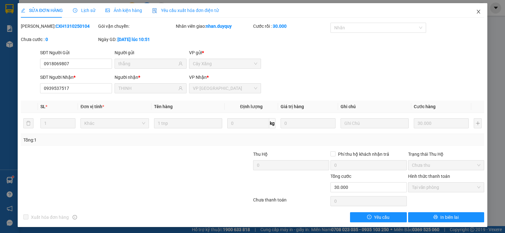
click at [476, 13] on icon "close" at bounding box center [478, 11] width 5 height 5
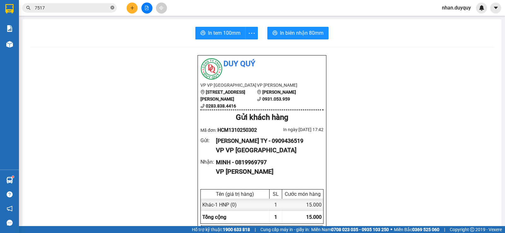
click at [113, 9] on icon "close-circle" at bounding box center [112, 8] width 4 height 4
click at [62, 11] on input "text" at bounding box center [72, 7] width 74 height 7
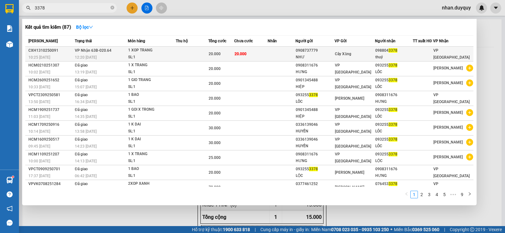
type input "3378"
click at [389, 51] on span "3378" at bounding box center [393, 50] width 9 height 4
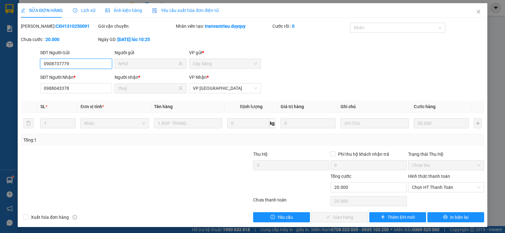
type input "0908737779"
type input "NHƯ"
type input "0988043378"
type input "thuỷ"
type input "0"
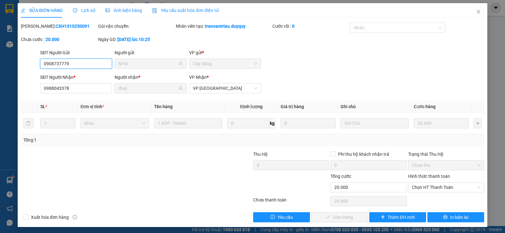
type input "20.000"
click at [425, 186] on span "Chọn HT Thanh Toán" at bounding box center [446, 187] width 69 height 9
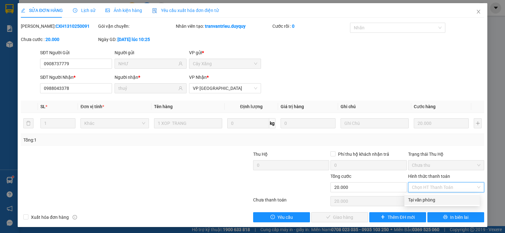
click at [426, 198] on div "Tại văn phòng" at bounding box center [442, 200] width 68 height 7
type input "0"
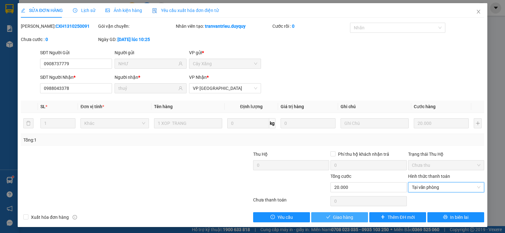
click at [357, 217] on button "Giao hàng" at bounding box center [339, 217] width 57 height 10
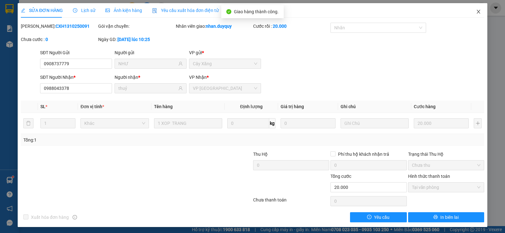
click at [476, 10] on icon "close" at bounding box center [478, 11] width 5 height 5
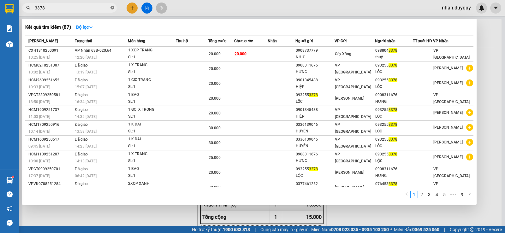
click at [111, 9] on icon "close-circle" at bounding box center [112, 8] width 4 height 4
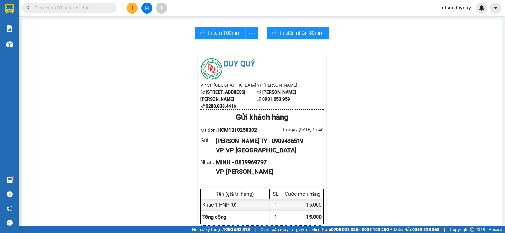
click at [106, 6] on input "text" at bounding box center [72, 7] width 74 height 7
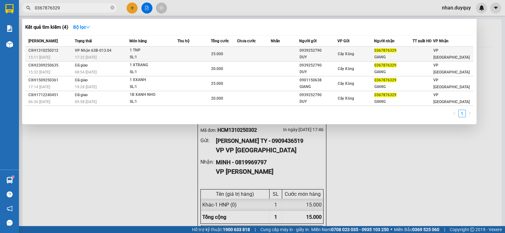
type input "0367876329"
click at [391, 50] on span "0367876329" at bounding box center [385, 50] width 22 height 4
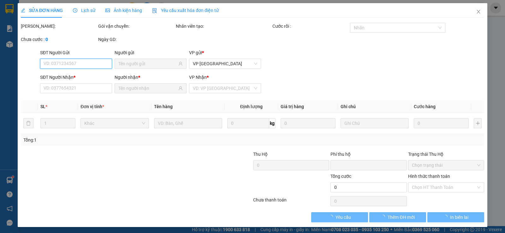
type input "0939252790"
type input "DUY"
type input "0367876329"
type input "GIANG"
type input "0"
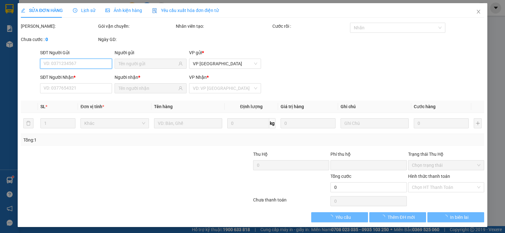
type input "25.000"
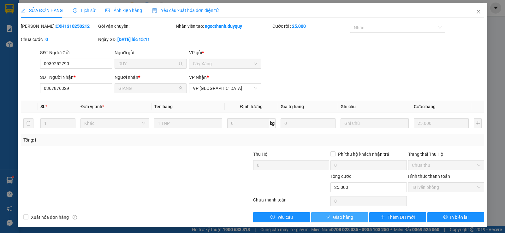
click at [349, 219] on span "Giao hàng" at bounding box center [343, 217] width 20 height 7
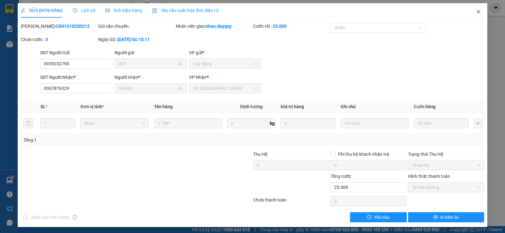
click at [476, 10] on icon "close" at bounding box center [478, 11] width 5 height 5
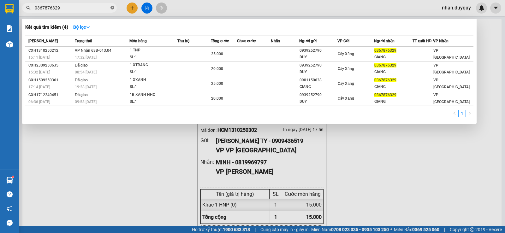
click at [112, 7] on icon "close-circle" at bounding box center [112, 8] width 4 height 4
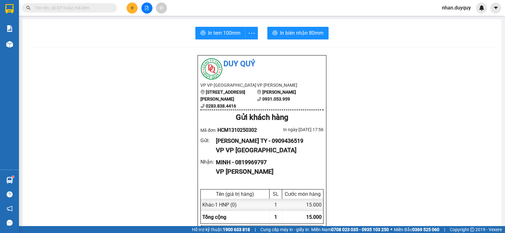
click at [88, 8] on input "text" at bounding box center [72, 7] width 74 height 7
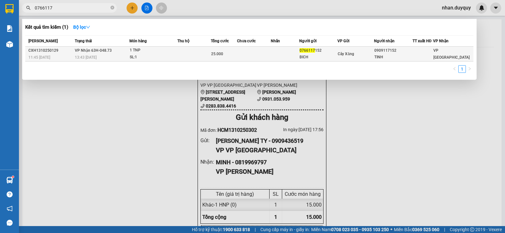
type input "0766117"
click at [219, 50] on td "25.000" at bounding box center [224, 54] width 26 height 15
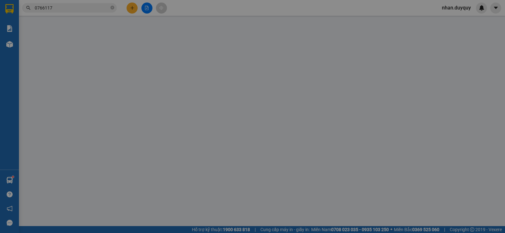
click at [219, 50] on div "VP gửi *" at bounding box center [225, 52] width 72 height 7
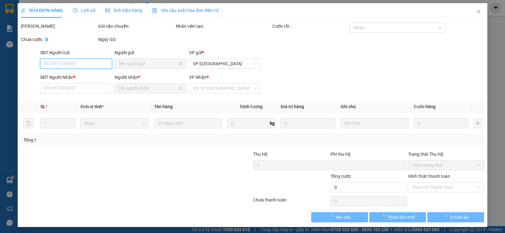
type input "0766117152"
type input "BICH"
type input "0909117152"
type input "TINH"
type input "0"
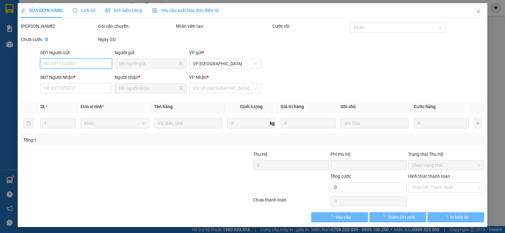
type input "25.000"
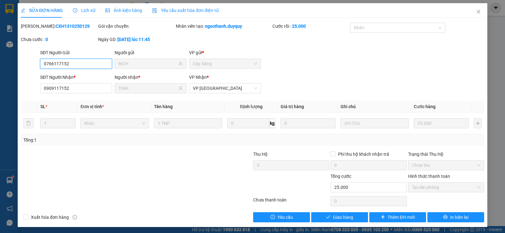
click at [432, 190] on span "Tại văn phòng" at bounding box center [446, 187] width 69 height 9
click at [343, 217] on span "Giao hàng" at bounding box center [343, 217] width 20 height 7
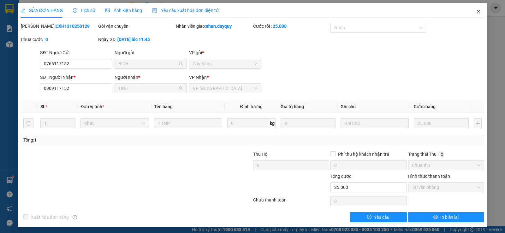
click at [477, 11] on icon "close" at bounding box center [478, 12] width 3 height 4
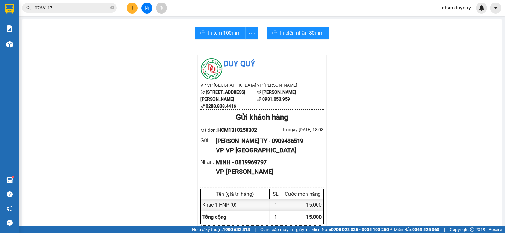
click at [127, 8] on button at bounding box center [132, 8] width 11 height 11
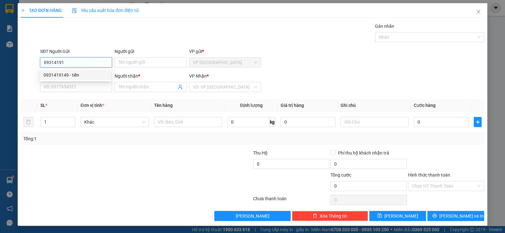
click at [71, 73] on div "0931419149 - tiến" at bounding box center [76, 75] width 64 height 7
type input "0931419149"
type input "tiến"
type input "0932362190"
type input "MAT KINH"
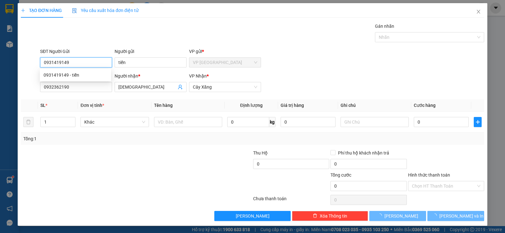
type input "20.000"
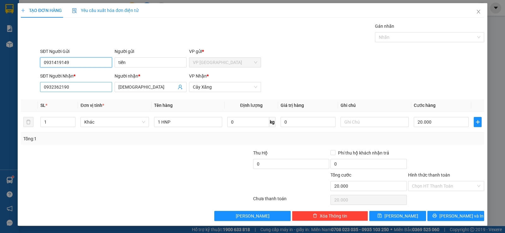
type input "0931419149"
click at [74, 87] on input "0932362190" at bounding box center [76, 87] width 72 height 10
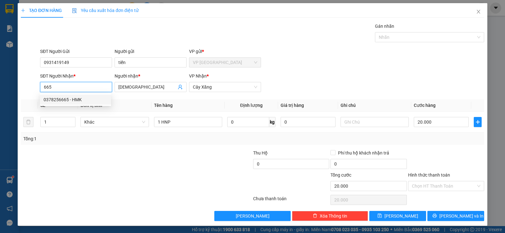
click at [67, 101] on div "0378256665 - HMK" at bounding box center [76, 99] width 64 height 7
type input "0378256665"
type input "HMK"
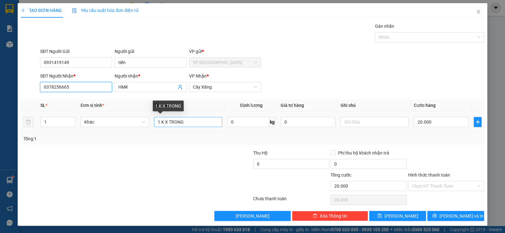
type input "0378256665"
click at [190, 121] on input "1 K X TRONG" at bounding box center [188, 122] width 68 height 10
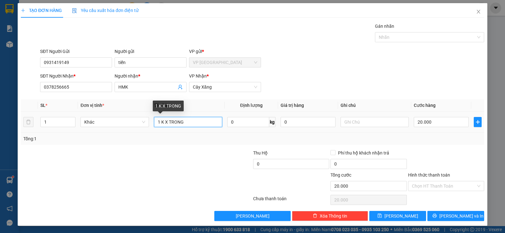
click at [190, 121] on input "1 K X TRONG" at bounding box center [188, 122] width 68 height 10
type input "1HNP"
click at [439, 122] on input "20.000" at bounding box center [441, 122] width 55 height 10
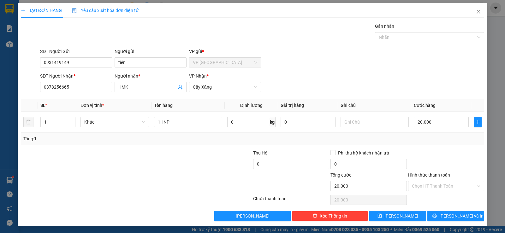
click at [438, 142] on div "Tổng: 1" at bounding box center [252, 138] width 458 height 7
click at [445, 215] on button "[PERSON_NAME] và In" at bounding box center [455, 216] width 57 height 10
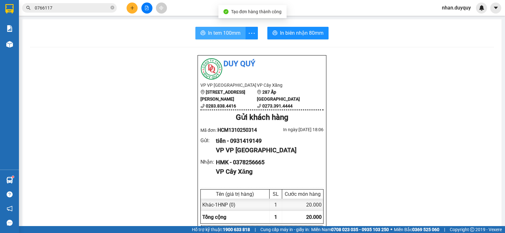
click at [202, 31] on icon "printer" at bounding box center [202, 32] width 5 height 5
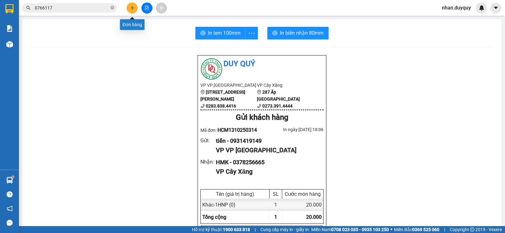
click at [133, 8] on icon "plus" at bounding box center [131, 8] width 3 height 0
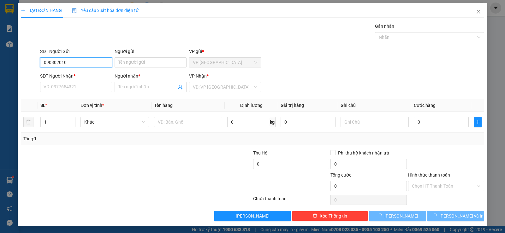
type input "0903020108"
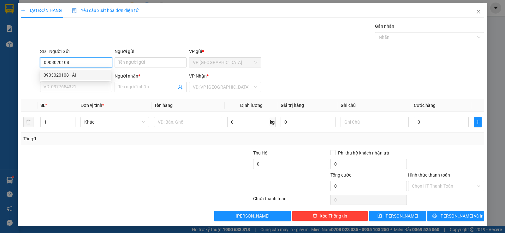
click at [73, 78] on div "0903020108 - ÁI" at bounding box center [76, 75] width 64 height 7
type input "ÁI"
type input "0968097190"
type input "YẾN"
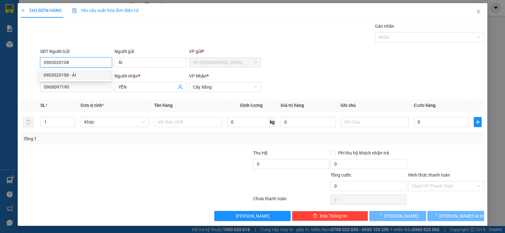
type input "25.000"
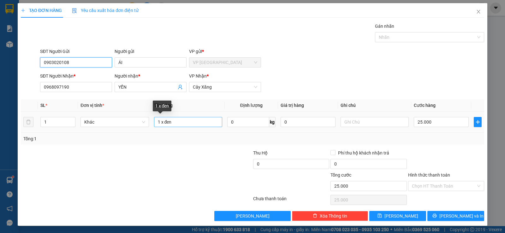
type input "0903020108"
click at [160, 123] on input "1 x đen" at bounding box center [188, 122] width 68 height 10
type input "3 x đen"
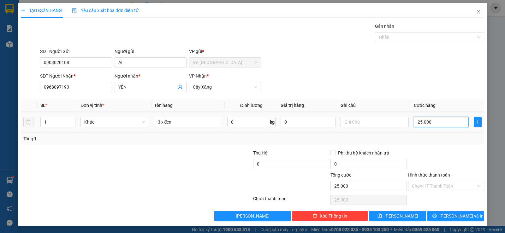
click at [433, 122] on input "25.000" at bounding box center [441, 122] width 55 height 10
type input "0"
click at [418, 123] on input "0" at bounding box center [441, 122] width 55 height 10
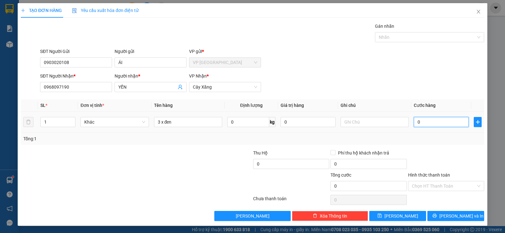
type input "1"
type input "01"
type input "16"
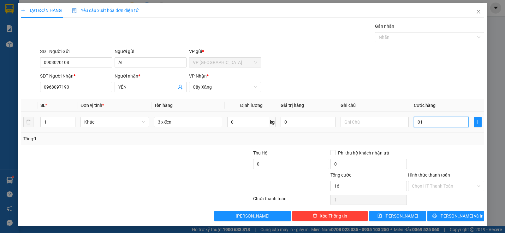
type input "016"
type input "160"
type input "0.160"
type input "160.000"
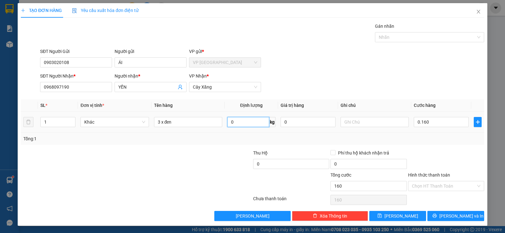
type input "160.000"
click at [239, 122] on input "0" at bounding box center [248, 122] width 42 height 10
type input "110"
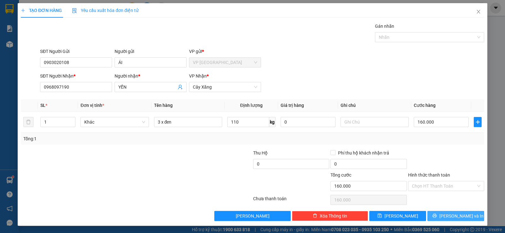
click at [438, 218] on button "[PERSON_NAME] và In" at bounding box center [455, 216] width 57 height 10
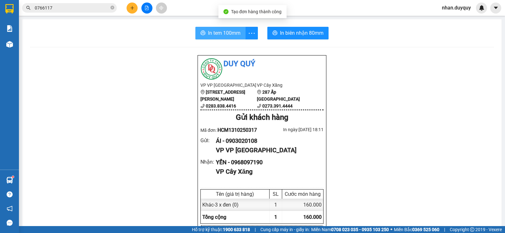
click at [217, 35] on span "In tem 100mm" at bounding box center [224, 33] width 33 height 8
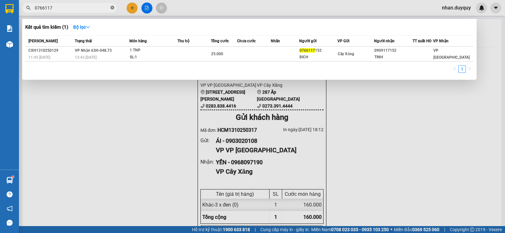
click at [112, 7] on icon "close-circle" at bounding box center [112, 8] width 4 height 4
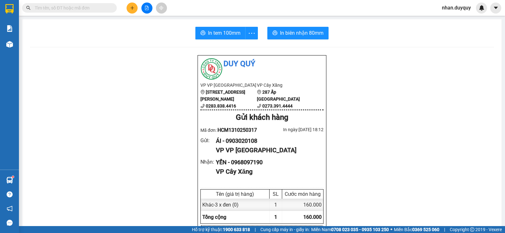
click at [86, 10] on input "text" at bounding box center [72, 7] width 74 height 7
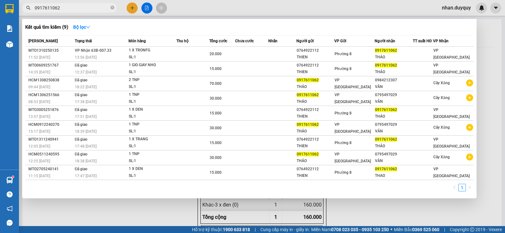
type input "0917611062"
click at [384, 45] on th "Người nhận" at bounding box center [394, 41] width 38 height 11
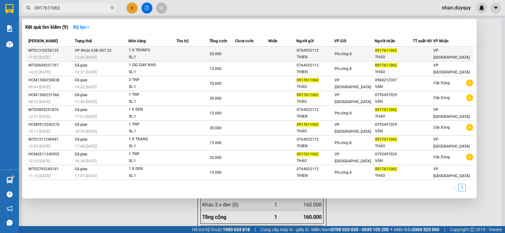
click at [382, 52] on span "0917611062" at bounding box center [386, 50] width 22 height 4
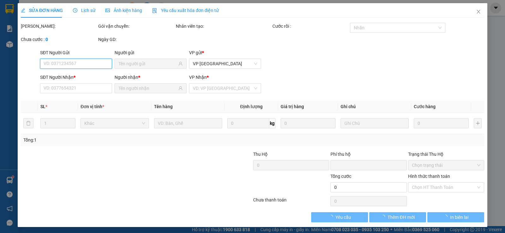
type input "0764922112"
type input "THIEN"
type input "0917611062"
type input "THẢO"
type input "0"
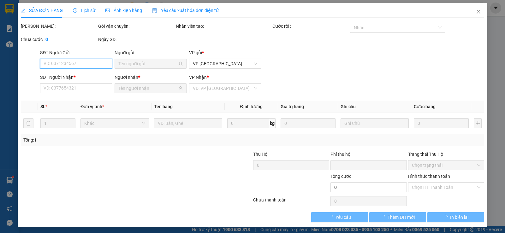
type input "20.000"
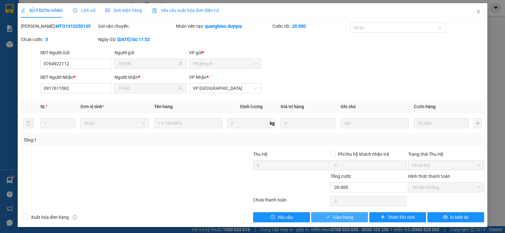
click at [321, 217] on button "Giao hàng" at bounding box center [339, 217] width 57 height 10
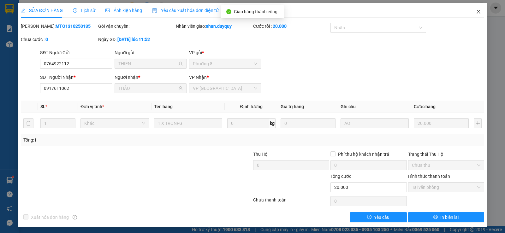
click at [477, 11] on icon "close" at bounding box center [478, 12] width 3 height 4
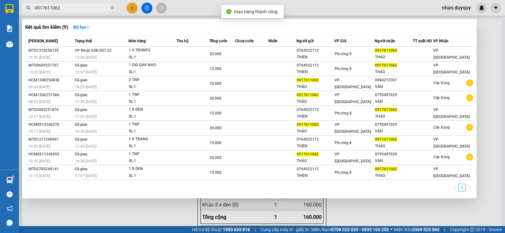
click at [84, 4] on span "0917611062" at bounding box center [69, 7] width 95 height 9
drag, startPoint x: 84, startPoint y: 4, endPoint x: 84, endPoint y: 7, distance: 3.2
click at [84, 4] on span "0917611062" at bounding box center [69, 7] width 95 height 9
click at [98, 8] on input "0917611062" at bounding box center [72, 7] width 74 height 7
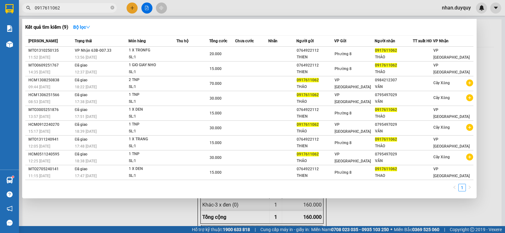
click at [98, 8] on input "0917611062" at bounding box center [72, 7] width 74 height 7
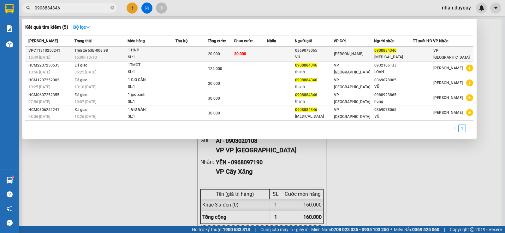
type input "0908884346"
click at [135, 50] on div "1 HNP" at bounding box center [151, 50] width 47 height 7
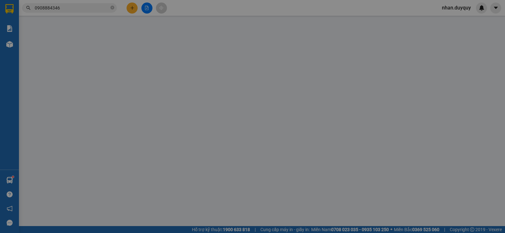
type input "0369078065"
type input "VU"
type input "0908884346"
type input "THAM"
type input "0"
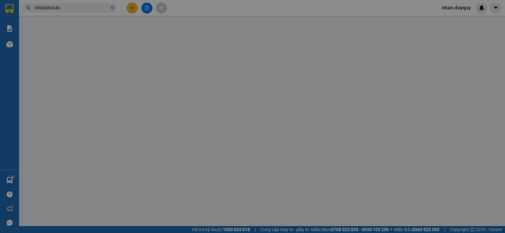
type input "20.000"
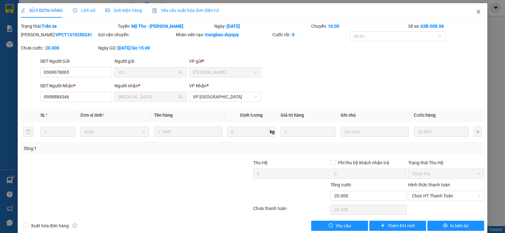
click at [477, 11] on icon "close" at bounding box center [478, 12] width 3 height 4
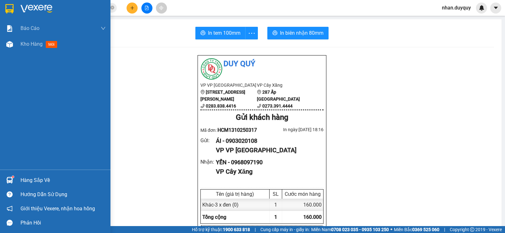
click at [8, 178] on img at bounding box center [9, 180] width 7 height 7
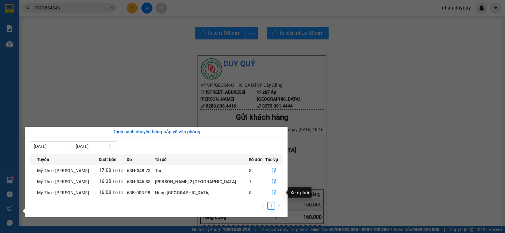
click at [272, 194] on icon "file-done" at bounding box center [274, 192] width 4 height 4
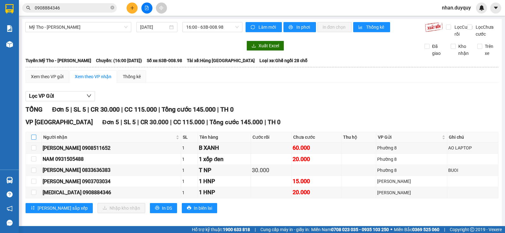
click at [35, 140] on input "checkbox" at bounding box center [33, 137] width 5 height 5
checkbox input "true"
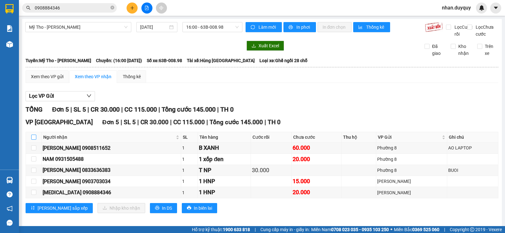
checkbox input "true"
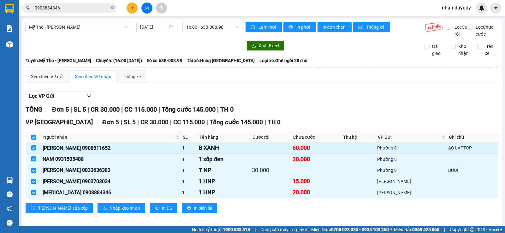
scroll to position [12, 0]
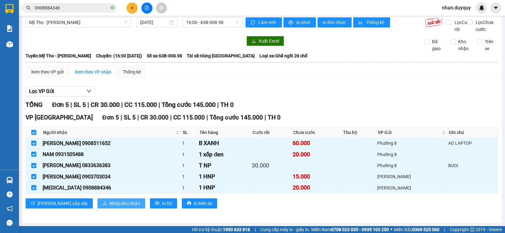
click at [110, 206] on span "Nhập kho nhận" at bounding box center [125, 203] width 31 height 7
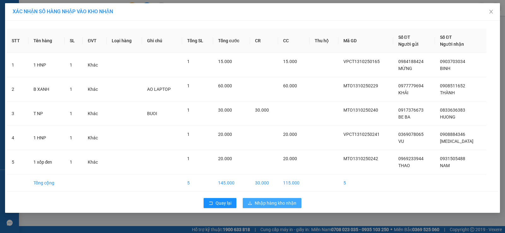
click at [273, 205] on span "Nhập hàng kho nhận" at bounding box center [276, 203] width 42 height 7
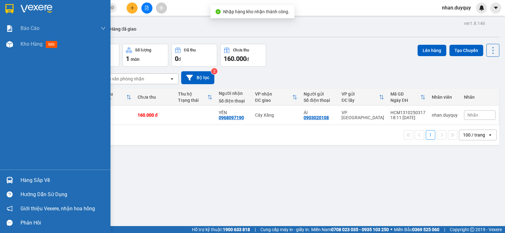
click at [15, 175] on div "Hàng sắp về" at bounding box center [55, 180] width 110 height 14
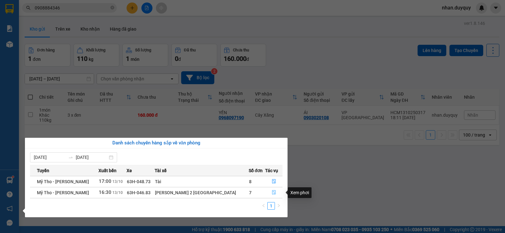
click at [272, 193] on icon "file-done" at bounding box center [274, 192] width 4 height 4
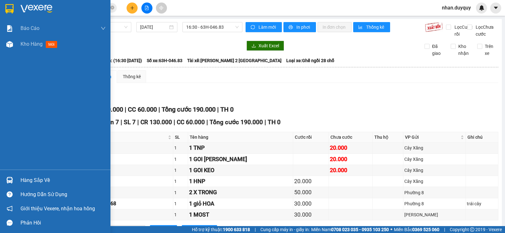
click at [34, 182] on div "Hàng sắp về" at bounding box center [63, 180] width 85 height 9
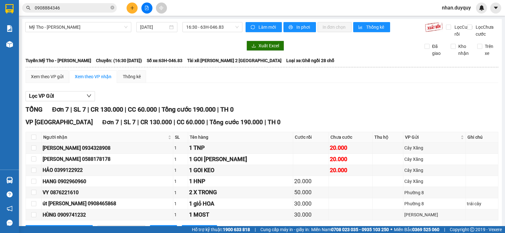
click at [327, 120] on section "Kết quả tìm kiếm ( 5 ) Bộ lọc Mã ĐH Trạng thái Món hàng Thu hộ Tổng cước Chưa c…" at bounding box center [252, 116] width 505 height 233
click at [84, 12] on span "0908884346" at bounding box center [69, 7] width 95 height 9
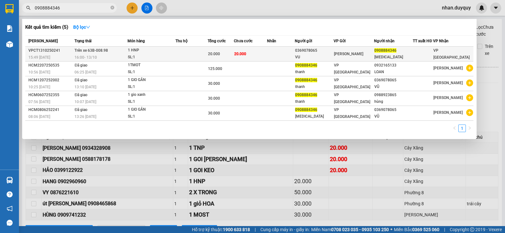
click at [204, 55] on td at bounding box center [192, 54] width 33 height 15
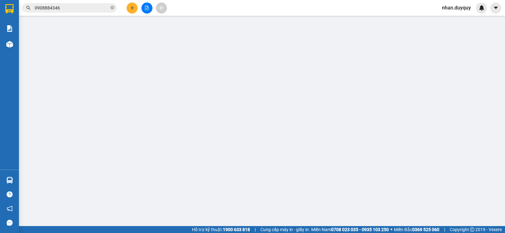
type input "0369078065"
type input "VU"
type input "0908884346"
type input "THAM"
type input "0"
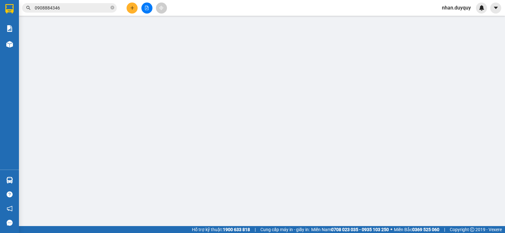
type input "20.000"
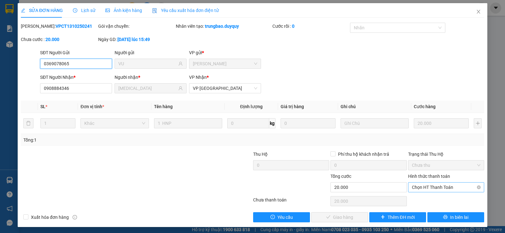
click at [424, 185] on span "Chọn HT Thanh Toán" at bounding box center [446, 187] width 69 height 9
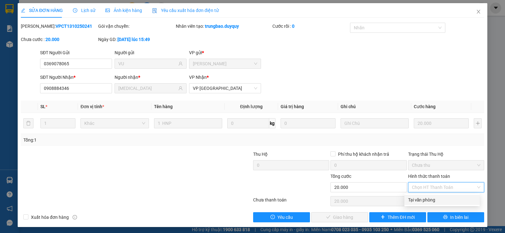
click at [424, 201] on div "Tại văn phòng" at bounding box center [442, 200] width 68 height 7
type input "0"
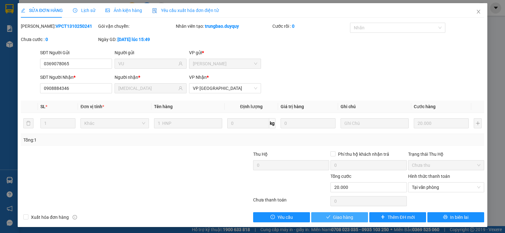
click at [335, 220] on span "Giao hàng" at bounding box center [343, 217] width 20 height 7
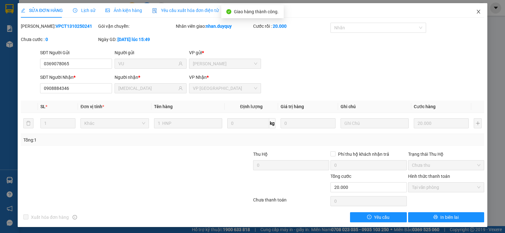
click at [476, 10] on icon "close" at bounding box center [478, 11] width 5 height 5
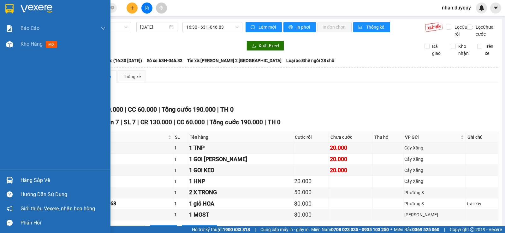
click at [11, 49] on div at bounding box center [9, 44] width 11 height 11
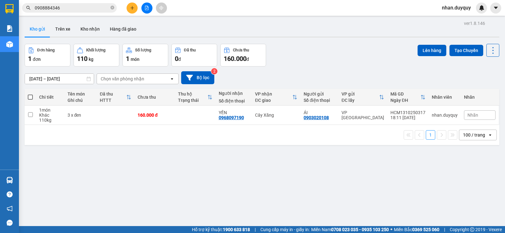
click at [131, 10] on button at bounding box center [132, 8] width 11 height 11
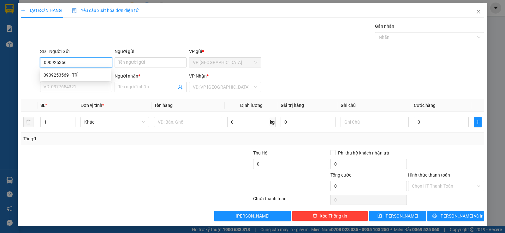
type input "0909253569"
click at [64, 73] on div "0909253569 - TRÌ" at bounding box center [76, 75] width 64 height 7
type input "TRÌ"
type input "0907645994"
type input "QUANG"
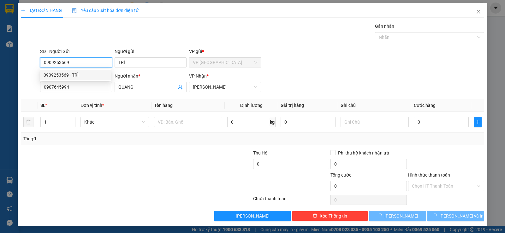
type input "20.000"
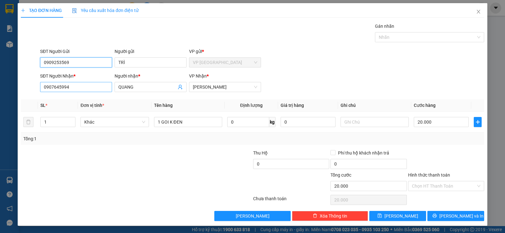
type input "0909253569"
click at [100, 85] on input "0907645994" at bounding box center [76, 87] width 72 height 10
type input "0777636363"
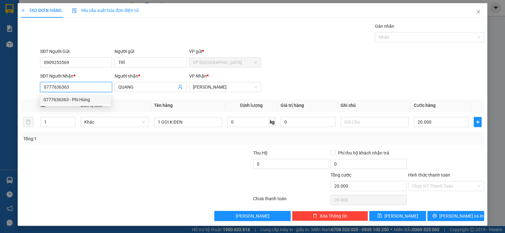
click at [87, 101] on div "0777636363 - Phi Hùng" at bounding box center [76, 99] width 64 height 7
type input "Phi Hùng"
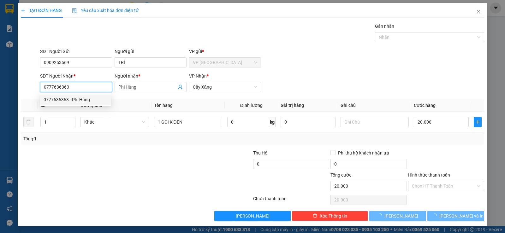
type input "25.000"
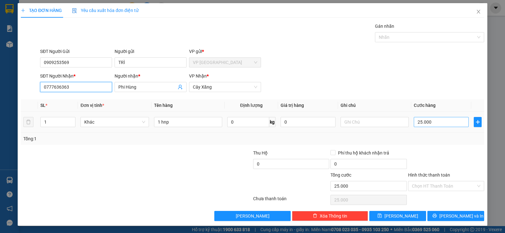
type input "0777636363"
click at [428, 121] on input "25.000" at bounding box center [441, 122] width 55 height 10
click at [185, 122] on input "1 hnp" at bounding box center [188, 122] width 68 height 10
type input "1 G KEO VÀNG"
click at [447, 116] on div "25.000" at bounding box center [441, 122] width 55 height 13
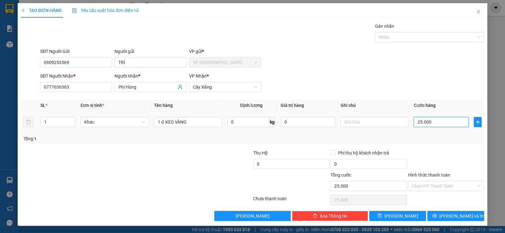
click at [440, 120] on input "25.000" at bounding box center [441, 122] width 55 height 10
type input "2"
type input "20"
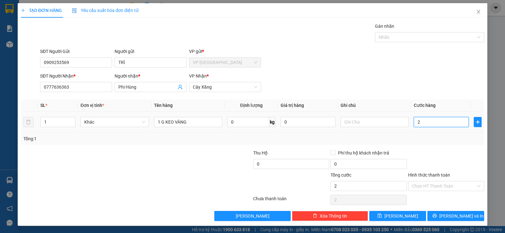
type input "20"
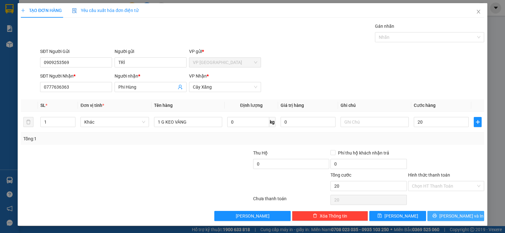
type input "20.000"
click at [450, 220] on button "[PERSON_NAME] và In" at bounding box center [455, 216] width 57 height 10
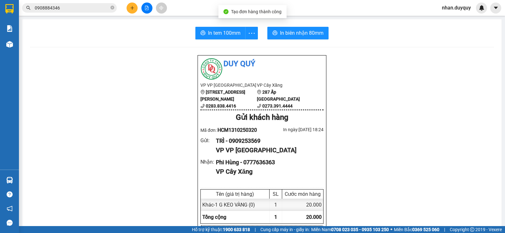
click at [219, 30] on span "In tem 100mm" at bounding box center [224, 33] width 33 height 8
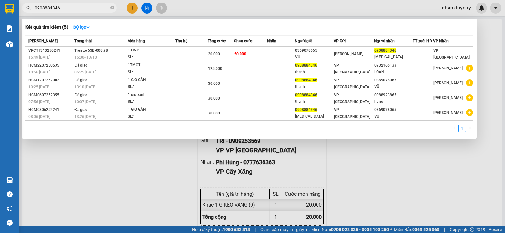
click at [71, 11] on input "0908884346" at bounding box center [72, 7] width 74 height 7
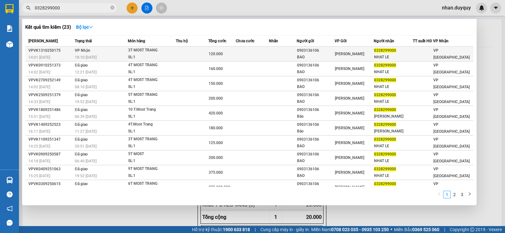
type input "0328299000"
click at [128, 52] on td "VP Nhận 18:10 - 13/10" at bounding box center [100, 54] width 55 height 15
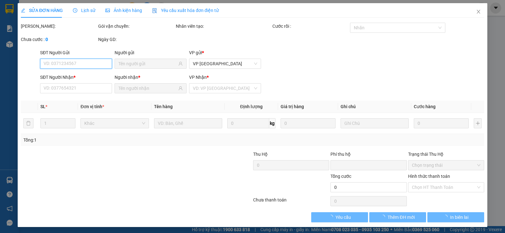
type input "0903136106"
type input "BAO"
type input "0328299000"
type input "NHAT LE"
type input "0"
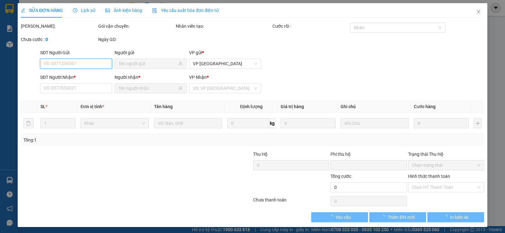
type input "120.000"
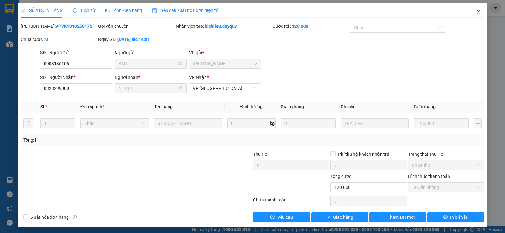
click at [476, 13] on icon "close" at bounding box center [478, 11] width 5 height 5
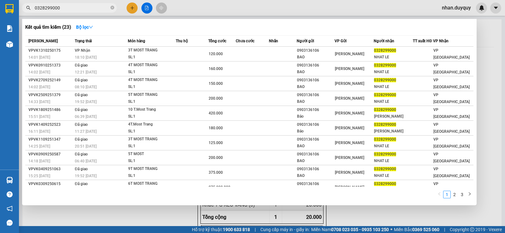
click at [89, 10] on input "0328299000" at bounding box center [72, 7] width 74 height 7
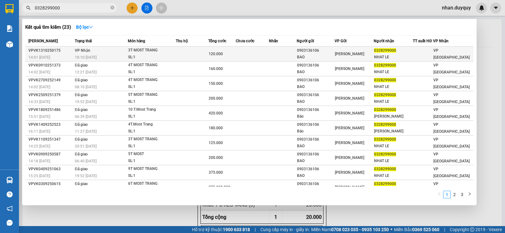
click at [384, 51] on span "0328299000" at bounding box center [385, 50] width 22 height 4
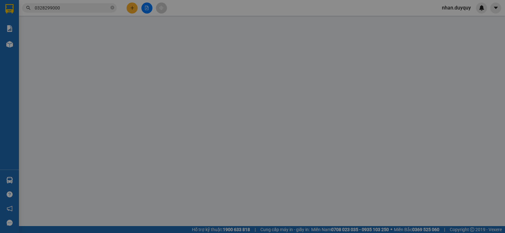
type input "0903136106"
type input "BAO"
type input "0328299000"
type input "NHAT LE"
type input "0"
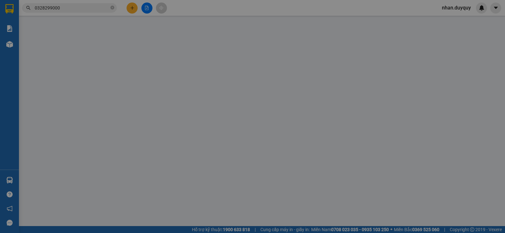
type input "120.000"
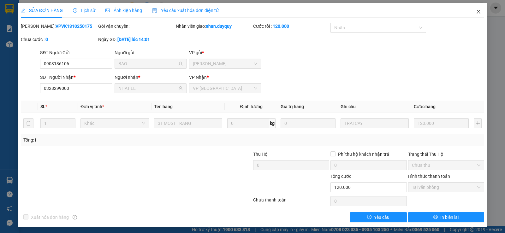
click at [476, 12] on icon "close" at bounding box center [478, 11] width 5 height 5
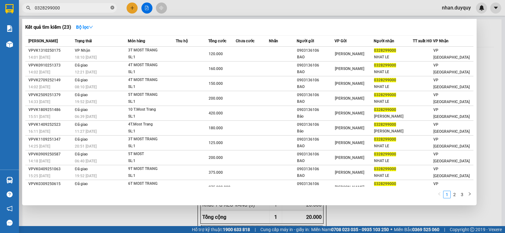
click at [113, 7] on icon "close-circle" at bounding box center [112, 8] width 4 height 4
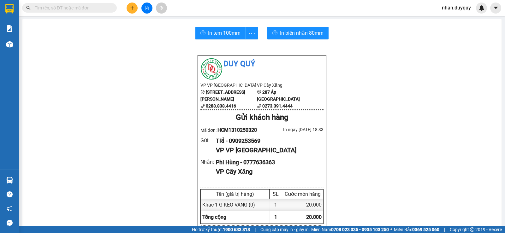
click at [106, 8] on input "text" at bounding box center [72, 7] width 74 height 7
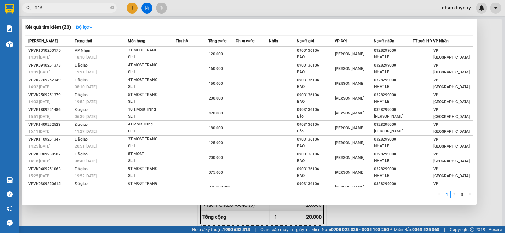
type input "0363"
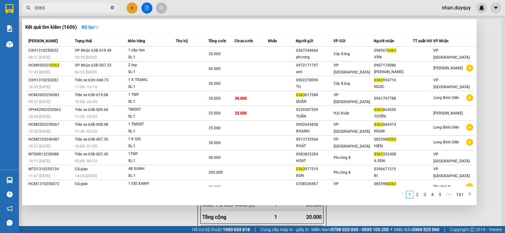
click at [113, 6] on icon "close-circle" at bounding box center [112, 8] width 4 height 4
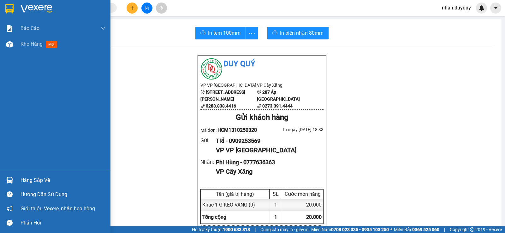
click at [44, 179] on div "Hàng sắp về" at bounding box center [63, 180] width 85 height 9
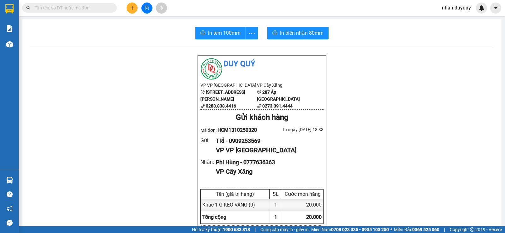
click at [96, 92] on section "Kết quả tìm kiếm ( 1606 ) Bộ lọc Mã ĐH Trạng thái Món hàng Thu hộ Tổng cước Chư…" at bounding box center [252, 116] width 505 height 233
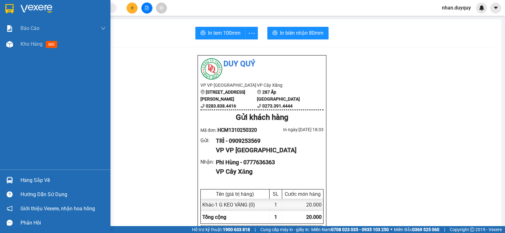
click at [9, 177] on img at bounding box center [9, 180] width 7 height 7
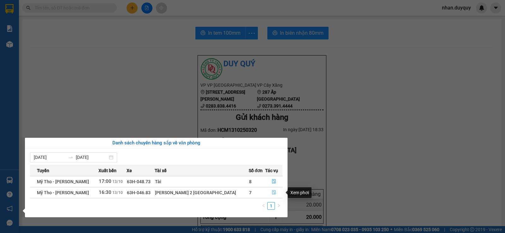
click at [272, 193] on icon "file-done" at bounding box center [274, 192] width 4 height 4
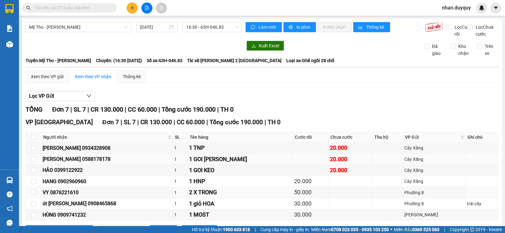
scroll to position [34, 0]
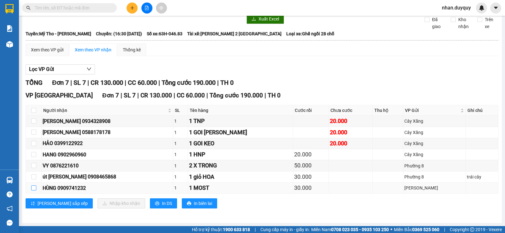
click at [33, 189] on input "checkbox" at bounding box center [33, 188] width 5 height 5
checkbox input "true"
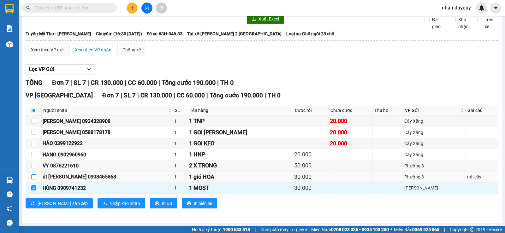
click at [33, 175] on input "checkbox" at bounding box center [33, 177] width 5 height 5
checkbox input "true"
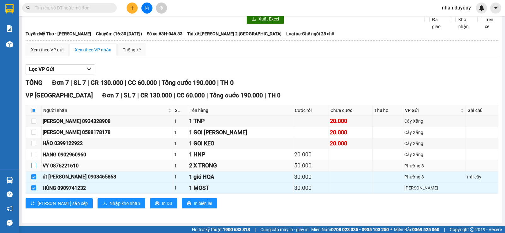
click at [32, 165] on input "checkbox" at bounding box center [33, 165] width 5 height 5
checkbox input "true"
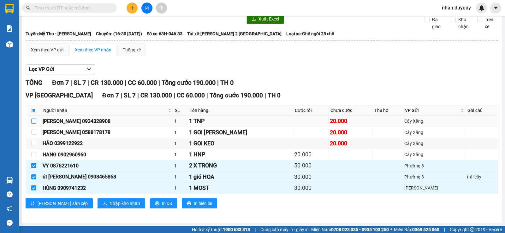
click at [32, 122] on input "checkbox" at bounding box center [33, 121] width 5 height 5
checkbox input "true"
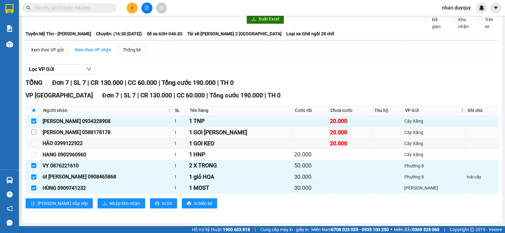
click at [34, 132] on input "checkbox" at bounding box center [33, 132] width 5 height 5
checkbox input "true"
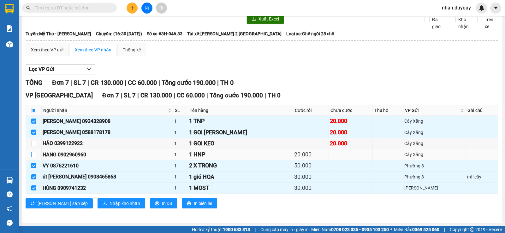
click at [34, 154] on input "checkbox" at bounding box center [33, 154] width 5 height 5
checkbox input "true"
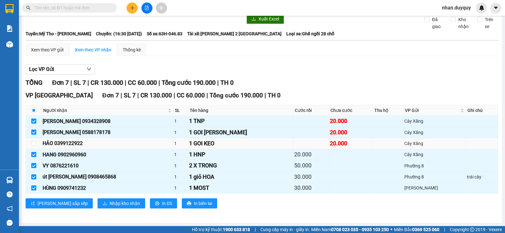
click at [37, 142] on td at bounding box center [34, 143] width 16 height 11
click at [33, 146] on input "checkbox" at bounding box center [33, 143] width 5 height 5
checkbox input "true"
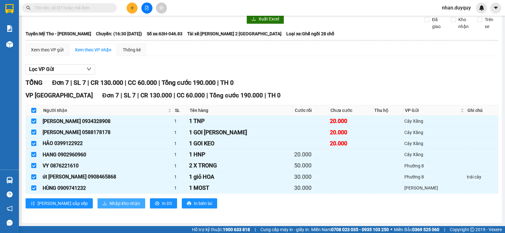
click at [111, 206] on span "Nhập kho nhận" at bounding box center [125, 203] width 31 height 7
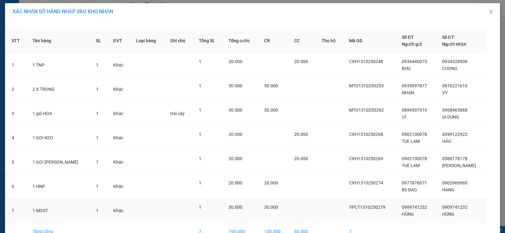
scroll to position [32, 0]
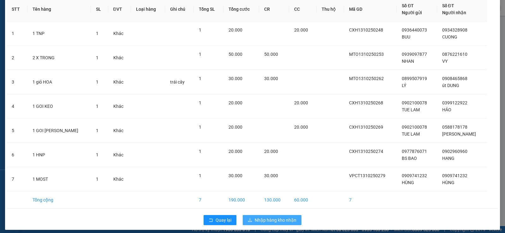
click at [282, 219] on span "Nhập hàng kho nhận" at bounding box center [276, 220] width 42 height 7
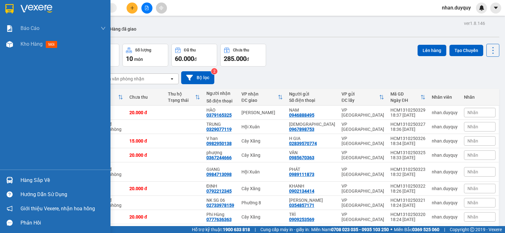
click at [13, 183] on div at bounding box center [9, 180] width 11 height 11
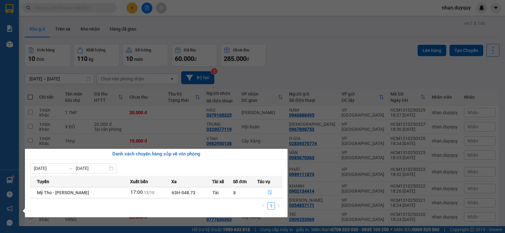
click at [268, 193] on icon "file-done" at bounding box center [270, 192] width 4 height 4
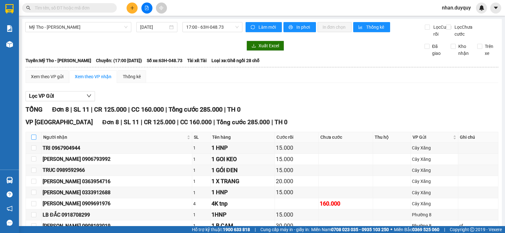
click at [33, 140] on input "checkbox" at bounding box center [33, 137] width 5 height 5
checkbox input "true"
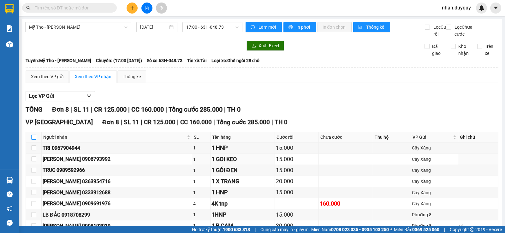
checkbox input "true"
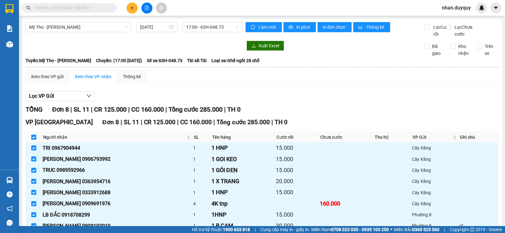
click at [33, 140] on input "checkbox" at bounding box center [33, 137] width 5 height 5
checkbox input "false"
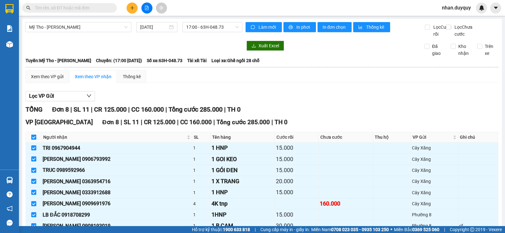
checkbox input "false"
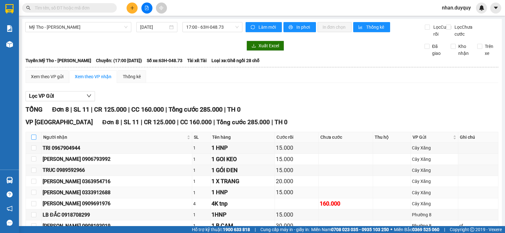
scroll to position [32, 0]
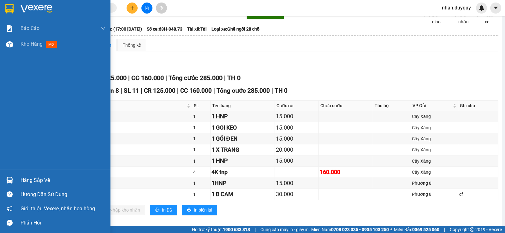
click at [28, 179] on div "Hàng sắp về" at bounding box center [63, 180] width 85 height 9
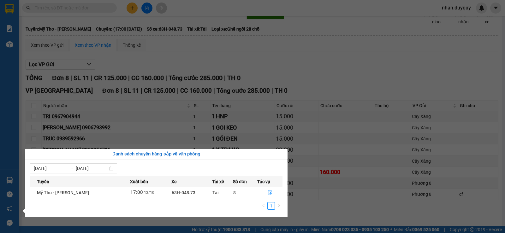
click at [371, 48] on section "Kết quả tìm kiếm ( 1606 ) Bộ lọc Mã ĐH Trạng thái Món hàng Thu hộ Tổng cước Chư…" at bounding box center [252, 116] width 505 height 233
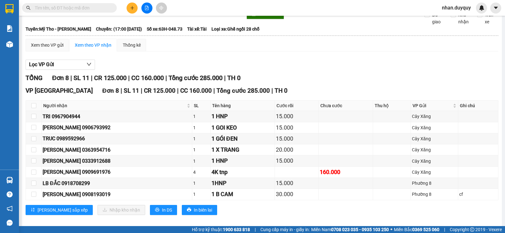
click at [57, 8] on input "text" at bounding box center [72, 7] width 74 height 7
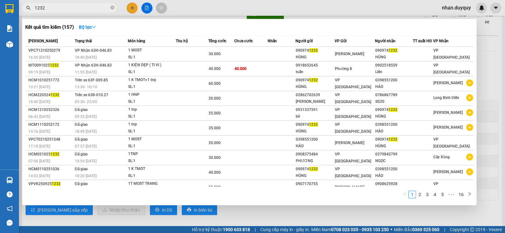
type input "1232"
click at [489, 99] on div at bounding box center [252, 116] width 505 height 233
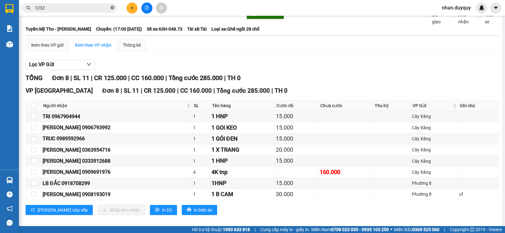
click at [112, 8] on icon "close-circle" at bounding box center [112, 8] width 4 height 4
type input "0"
type input "d"
type input "D"
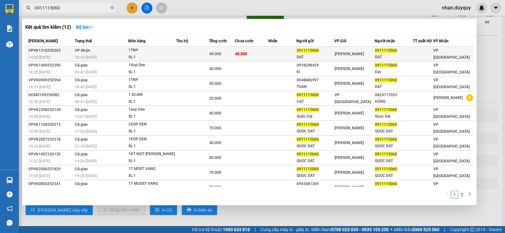
type input "0911115060"
click at [166, 52] on div "1TNP" at bounding box center [151, 50] width 47 height 7
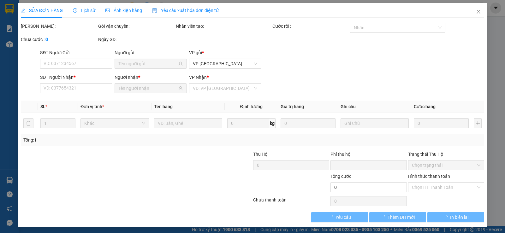
type input "0911115060"
type input "DAT"
type input "0911115060"
type input "DAT"
type input "0"
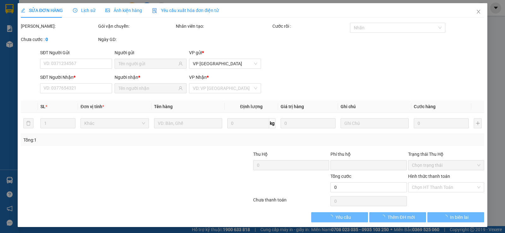
type input "40.000"
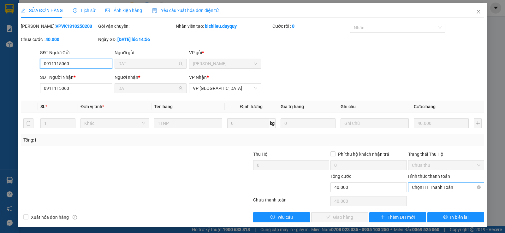
click at [426, 185] on span "Chọn HT Thanh Toán" at bounding box center [446, 187] width 69 height 9
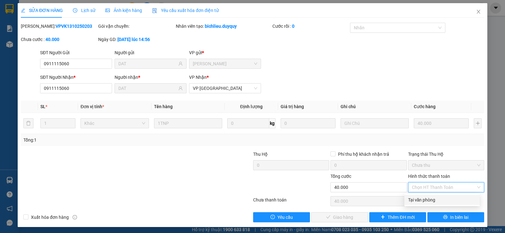
click at [427, 197] on div "Tại văn phòng" at bounding box center [442, 200] width 68 height 7
type input "0"
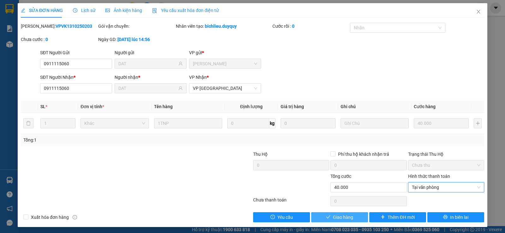
click at [333, 215] on span "Giao hàng" at bounding box center [343, 217] width 20 height 7
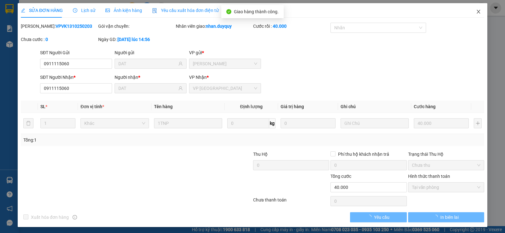
drag, startPoint x: 475, startPoint y: 10, endPoint x: 262, endPoint y: 8, distance: 212.5
click at [476, 10] on icon "close" at bounding box center [478, 11] width 5 height 5
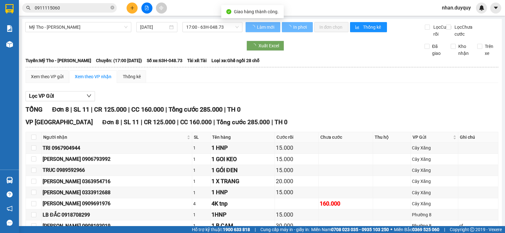
click at [100, 4] on span "0911115060" at bounding box center [69, 7] width 95 height 9
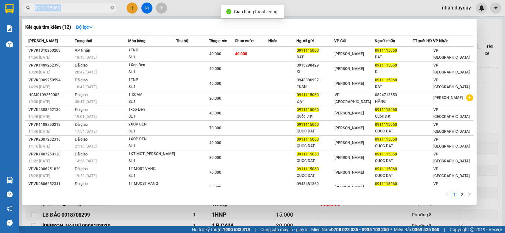
click at [100, 4] on span "0911115060" at bounding box center [69, 7] width 95 height 9
click at [111, 9] on icon "close-circle" at bounding box center [112, 8] width 4 height 4
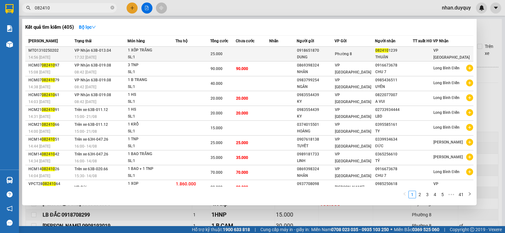
type input "082410"
click at [253, 58] on td at bounding box center [252, 54] width 33 height 15
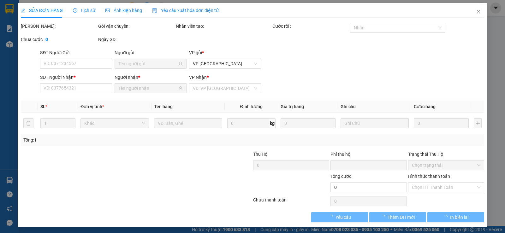
type input "0918651870"
type input "DUNG"
type input "0824101239"
type input "THUẬN"
type input "0"
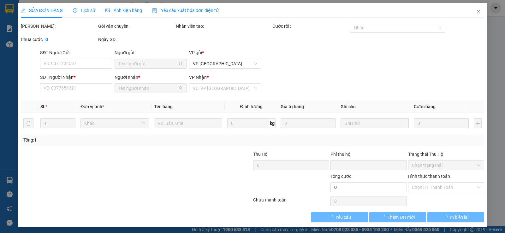
type input "25.000"
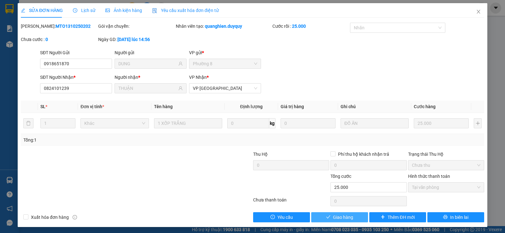
click at [358, 220] on button "Giao hàng" at bounding box center [339, 217] width 57 height 10
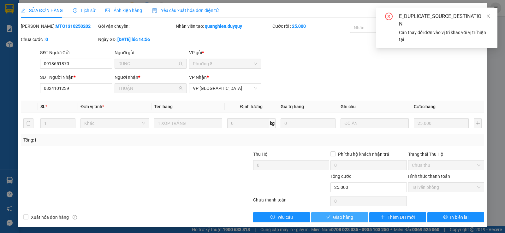
click at [328, 220] on button "Giao hàng" at bounding box center [339, 217] width 57 height 10
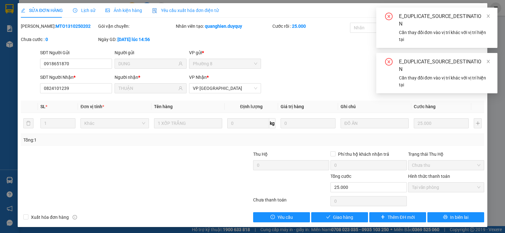
click at [484, 9] on div "E_DUPLICATE_SOURCE_DESTINATION Cần thay đổi đơn vào vị trí khác với vị trí hiện…" at bounding box center [436, 28] width 121 height 40
click at [476, 10] on div "E_DUPLICATE_SOURCE_DESTINATION Cần thay đổi đơn vào vị trí khác với vị trí hiện…" at bounding box center [436, 28] width 121 height 40
click at [473, 12] on div "E_DUPLICATE_SOURCE_DESTINATION Cần thay đổi đơn vào vị trí khác với vị trí hiện…" at bounding box center [436, 28] width 121 height 40
click at [490, 18] on icon "close" at bounding box center [488, 16] width 4 height 4
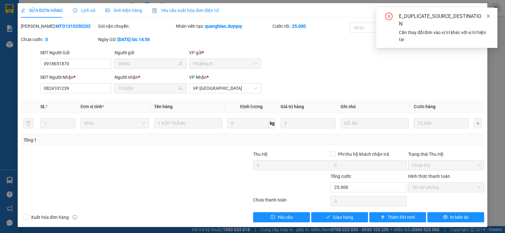
click at [488, 17] on icon "close" at bounding box center [488, 16] width 3 height 3
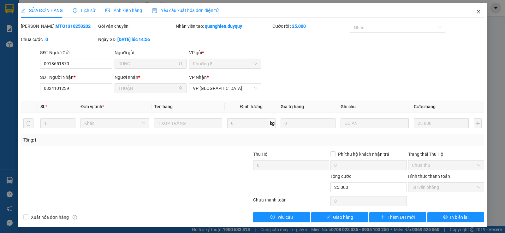
click at [476, 13] on icon "close" at bounding box center [478, 11] width 5 height 5
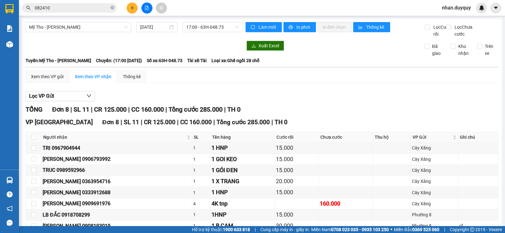
click at [66, 51] on div at bounding box center [133, 46] width 217 height 10
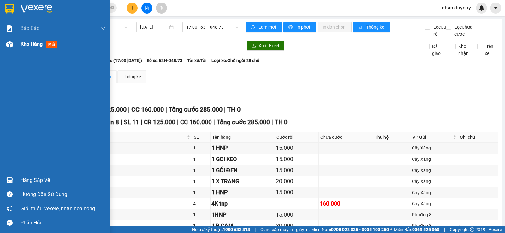
click at [8, 51] on div "Kho hàng mới" at bounding box center [55, 44] width 110 height 16
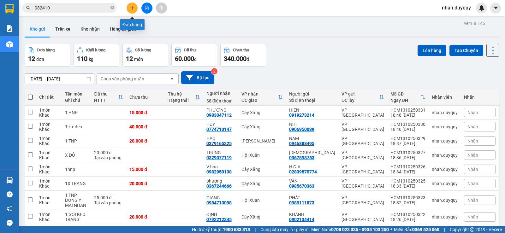
click at [131, 4] on button at bounding box center [132, 8] width 11 height 11
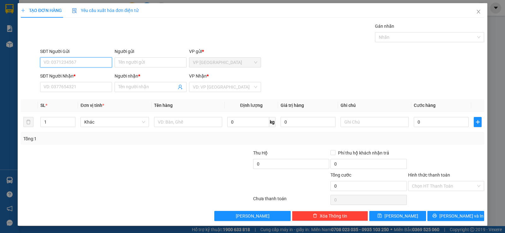
click at [79, 63] on input "SĐT Người Gửi" at bounding box center [76, 62] width 72 height 10
type input "0792016651"
click at [128, 61] on input "Người gửi" at bounding box center [151, 62] width 72 height 10
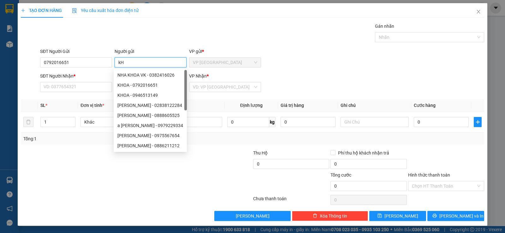
type input "k"
type input "KHOA"
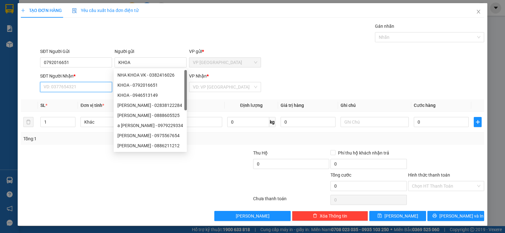
click at [91, 86] on input "SĐT Người Nhận *" at bounding box center [76, 87] width 72 height 10
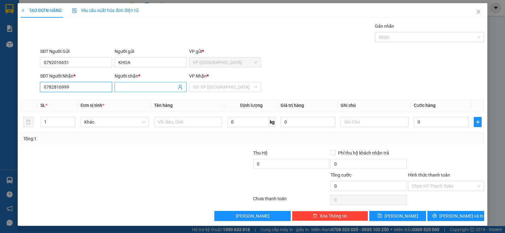
type input "0782816999"
click at [117, 84] on span at bounding box center [151, 87] width 72 height 10
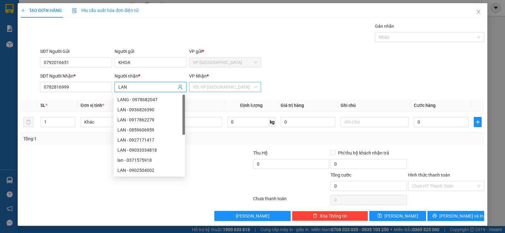
click at [210, 92] on div "VD: VP [GEOGRAPHIC_DATA]" at bounding box center [225, 87] width 72 height 10
type input "LAN"
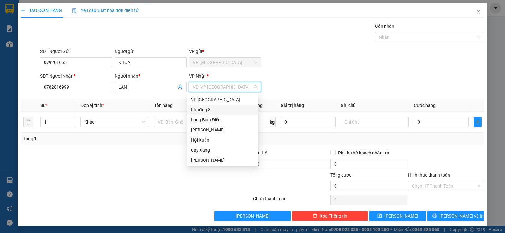
click at [217, 107] on div "Phường 8" at bounding box center [223, 109] width 64 height 7
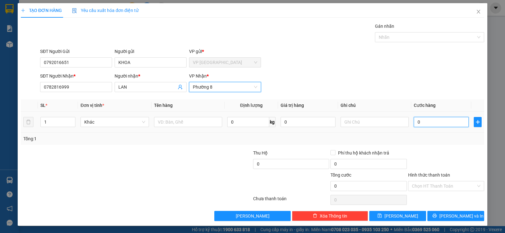
click at [434, 120] on input "0" at bounding box center [441, 122] width 55 height 10
click at [210, 123] on input "text" at bounding box center [188, 122] width 68 height 10
type input "1 X TRẮNG"
click at [427, 122] on input "0" at bounding box center [441, 122] width 55 height 10
type input "2"
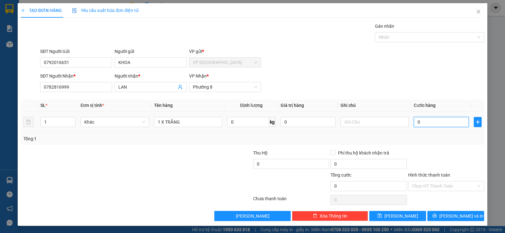
type input "2"
type input "20"
click at [379, 122] on input "text" at bounding box center [375, 122] width 68 height 10
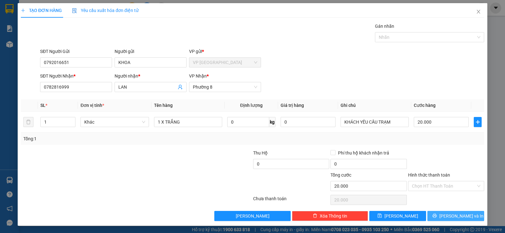
click at [452, 218] on span "[PERSON_NAME] và In" at bounding box center [461, 216] width 44 height 7
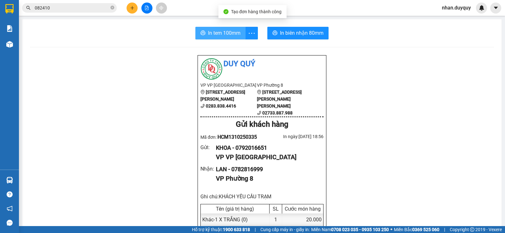
click at [213, 31] on span "In tem 100mm" at bounding box center [224, 33] width 33 height 8
click at [134, 8] on icon "plus" at bounding box center [132, 8] width 4 height 4
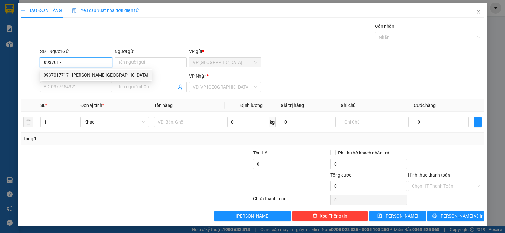
click at [66, 72] on div "0937017717 - QUỐC ANH" at bounding box center [96, 75] width 105 height 7
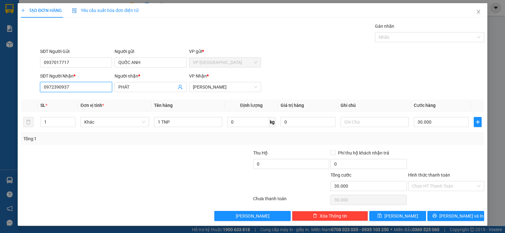
click at [85, 86] on input "0972390937" at bounding box center [76, 87] width 72 height 10
click at [76, 98] on div "0984834032 - KHA" at bounding box center [76, 99] width 64 height 7
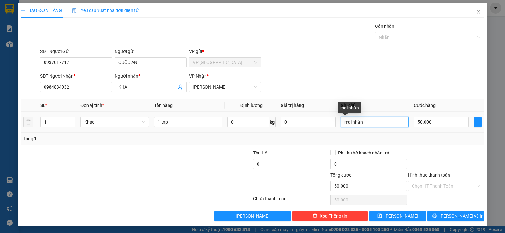
click at [388, 122] on input "mai nhận" at bounding box center [375, 122] width 68 height 10
click at [341, 122] on input "mai nhận" at bounding box center [375, 122] width 68 height 10
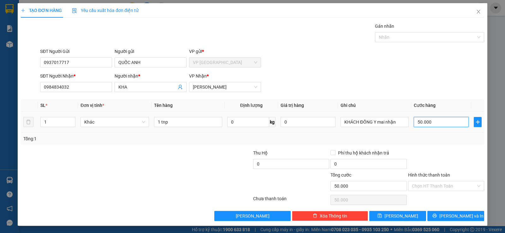
click at [442, 123] on input "50.000" at bounding box center [441, 122] width 55 height 10
click at [438, 135] on div "Tổng: 1" at bounding box center [252, 138] width 458 height 7
click at [162, 122] on input "1 tnp" at bounding box center [188, 122] width 68 height 10
click at [160, 122] on input "1 tnp" at bounding box center [188, 122] width 68 height 10
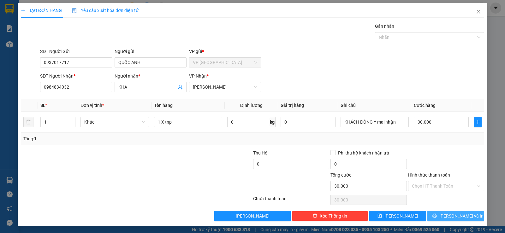
click at [459, 217] on span "[PERSON_NAME] và In" at bounding box center [461, 216] width 44 height 7
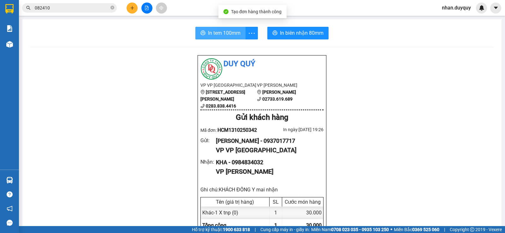
click at [220, 33] on span "In tem 100mm" at bounding box center [224, 33] width 33 height 8
click at [63, 7] on input "082410" at bounding box center [72, 7] width 74 height 7
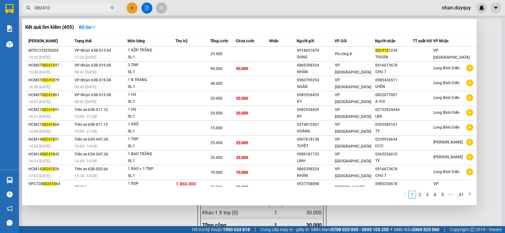
click at [63, 7] on input "082410" at bounding box center [72, 7] width 74 height 7
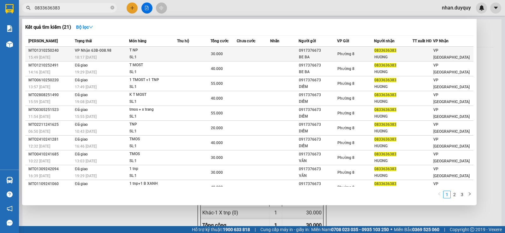
click at [368, 56] on div "Phường 8" at bounding box center [355, 54] width 37 height 7
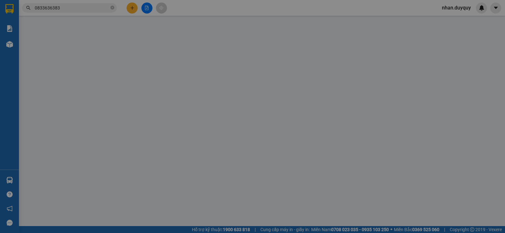
click at [368, 56] on div "SĐT Người Gửi VD: 0371234567 Người gửi VP gửi * VP [GEOGRAPHIC_DATA]" at bounding box center [262, 60] width 447 height 22
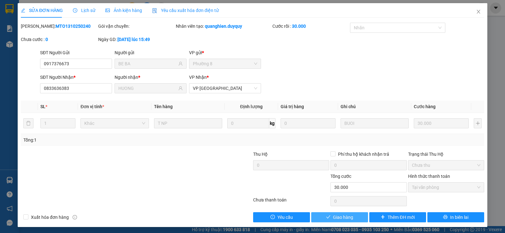
click at [328, 216] on button "Giao hàng" at bounding box center [339, 217] width 57 height 10
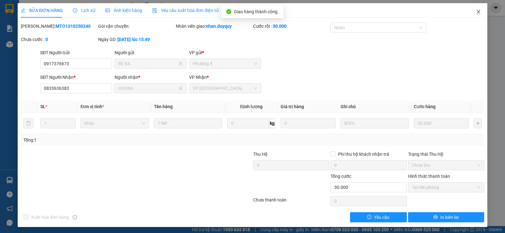
click at [477, 9] on span "Close" at bounding box center [479, 12] width 18 height 18
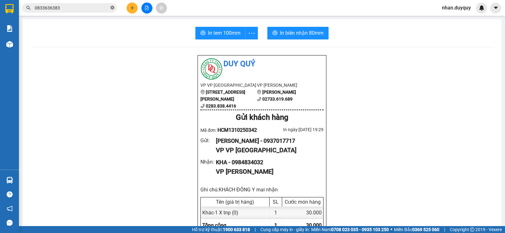
click at [113, 8] on icon "close-circle" at bounding box center [112, 8] width 4 height 4
click at [105, 9] on input "text" at bounding box center [72, 7] width 74 height 7
click at [96, 9] on input "text" at bounding box center [72, 7] width 74 height 7
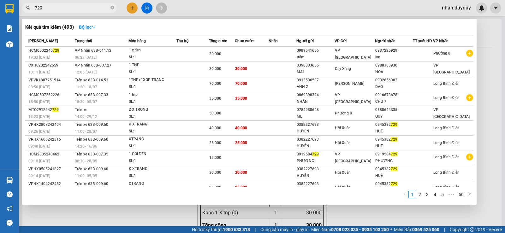
click at [90, 11] on input "729" at bounding box center [72, 7] width 74 height 7
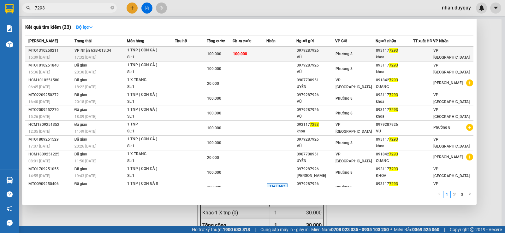
click at [384, 53] on div "093117 7293" at bounding box center [394, 50] width 37 height 7
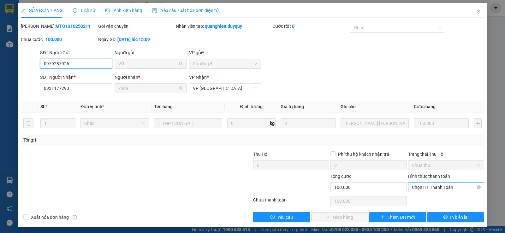
click at [440, 190] on span "Chọn HT Thanh Toán" at bounding box center [446, 187] width 69 height 9
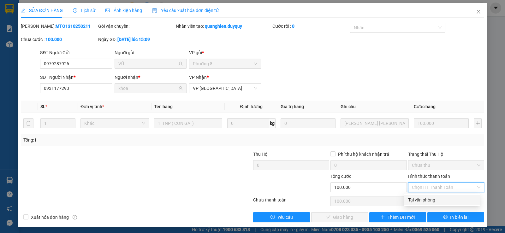
click at [432, 199] on div "Tại văn phòng" at bounding box center [442, 200] width 68 height 7
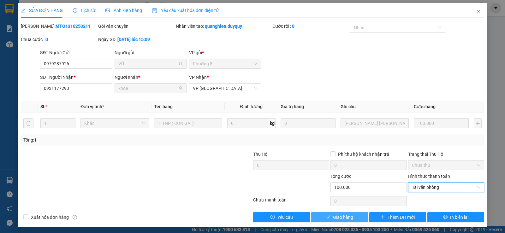
click at [355, 214] on button "Giao hàng" at bounding box center [339, 217] width 57 height 10
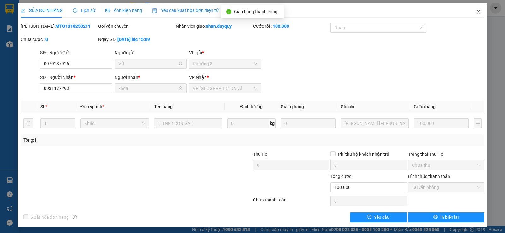
click at [477, 12] on icon "close" at bounding box center [478, 12] width 3 height 4
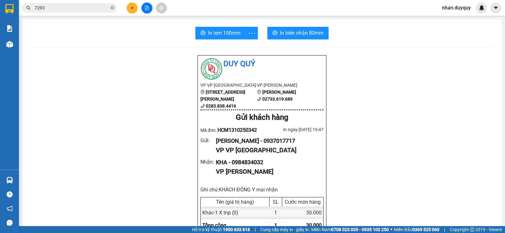
click at [43, 6] on input "7293" at bounding box center [72, 7] width 74 height 7
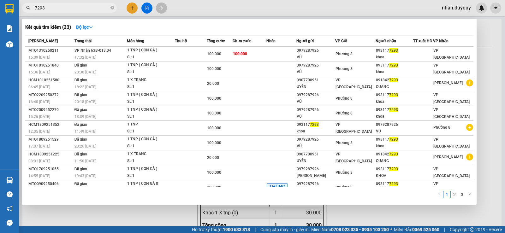
click at [43, 6] on input "7293" at bounding box center [72, 7] width 74 height 7
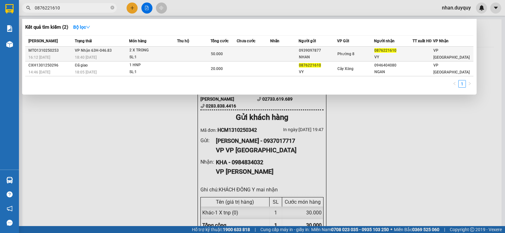
click at [261, 58] on td at bounding box center [254, 54] width 34 height 15
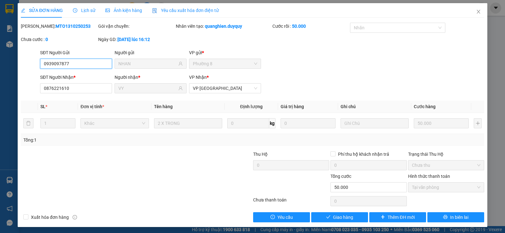
click at [426, 191] on span "Tại văn phòng" at bounding box center [446, 187] width 69 height 9
click at [333, 217] on span "Giao hàng" at bounding box center [343, 217] width 20 height 7
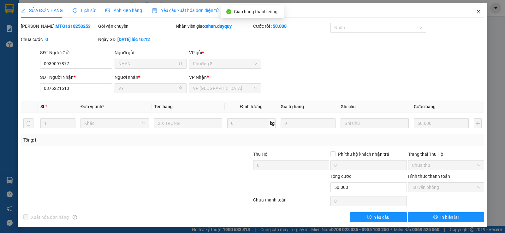
click at [477, 10] on span "Close" at bounding box center [479, 12] width 18 height 18
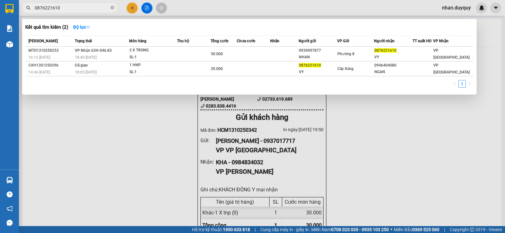
click at [87, 10] on input "0876221610" at bounding box center [72, 7] width 74 height 7
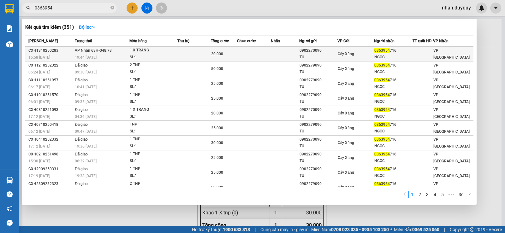
click at [280, 58] on td at bounding box center [285, 54] width 28 height 15
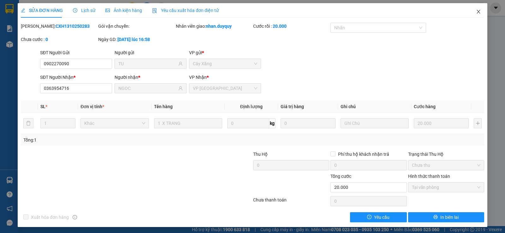
click at [477, 12] on icon "close" at bounding box center [478, 12] width 3 height 4
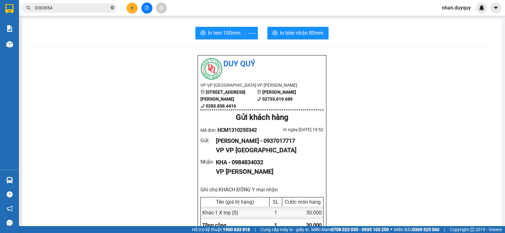
click at [112, 7] on icon "close-circle" at bounding box center [112, 8] width 4 height 4
click at [133, 10] on button at bounding box center [132, 8] width 11 height 11
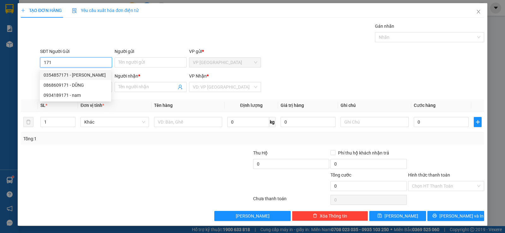
click at [79, 74] on div "0354857171 - [PERSON_NAME]" at bounding box center [76, 75] width 64 height 7
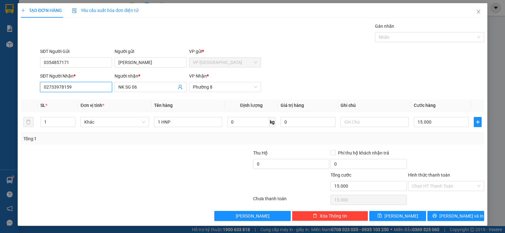
click at [80, 88] on input "02733978159" at bounding box center [76, 87] width 72 height 10
click at [67, 110] on div "0843353955 - BS HAI" at bounding box center [76, 109] width 64 height 7
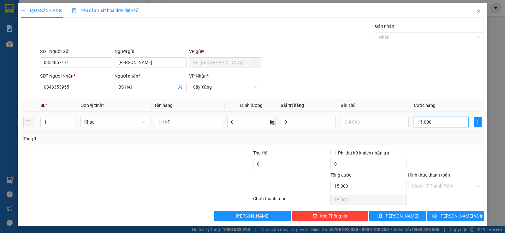
click at [426, 124] on input "15.000" at bounding box center [441, 122] width 55 height 10
click at [432, 152] on div at bounding box center [446, 161] width 77 height 22
click at [432, 184] on input "Hình thức thanh toán" at bounding box center [444, 186] width 64 height 9
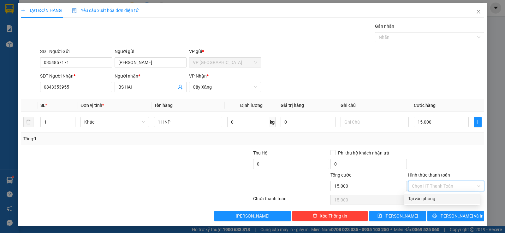
click at [426, 198] on div "Tại văn phòng" at bounding box center [442, 198] width 68 height 7
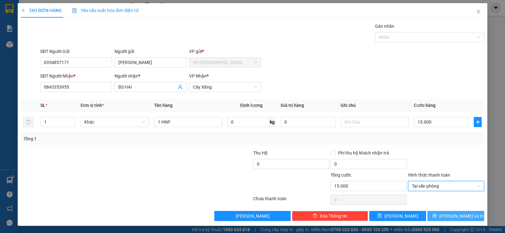
click at [427, 216] on button "[PERSON_NAME] và In" at bounding box center [455, 216] width 57 height 10
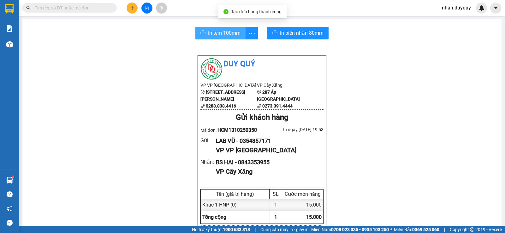
click at [227, 37] on span "In tem 100mm" at bounding box center [224, 33] width 33 height 8
click at [60, 7] on input "text" at bounding box center [72, 7] width 74 height 7
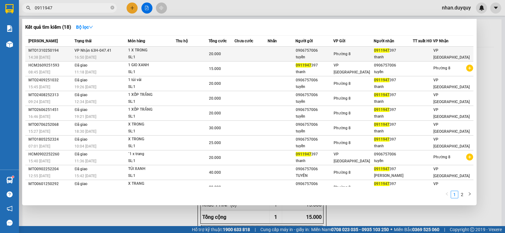
click at [351, 55] on span "Phường 8" at bounding box center [342, 54] width 17 height 4
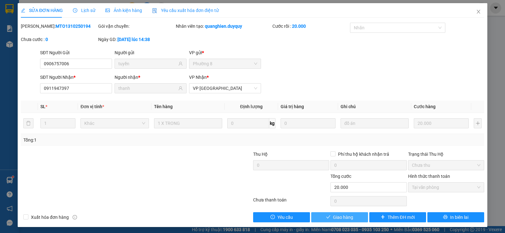
click at [346, 221] on button "Giao hàng" at bounding box center [339, 217] width 57 height 10
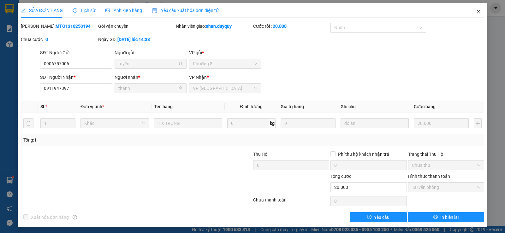
click at [476, 12] on icon "close" at bounding box center [478, 11] width 5 height 5
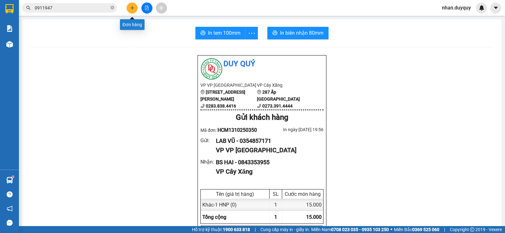
click at [134, 9] on icon "plus" at bounding box center [132, 8] width 4 height 4
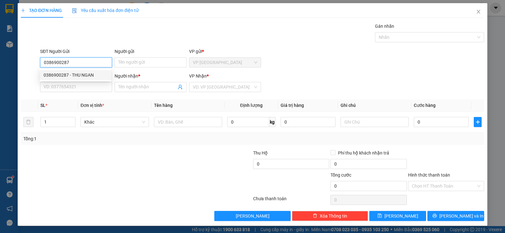
click at [79, 73] on div "0386900287 - THU NGAN" at bounding box center [76, 75] width 64 height 7
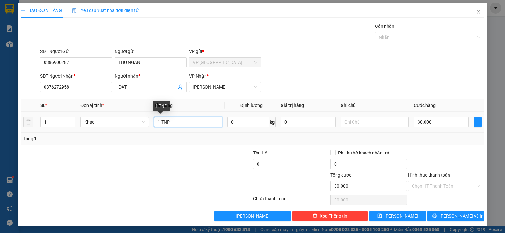
click at [163, 122] on input "1 TNP" at bounding box center [188, 122] width 68 height 10
click at [446, 121] on input "30.000" at bounding box center [441, 122] width 55 height 10
click at [459, 62] on div "SĐT Người Gửi 0386900287 Người gửi THU NGAN VP gửi * VP Sài Gòn" at bounding box center [262, 59] width 447 height 22
click at [436, 189] on input "Hình thức thanh toán" at bounding box center [444, 186] width 64 height 9
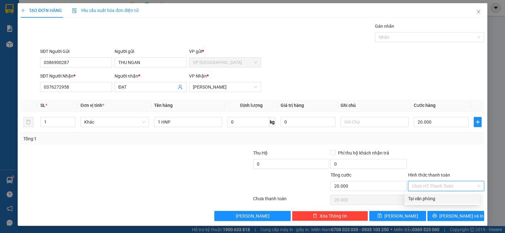
click at [432, 200] on div "Tại văn phòng" at bounding box center [442, 198] width 68 height 7
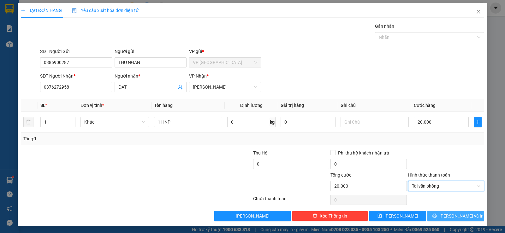
click at [437, 215] on icon "printer" at bounding box center [434, 216] width 4 height 4
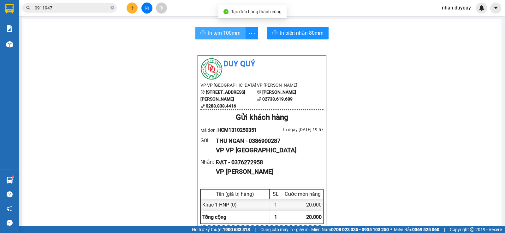
click at [222, 34] on span "In tem 100mm" at bounding box center [224, 33] width 33 height 8
click at [63, 5] on input "0911947" at bounding box center [72, 7] width 74 height 7
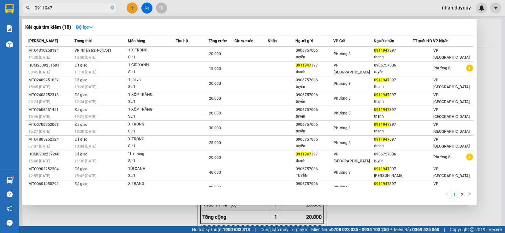
click at [63, 5] on input "0911947" at bounding box center [72, 7] width 74 height 7
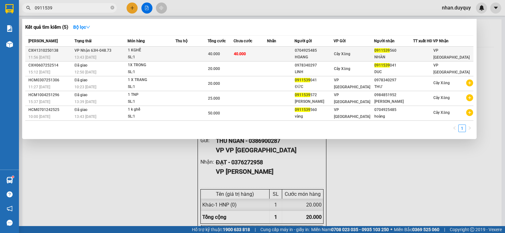
click at [251, 57] on td "40.000" at bounding box center [250, 54] width 33 height 15
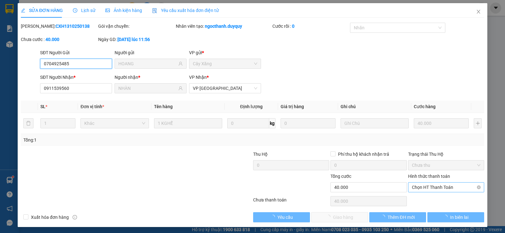
click at [432, 183] on span "Chọn HT Thanh Toán" at bounding box center [446, 187] width 69 height 9
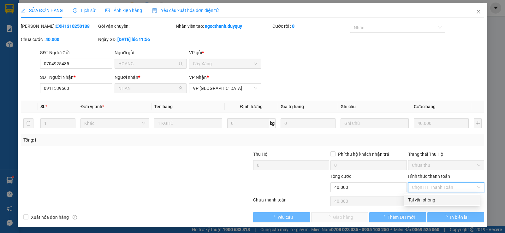
click at [429, 198] on div "Tại văn phòng" at bounding box center [442, 200] width 68 height 7
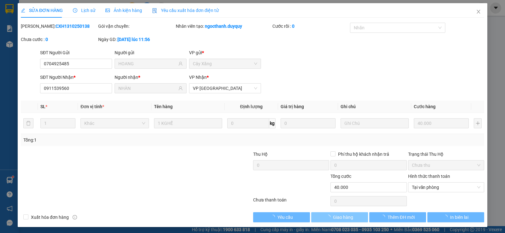
click at [343, 221] on button "Giao hàng" at bounding box center [339, 217] width 57 height 10
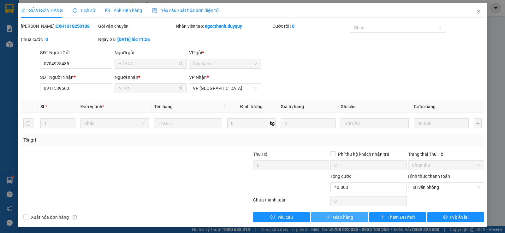
click at [338, 216] on span "Giao hàng" at bounding box center [343, 217] width 20 height 7
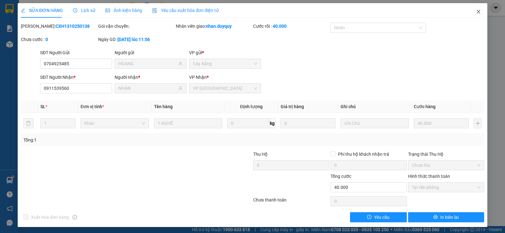
click at [476, 13] on icon "close" at bounding box center [478, 11] width 5 height 5
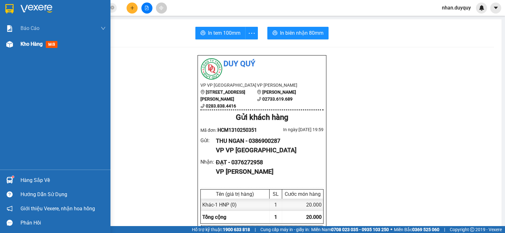
click at [21, 44] on span "Kho hàng" at bounding box center [32, 44] width 22 height 6
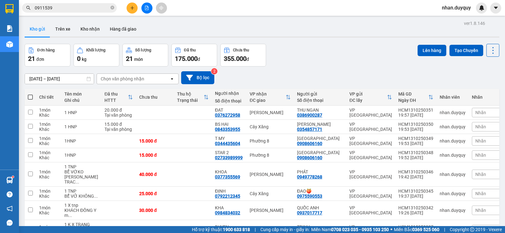
click at [54, 10] on input "0911539" at bounding box center [72, 7] width 74 height 7
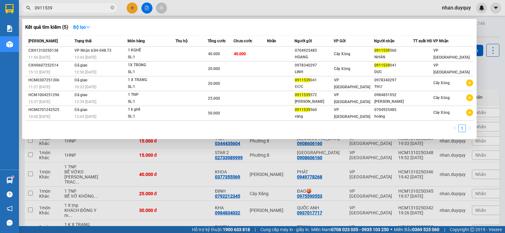
click at [54, 10] on input "0911539" at bounding box center [72, 7] width 74 height 7
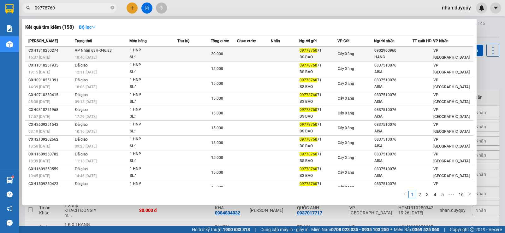
click at [370, 52] on div "Cây Xăng" at bounding box center [356, 54] width 36 height 7
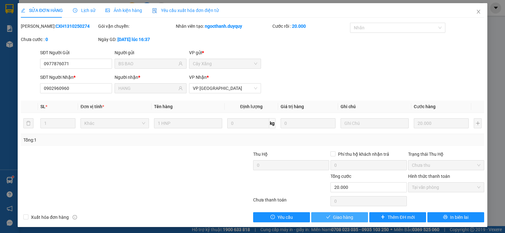
click at [345, 216] on span "Giao hàng" at bounding box center [343, 217] width 20 height 7
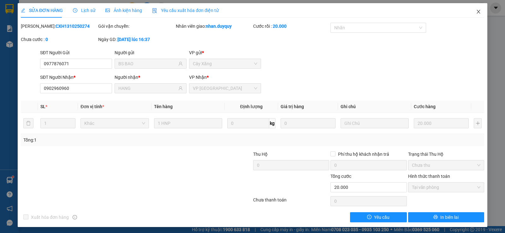
click at [474, 9] on span "Close" at bounding box center [479, 12] width 18 height 18
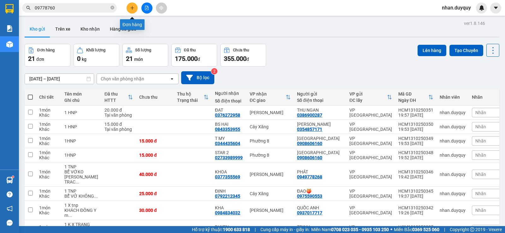
click at [129, 5] on button at bounding box center [132, 8] width 11 height 11
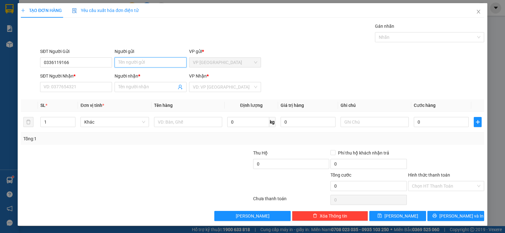
click at [140, 62] on input "Người gửi" at bounding box center [151, 62] width 72 height 10
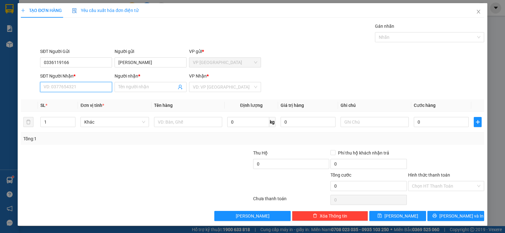
click at [62, 88] on input "SĐT Người Nhận *" at bounding box center [76, 87] width 72 height 10
click at [77, 101] on div "0916093399 - THIEN" at bounding box center [76, 99] width 64 height 7
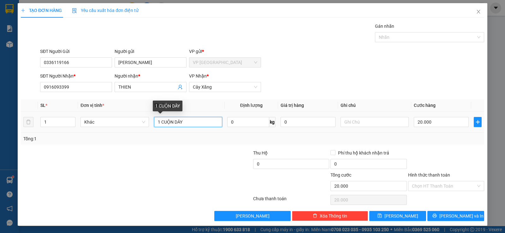
click at [197, 124] on input "1 CUỘN DÂY" at bounding box center [188, 122] width 68 height 10
click at [437, 123] on input "20.000" at bounding box center [441, 122] width 55 height 10
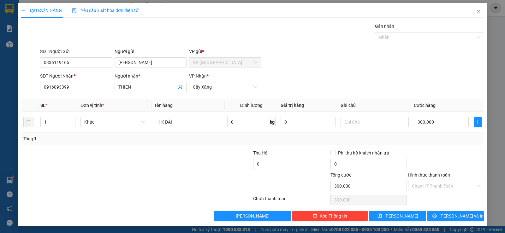
click at [447, 153] on div at bounding box center [446, 161] width 77 height 22
click at [437, 214] on icon "printer" at bounding box center [434, 216] width 4 height 4
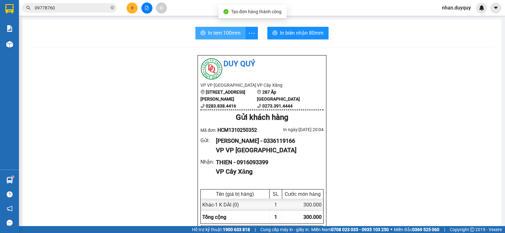
click at [210, 34] on span "In tem 100mm" at bounding box center [224, 33] width 33 height 8
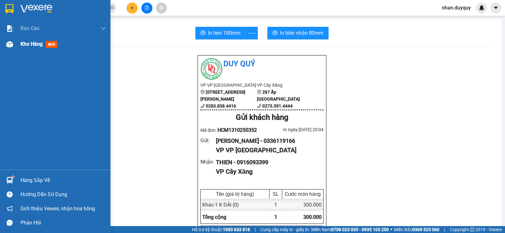
click at [31, 45] on span "Kho hàng" at bounding box center [32, 44] width 22 height 6
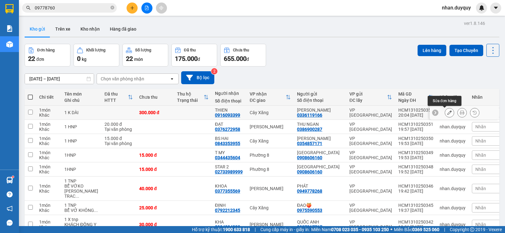
click at [447, 110] on icon at bounding box center [449, 112] width 4 height 4
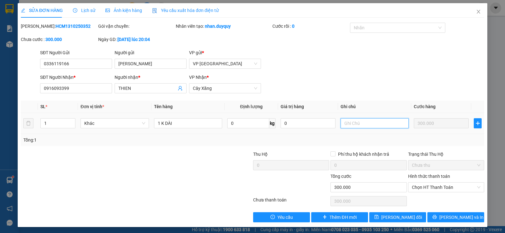
click at [358, 123] on input "text" at bounding box center [375, 123] width 68 height 10
click at [438, 216] on button "[PERSON_NAME] và In" at bounding box center [455, 217] width 57 height 10
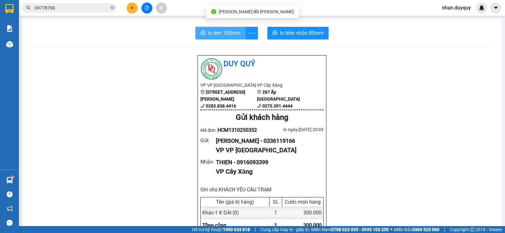
click at [210, 30] on span "In tem 100mm" at bounding box center [224, 33] width 33 height 8
click at [442, 8] on span "nhan.duyquy" at bounding box center [456, 8] width 39 height 8
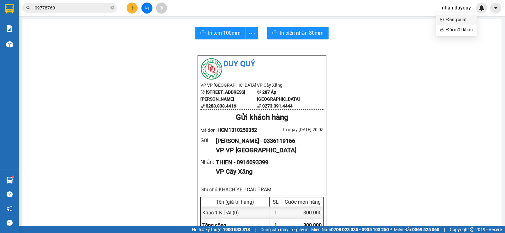
click at [447, 20] on span "Đăng xuất" at bounding box center [459, 19] width 27 height 7
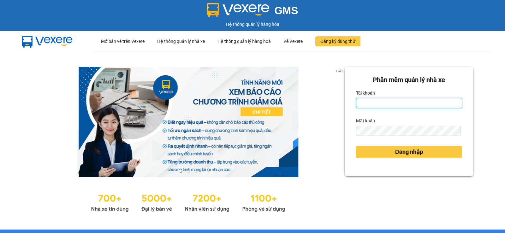
click at [381, 99] on input "Tài khoản" at bounding box center [409, 103] width 106 height 10
click at [400, 61] on div "1 of 3 Phần mềm quản lý nhà xe Tài khoản Mật khẩu Đăng nhập" at bounding box center [252, 140] width 505 height 179
